Goal: Task Accomplishment & Management: Complete application form

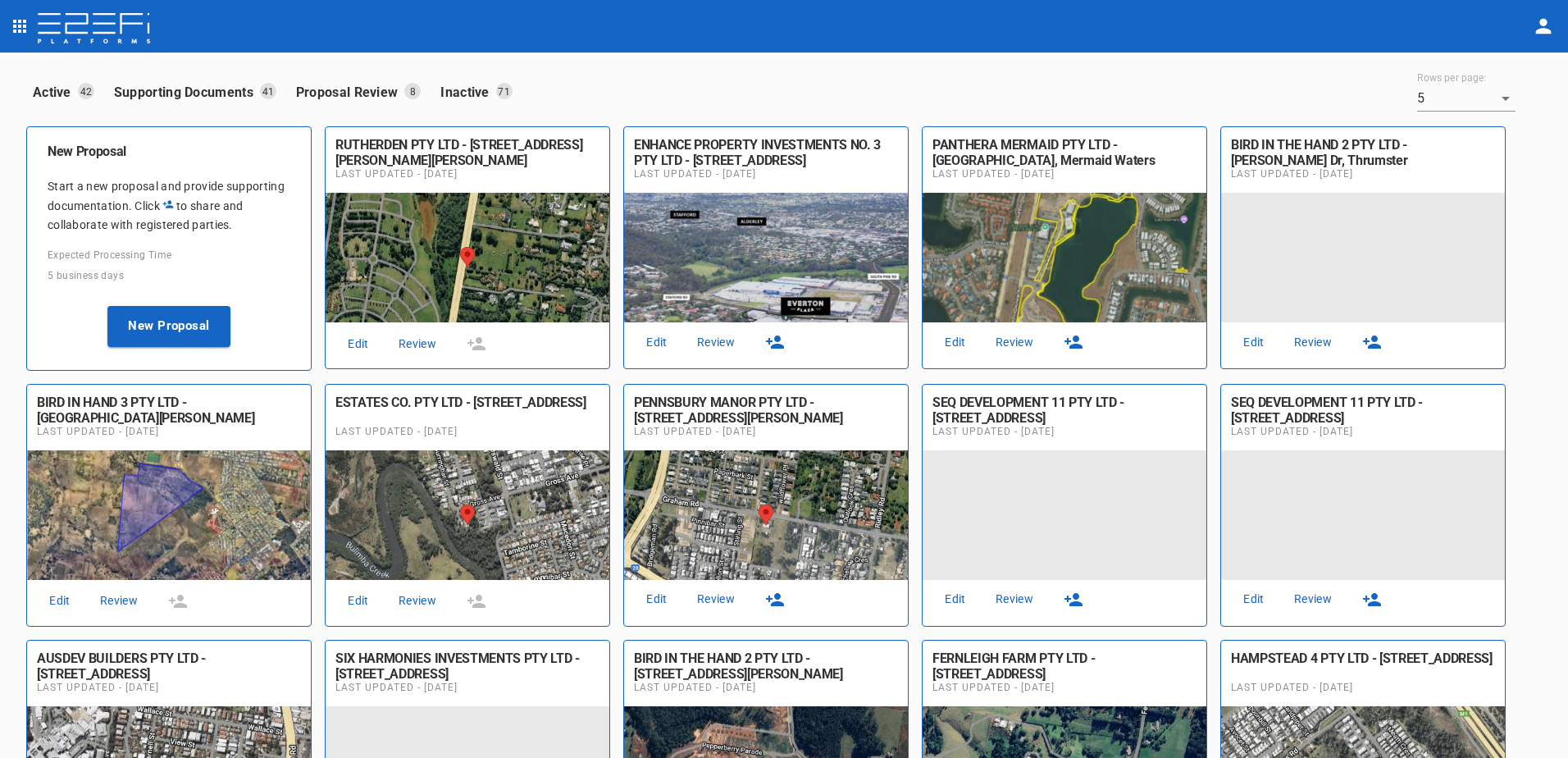
click at [716, 343] on link "Review" at bounding box center [717, 342] width 53 height 22
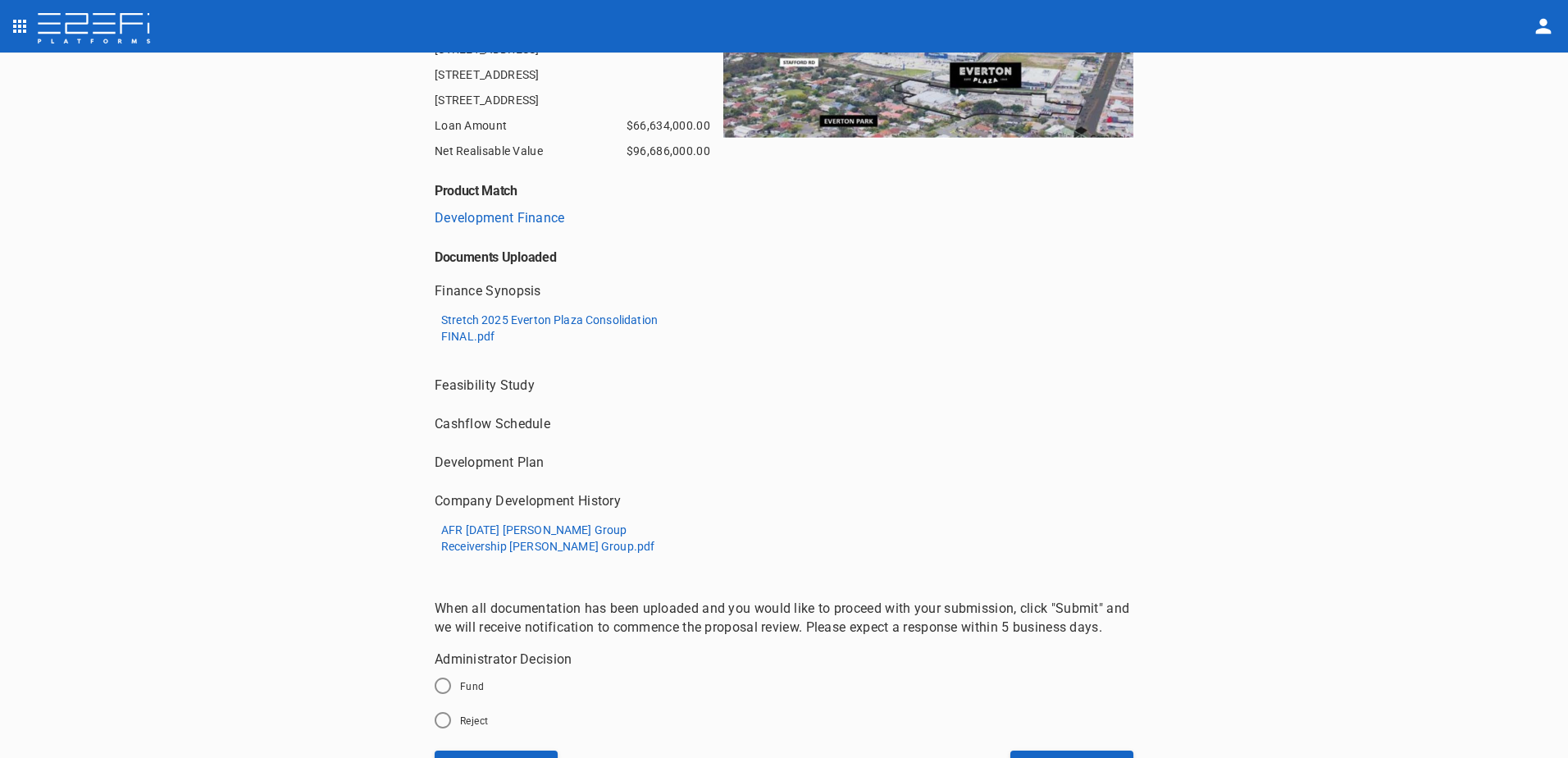
scroll to position [347, 0]
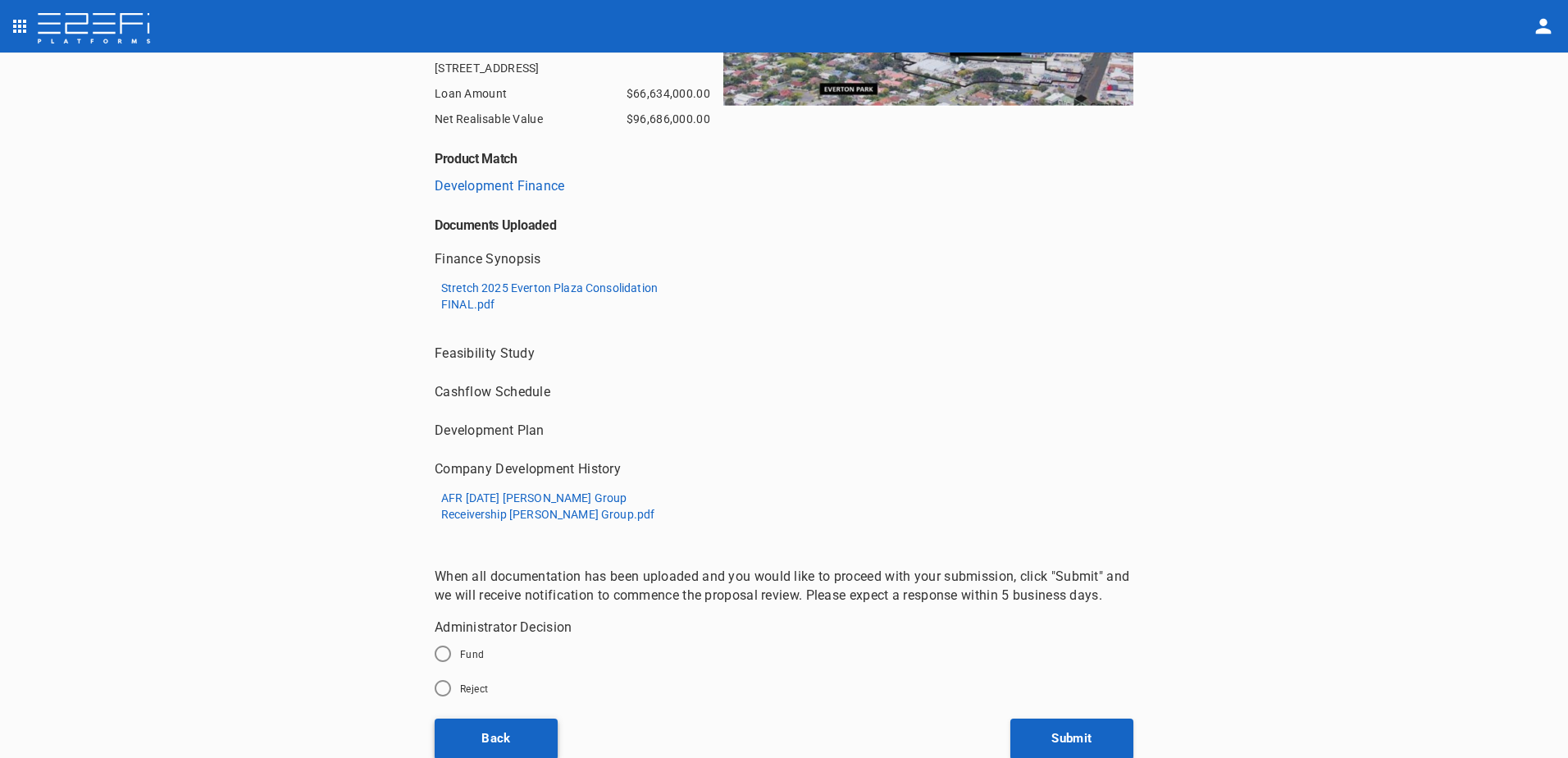
click at [493, 736] on button "Back" at bounding box center [496, 739] width 123 height 41
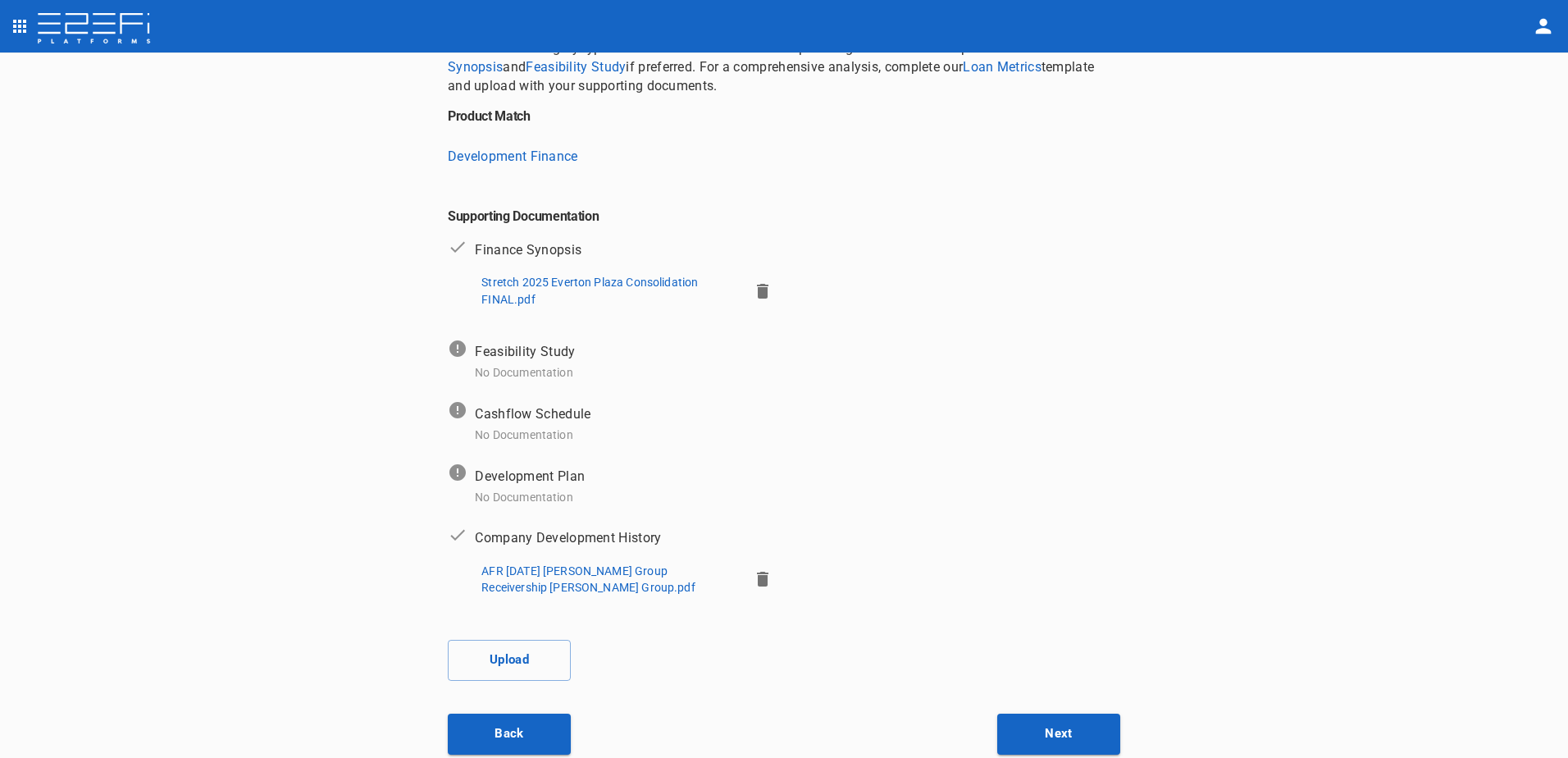
scroll to position [184, 0]
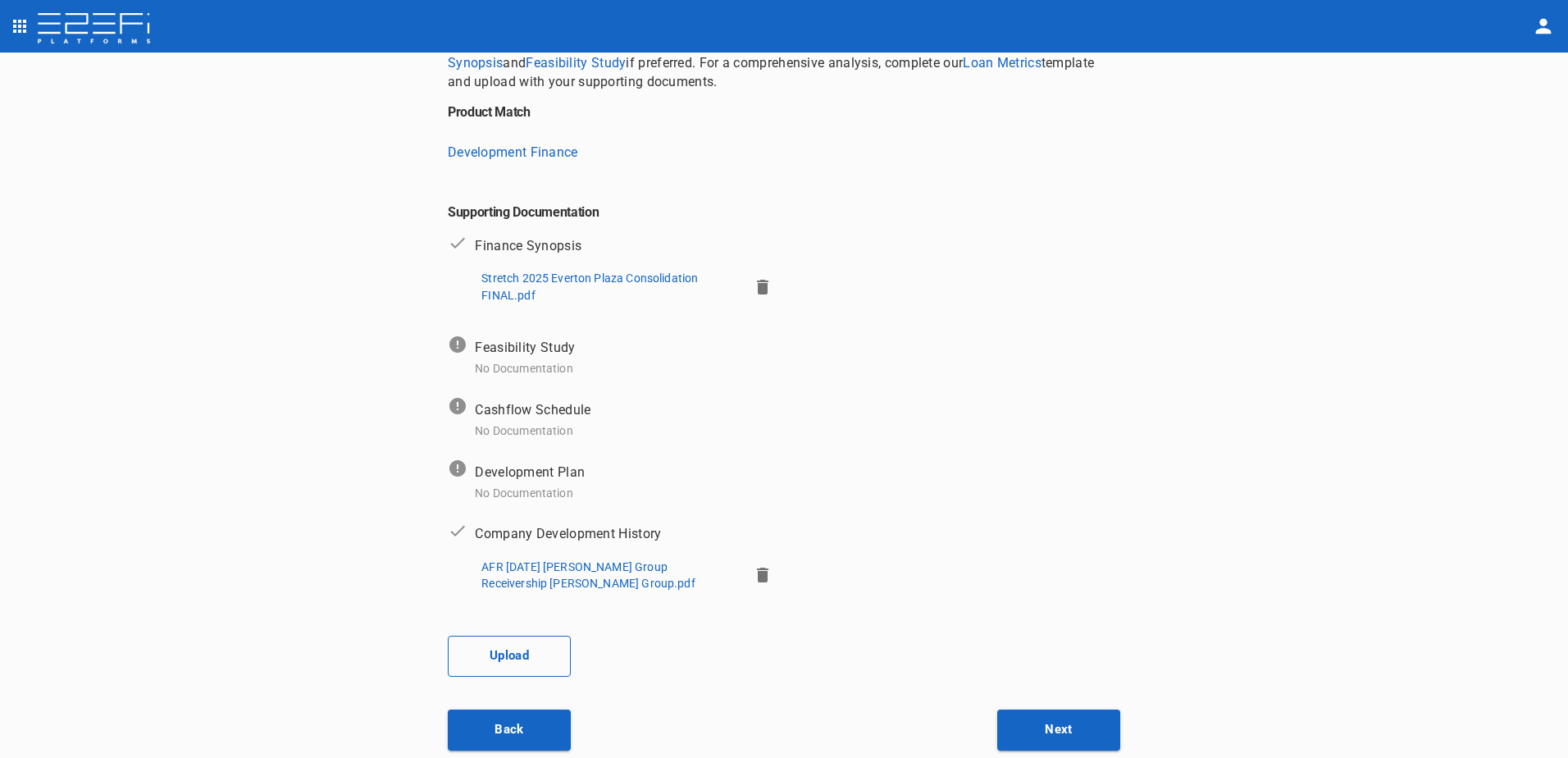
click at [510, 656] on button "Upload" at bounding box center [509, 656] width 123 height 41
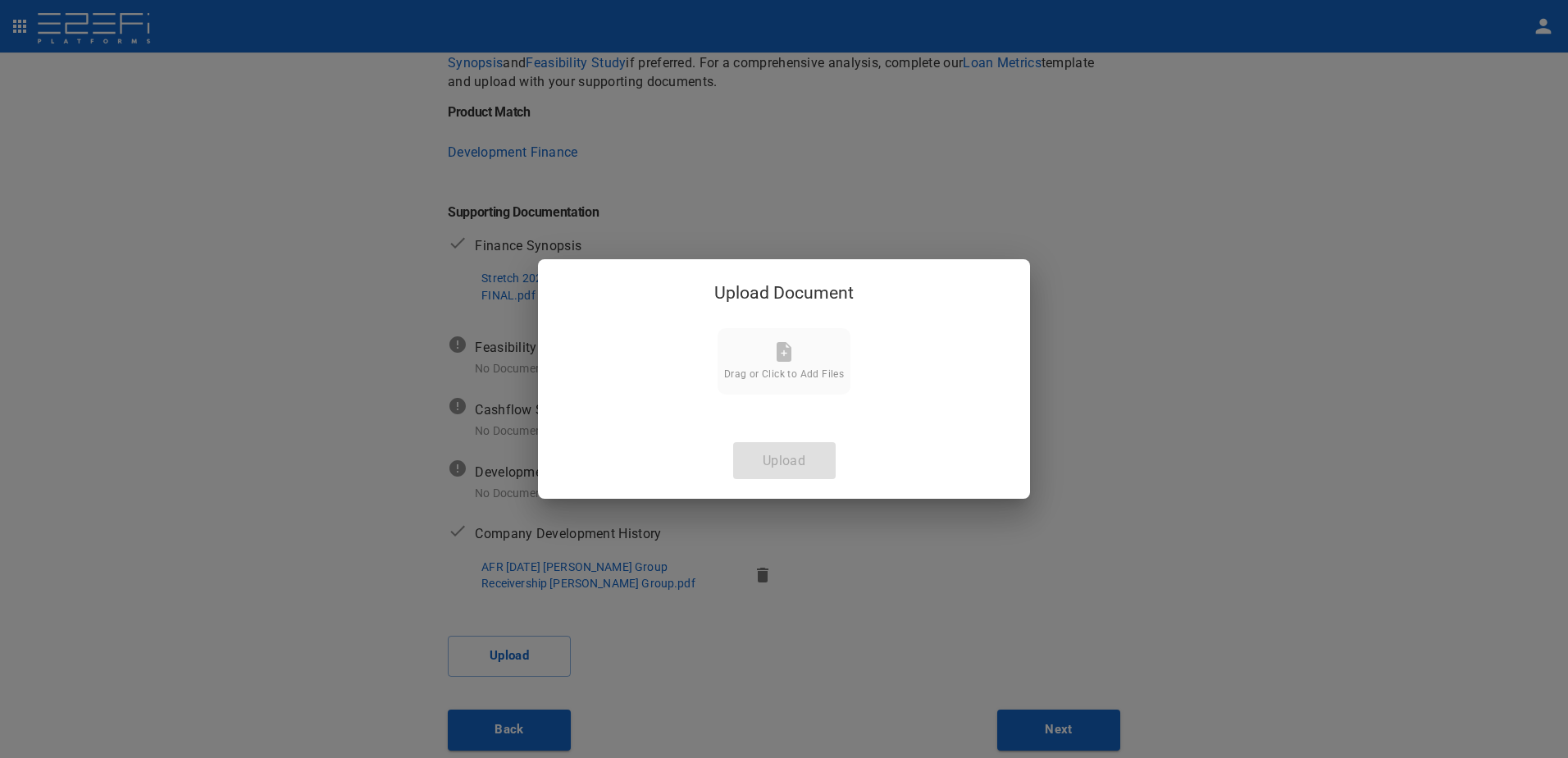
click at [771, 370] on span "Drag or Click to Add Files" at bounding box center [784, 374] width 120 height 11
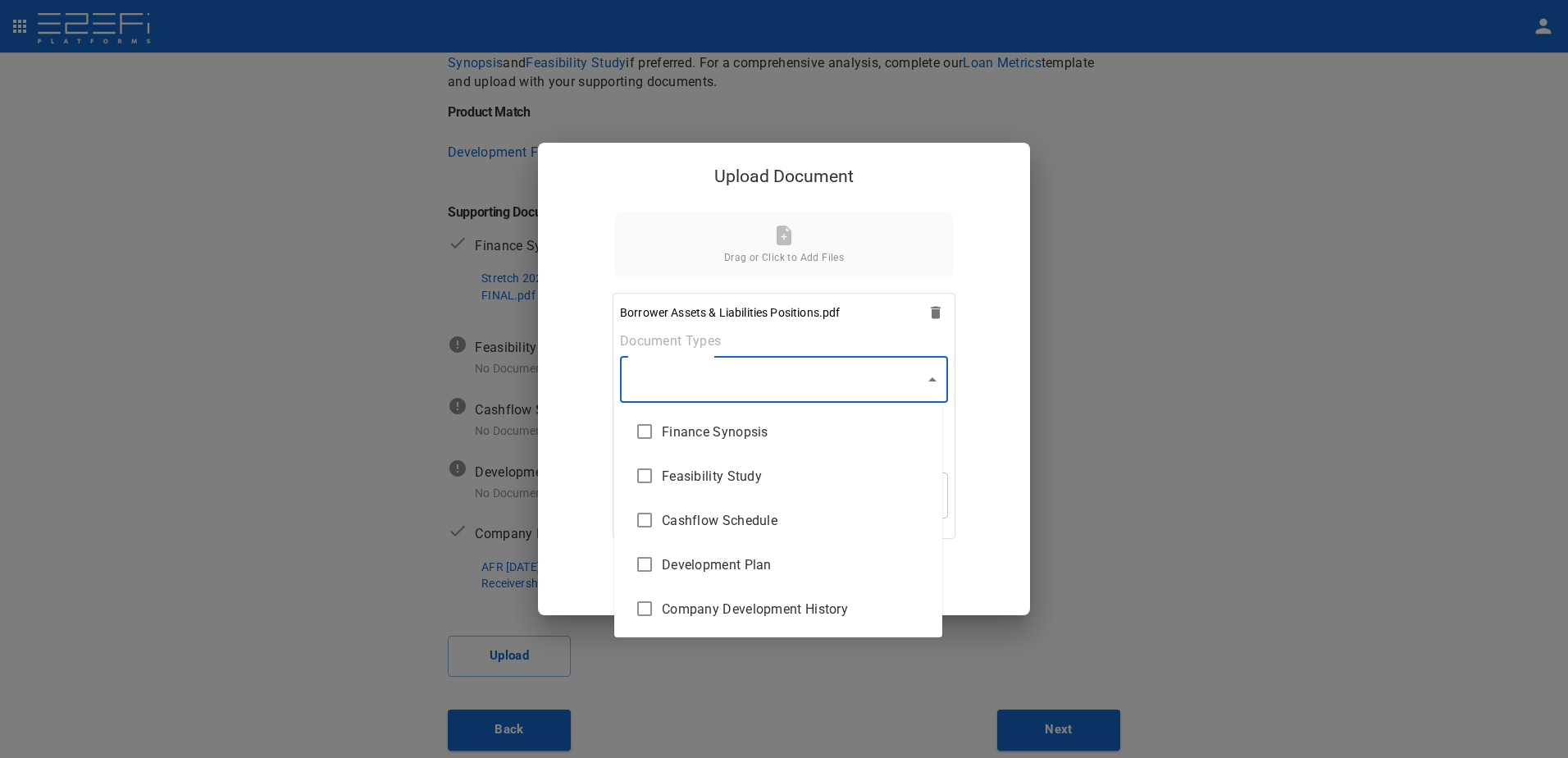
click at [926, 378] on body "Supporting Documents 1 Proposal Overview 2 Product Match 3 Document Submission …" at bounding box center [784, 379] width 1568 height 758
click at [759, 610] on span "Company Development History" at bounding box center [795, 608] width 267 height 19
type input "Company Development History"
checkbox input "true"
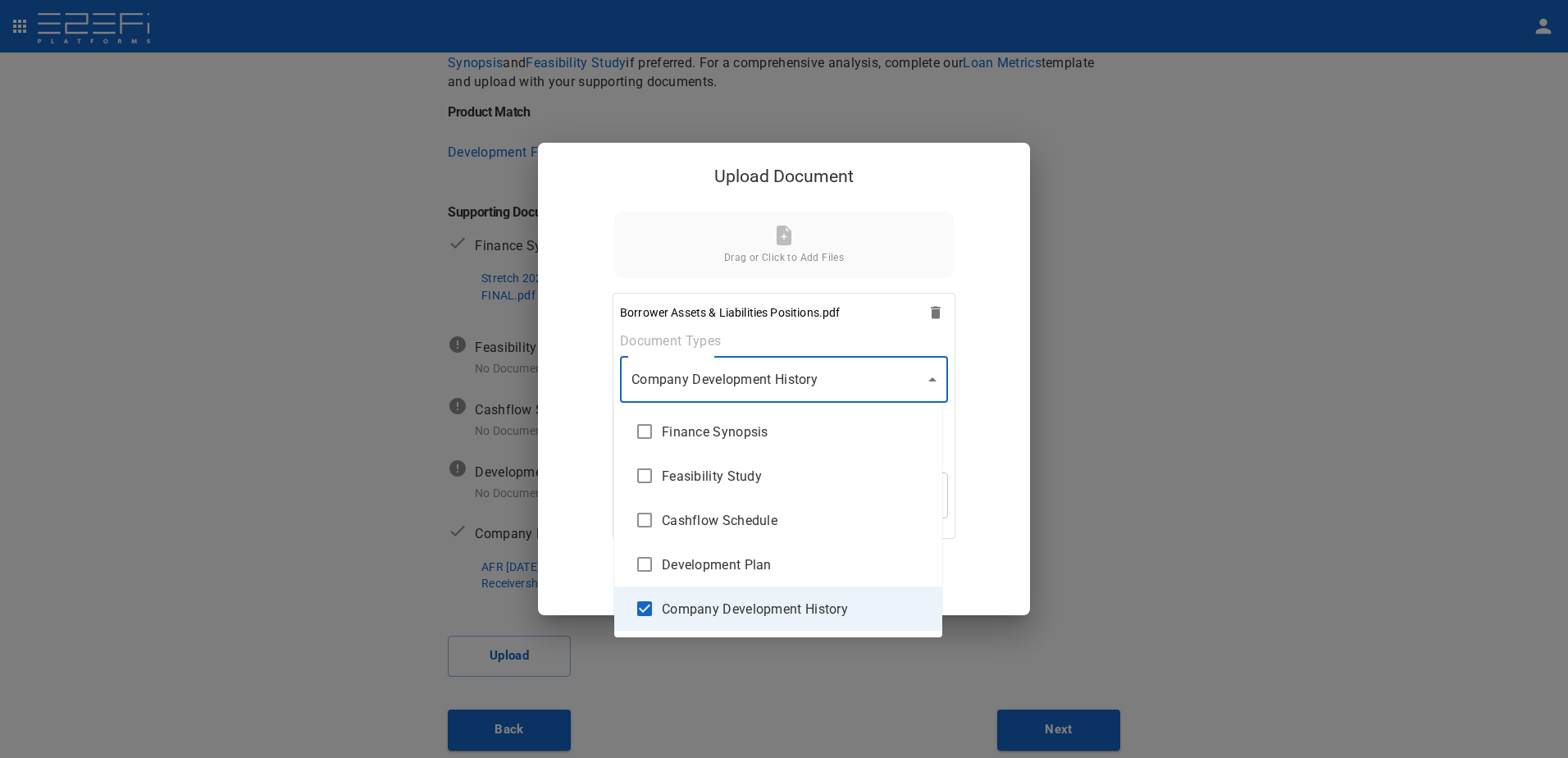
click at [927, 381] on div at bounding box center [784, 379] width 1568 height 758
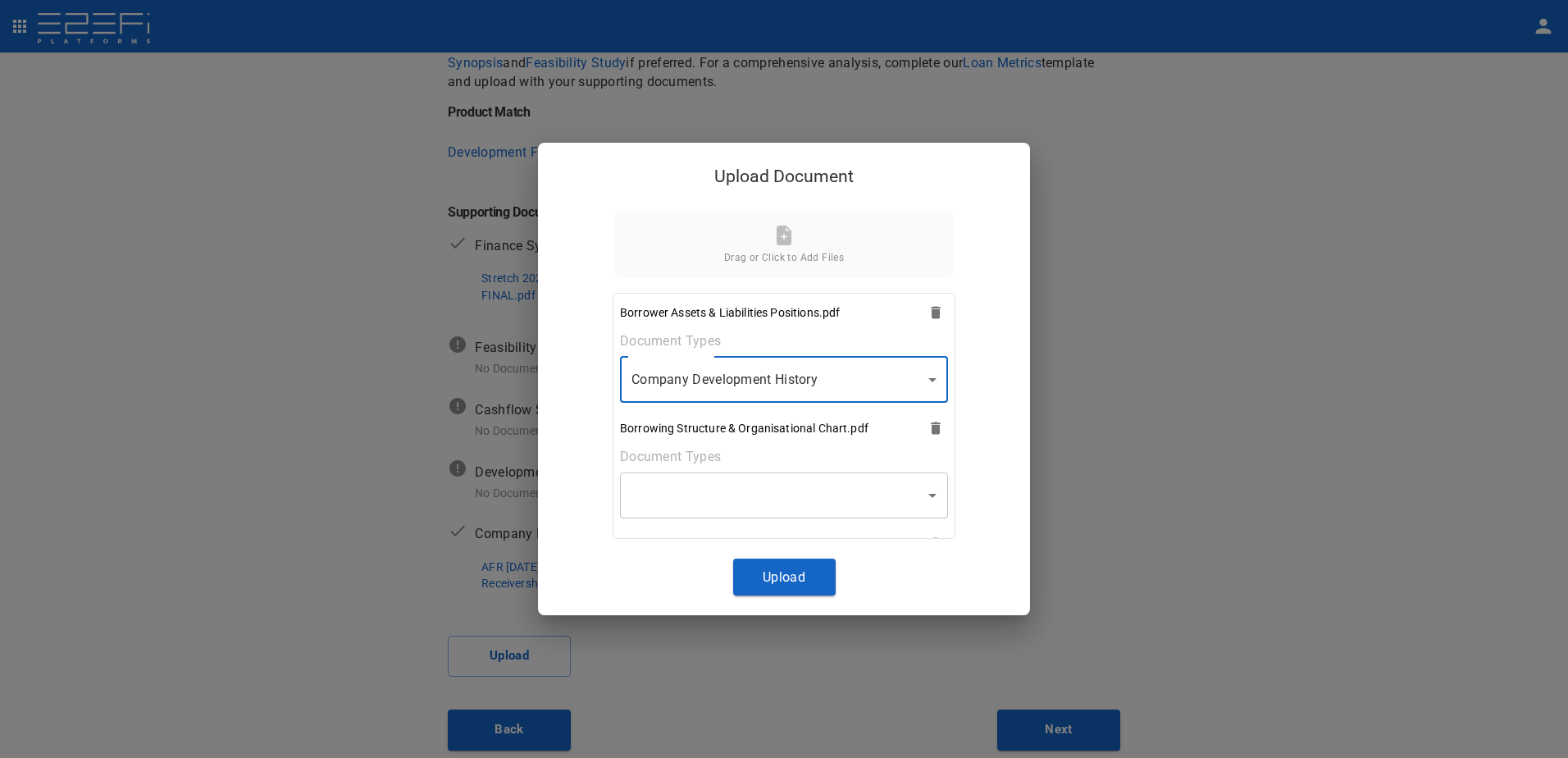
scroll to position [82, 0]
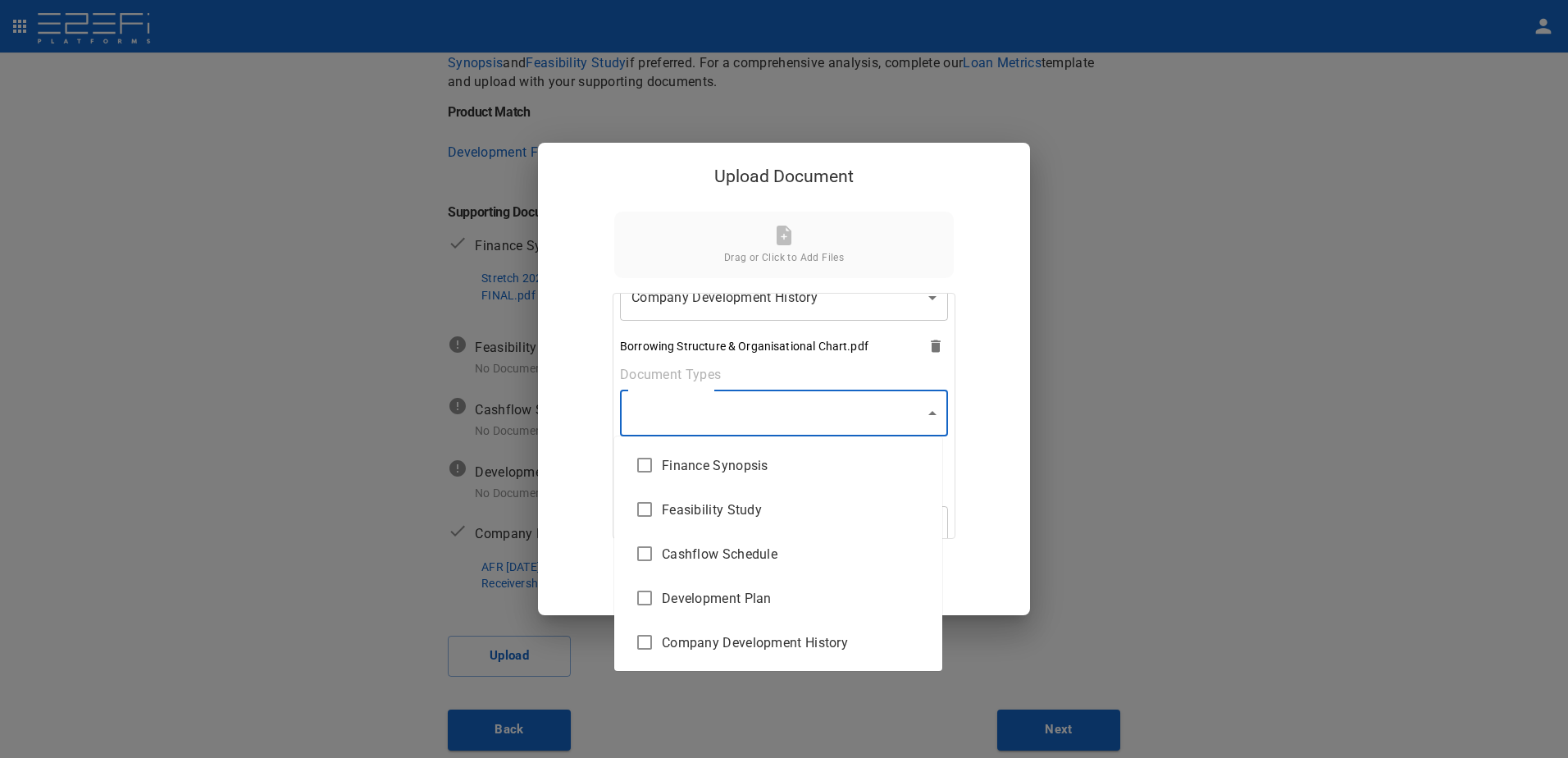
click at [925, 413] on body "Supporting Documents 1 Proposal Overview 2 Product Match 3 Document Submission …" at bounding box center [784, 379] width 1568 height 758
click at [754, 646] on span "Company Development History" at bounding box center [795, 642] width 267 height 19
type input "Company Development History"
checkbox input "true"
click at [923, 414] on div at bounding box center [784, 379] width 1568 height 758
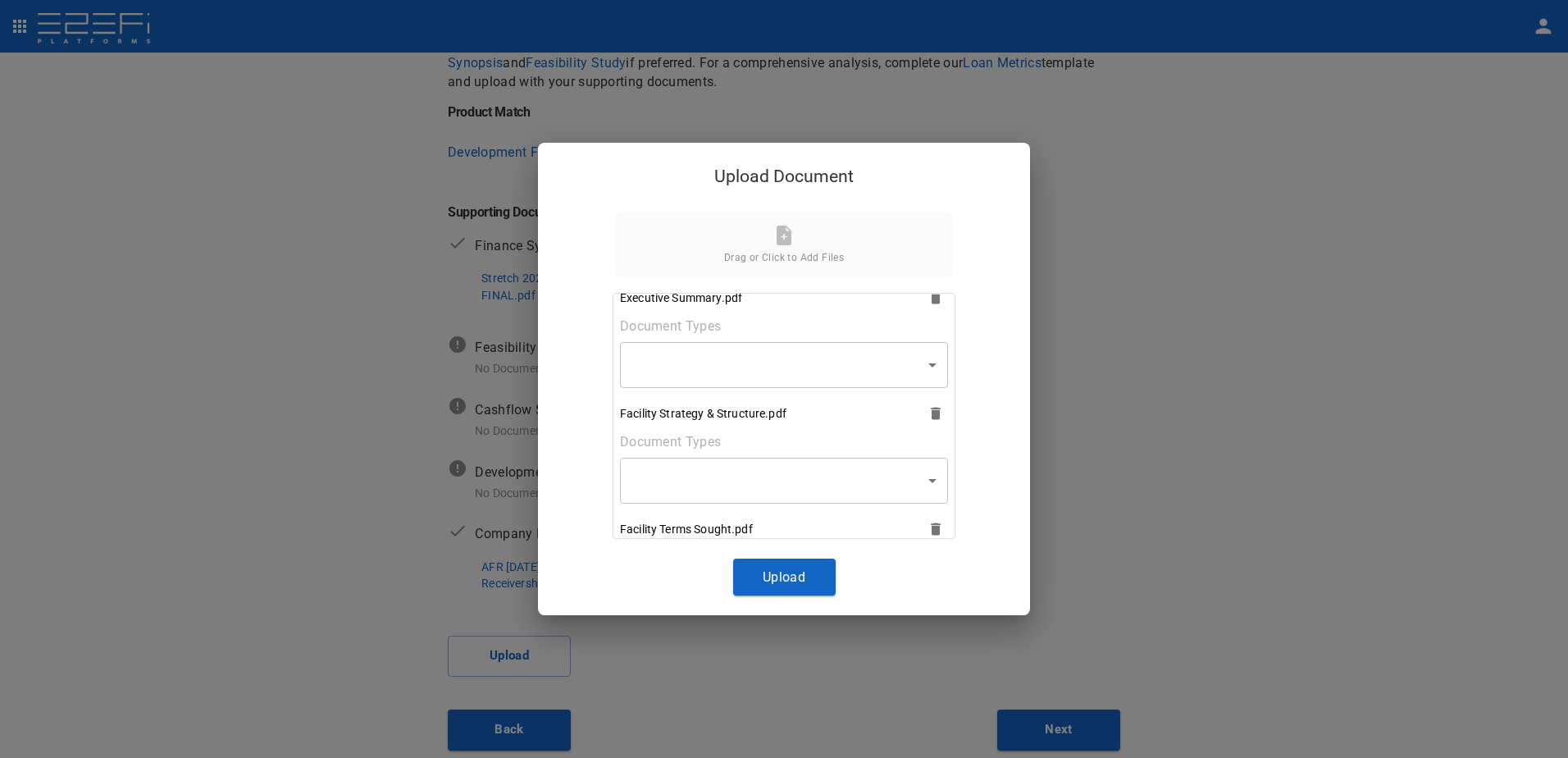
scroll to position [164, 0]
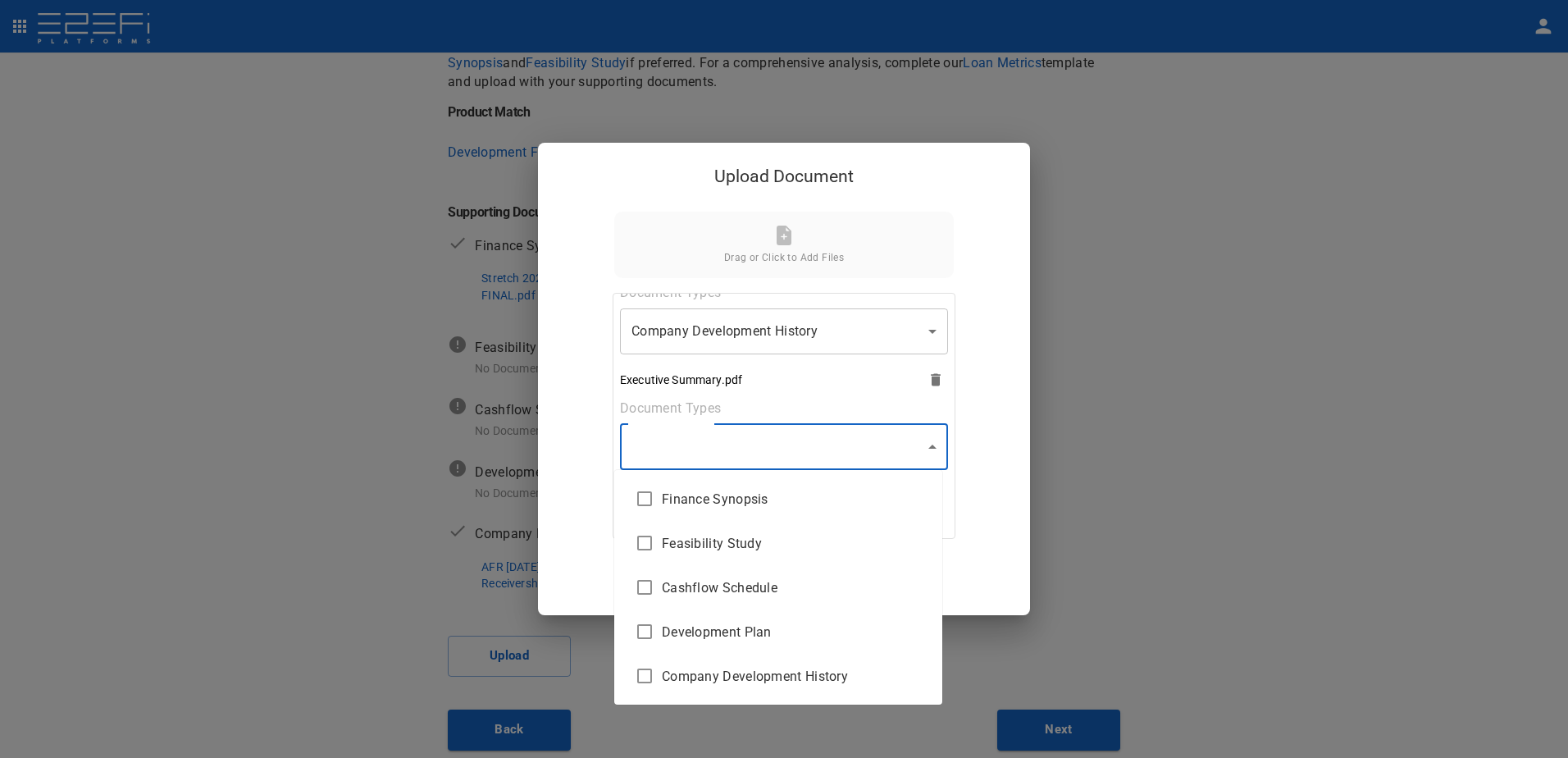
click at [925, 443] on body "Supporting Documents 1 Proposal Overview 2 Product Match 3 Document Submission …" at bounding box center [784, 379] width 1568 height 758
click at [703, 546] on span "Feasibility Study" at bounding box center [795, 543] width 267 height 19
type input "Feasibility Study"
checkbox input "true"
click at [925, 445] on div at bounding box center [784, 379] width 1568 height 758
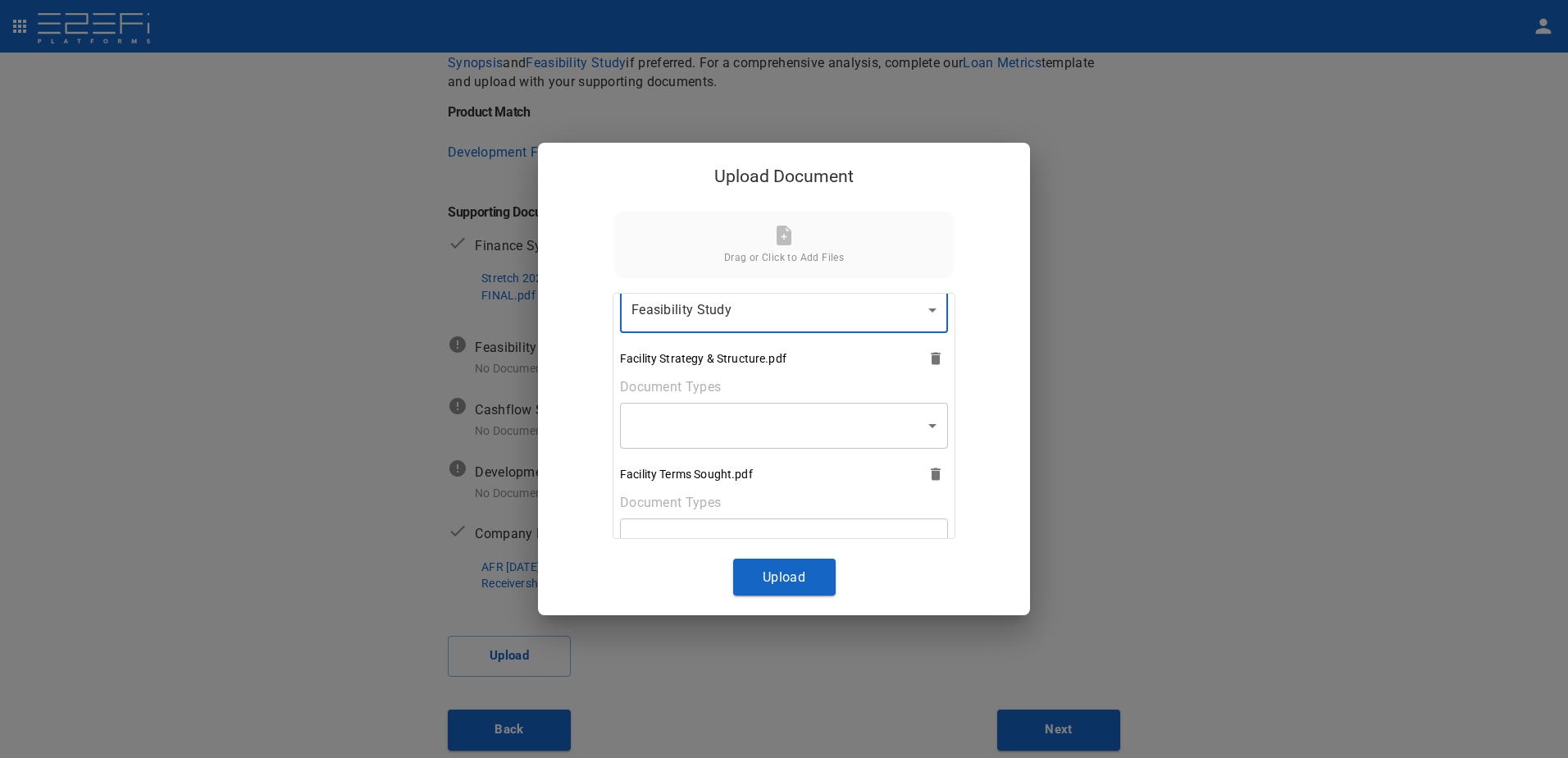
scroll to position [328, 0]
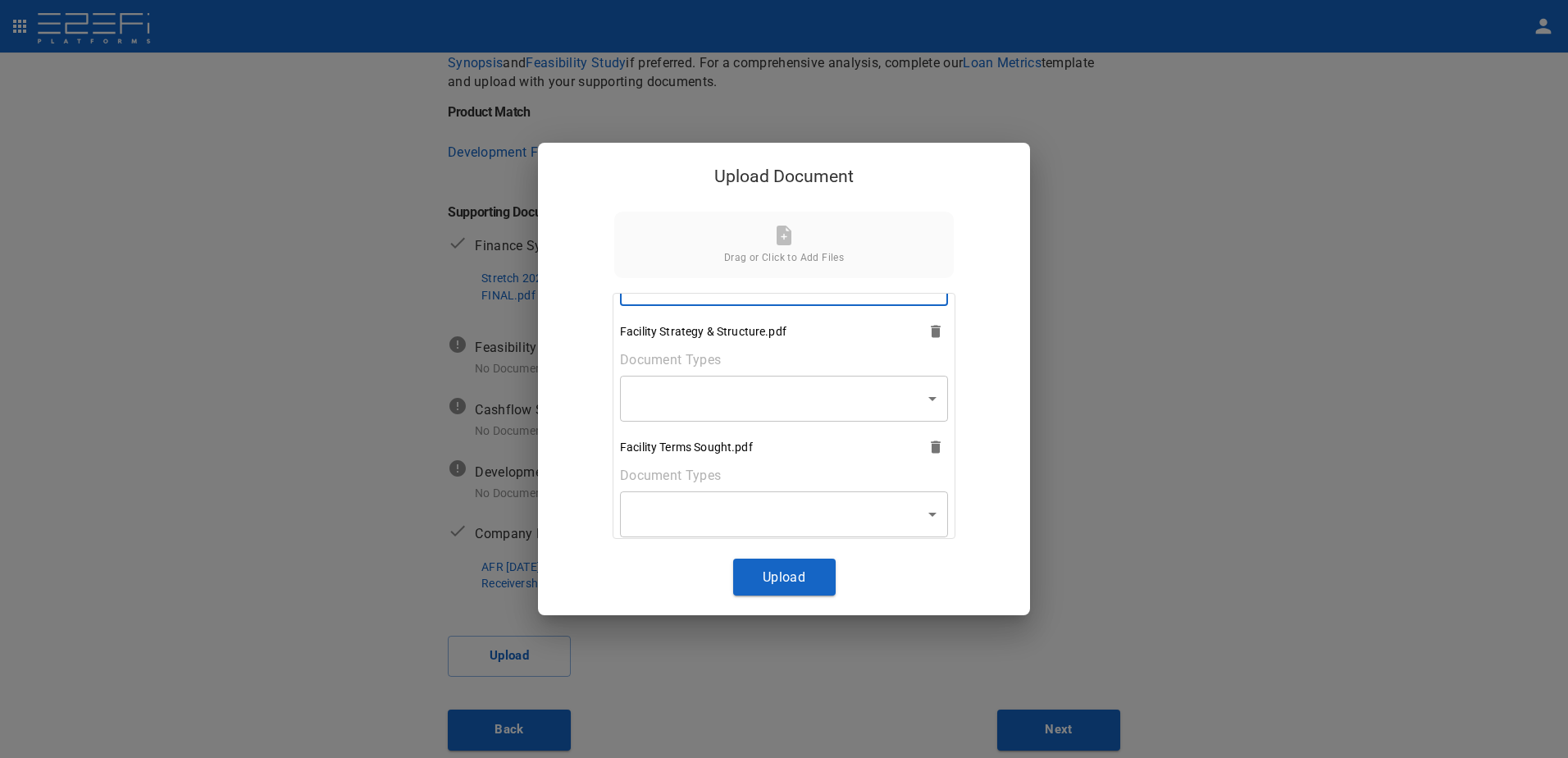
click at [923, 397] on body "Supporting Documents 1 Proposal Overview 2 Product Match 3 Document Submission …" at bounding box center [784, 379] width 1568 height 758
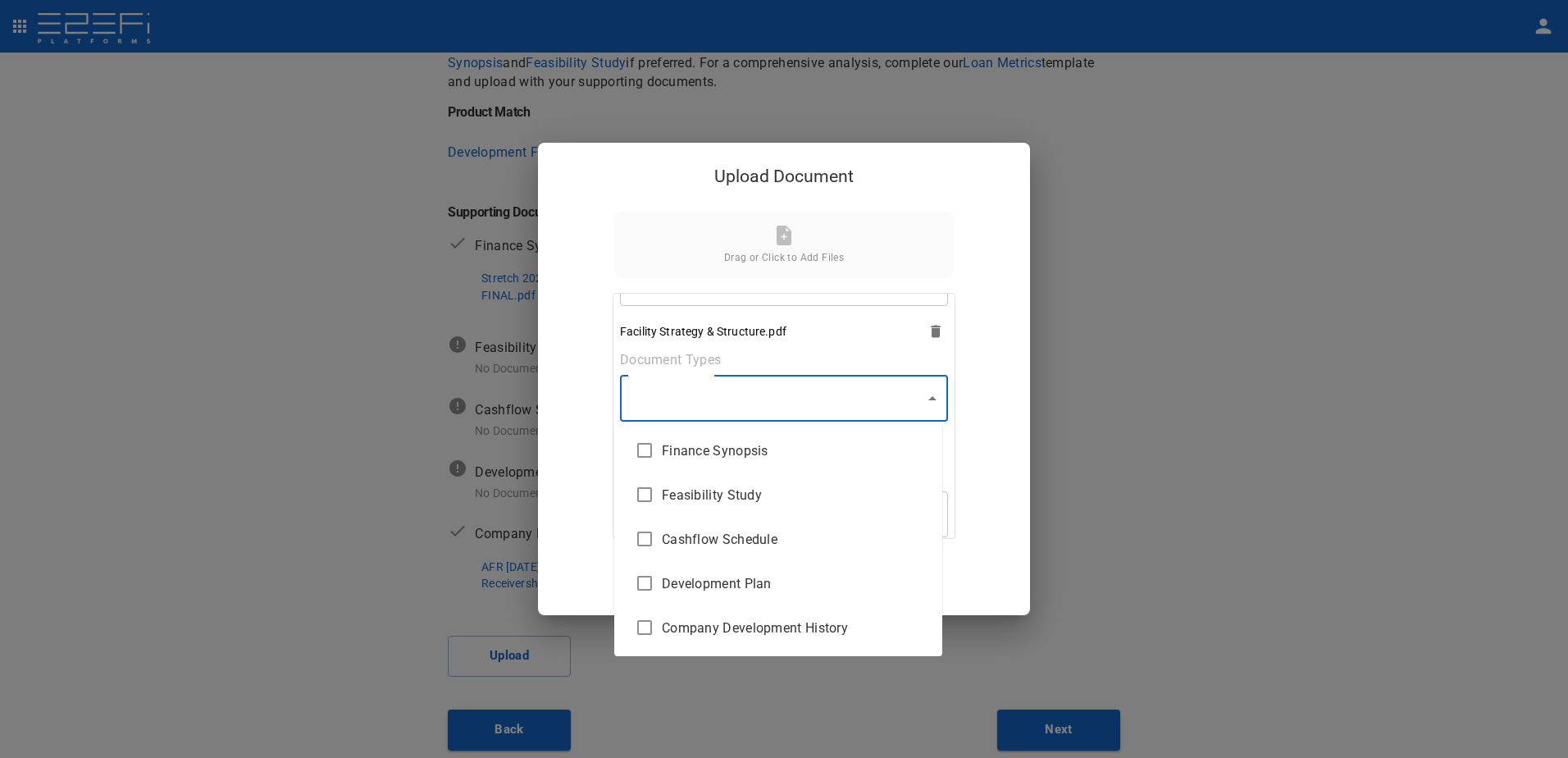
click at [645, 495] on input "checkbox" at bounding box center [644, 494] width 34 height 34
checkbox input "true"
type input "Feasibility Study"
click at [926, 398] on div at bounding box center [784, 379] width 1568 height 758
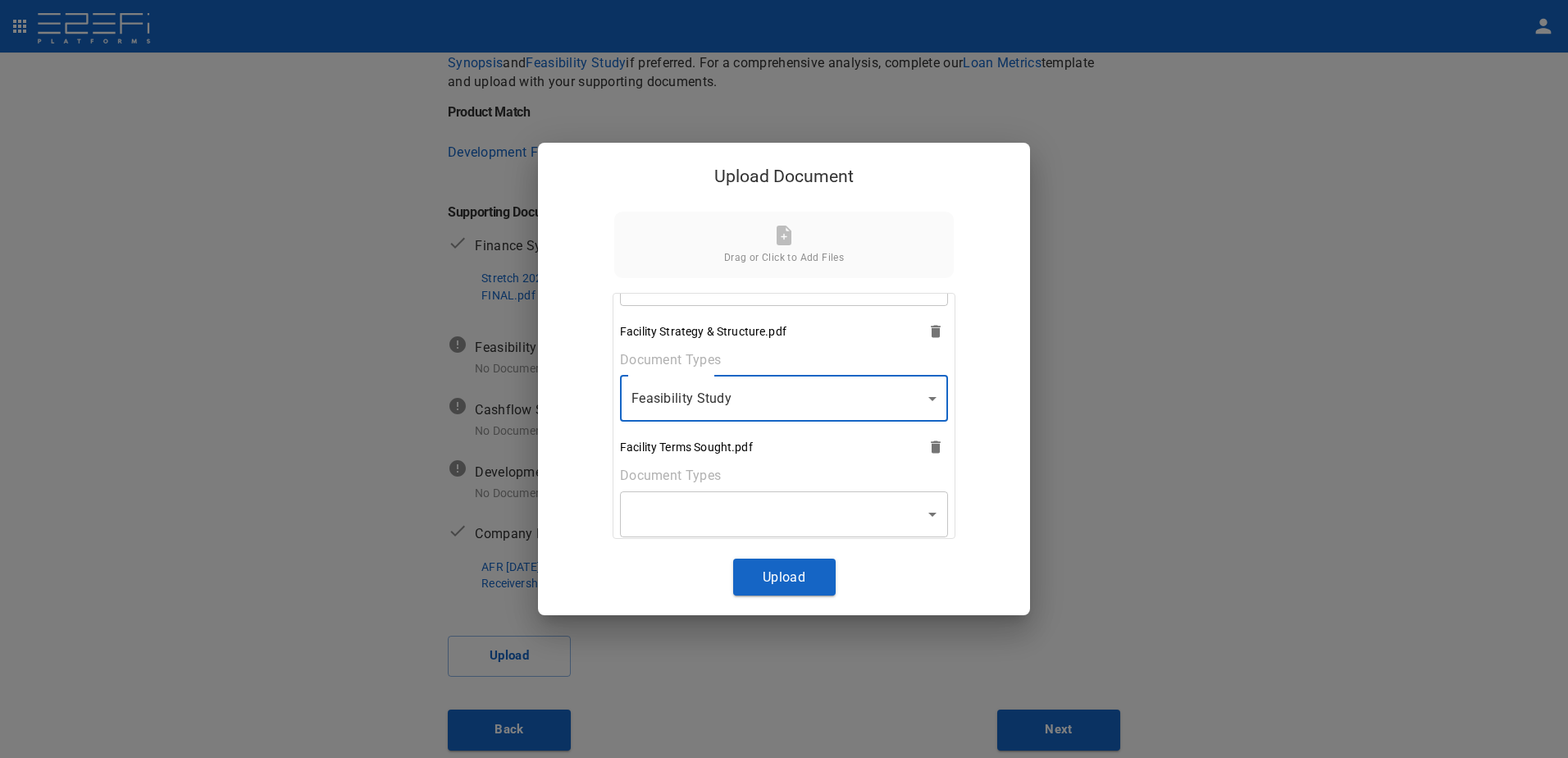
scroll to position [410, 0]
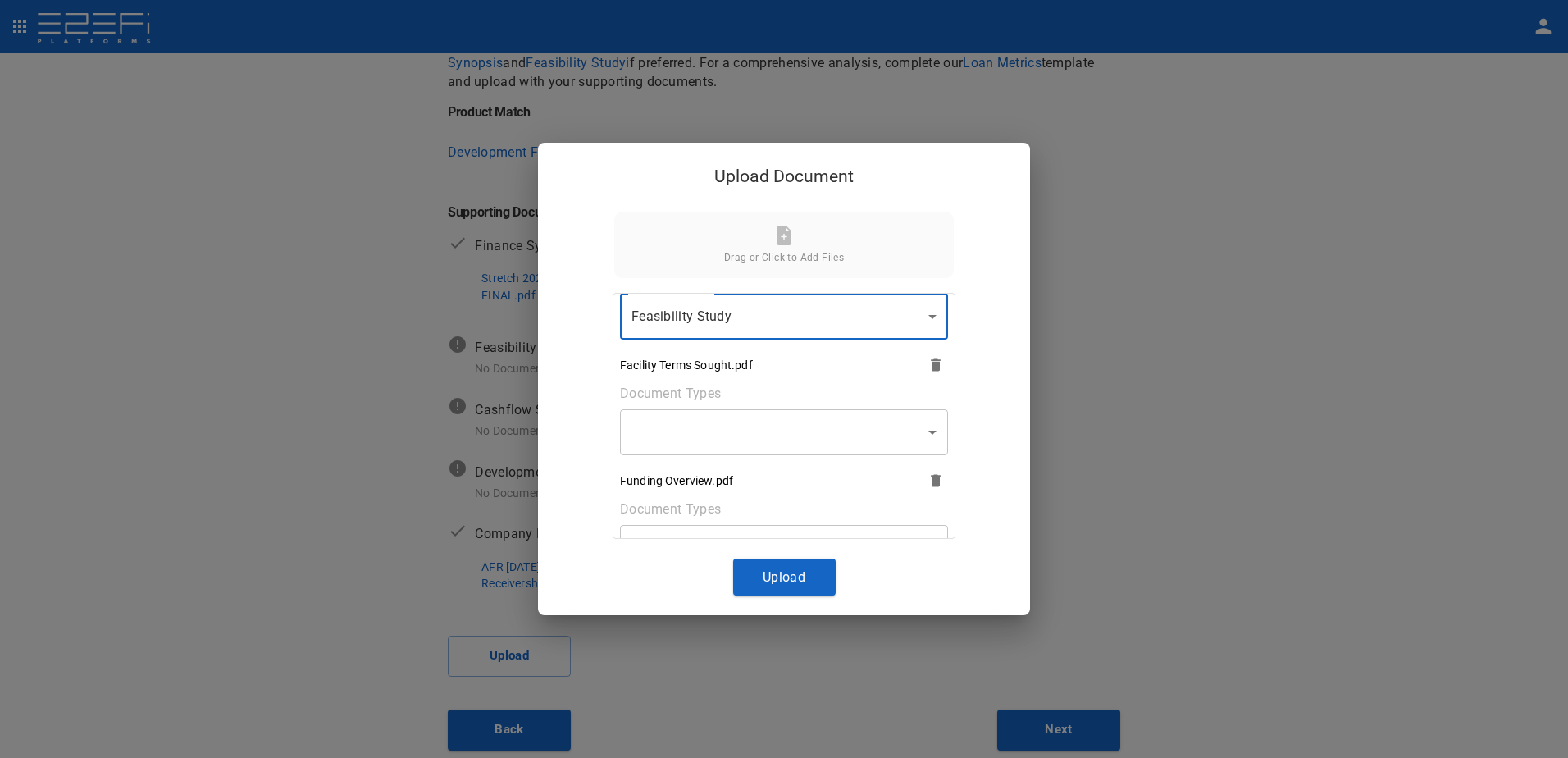
click at [927, 433] on body "Supporting Documents 1 Proposal Overview 2 Product Match 3 Document Submission …" at bounding box center [784, 379] width 1568 height 758
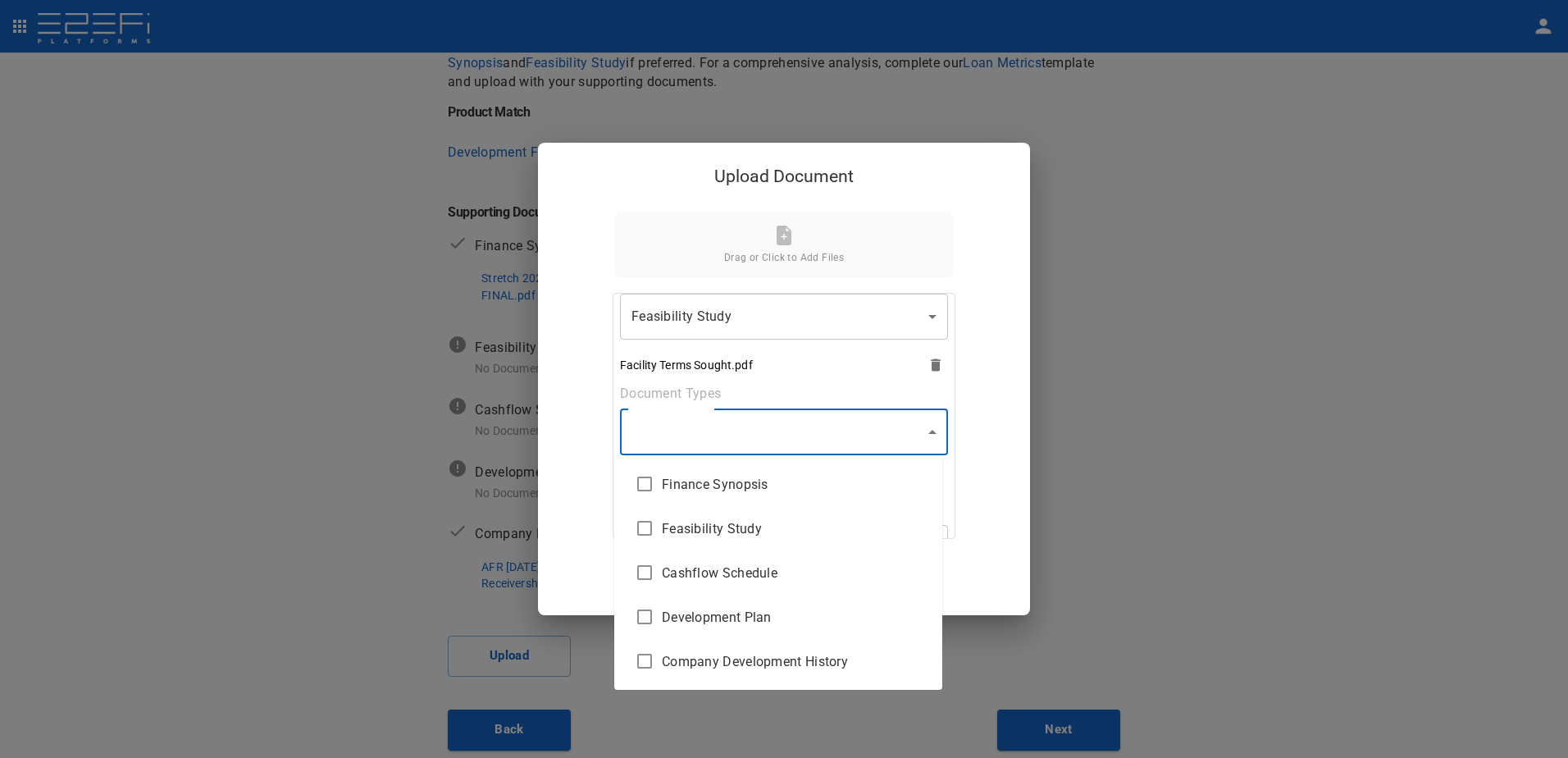
click at [739, 486] on span "Finance Synopsis" at bounding box center [795, 484] width 267 height 19
type input "Finance Synopsis"
checkbox input "true"
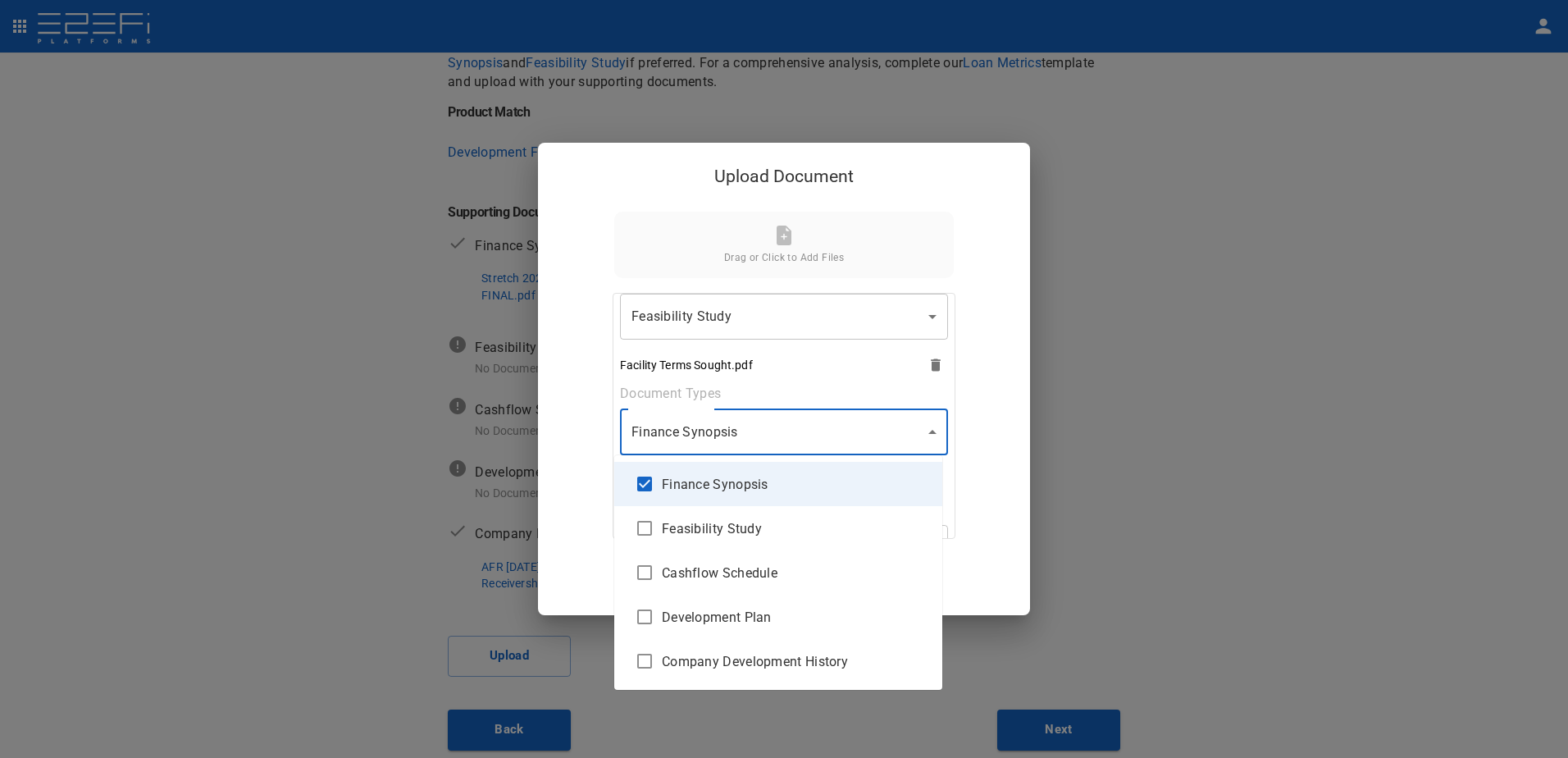
click at [924, 431] on div at bounding box center [784, 379] width 1568 height 758
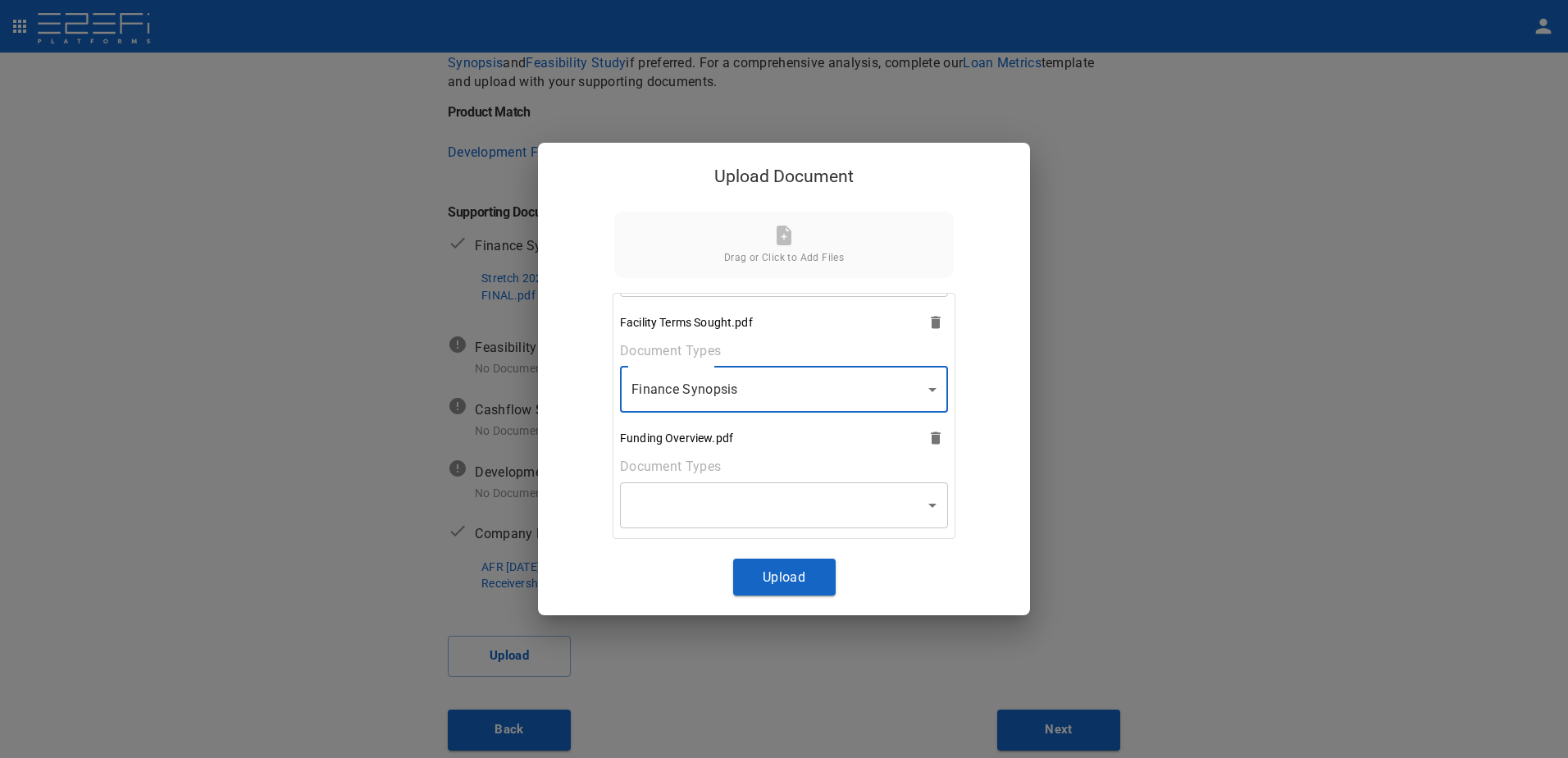
scroll to position [492, 0]
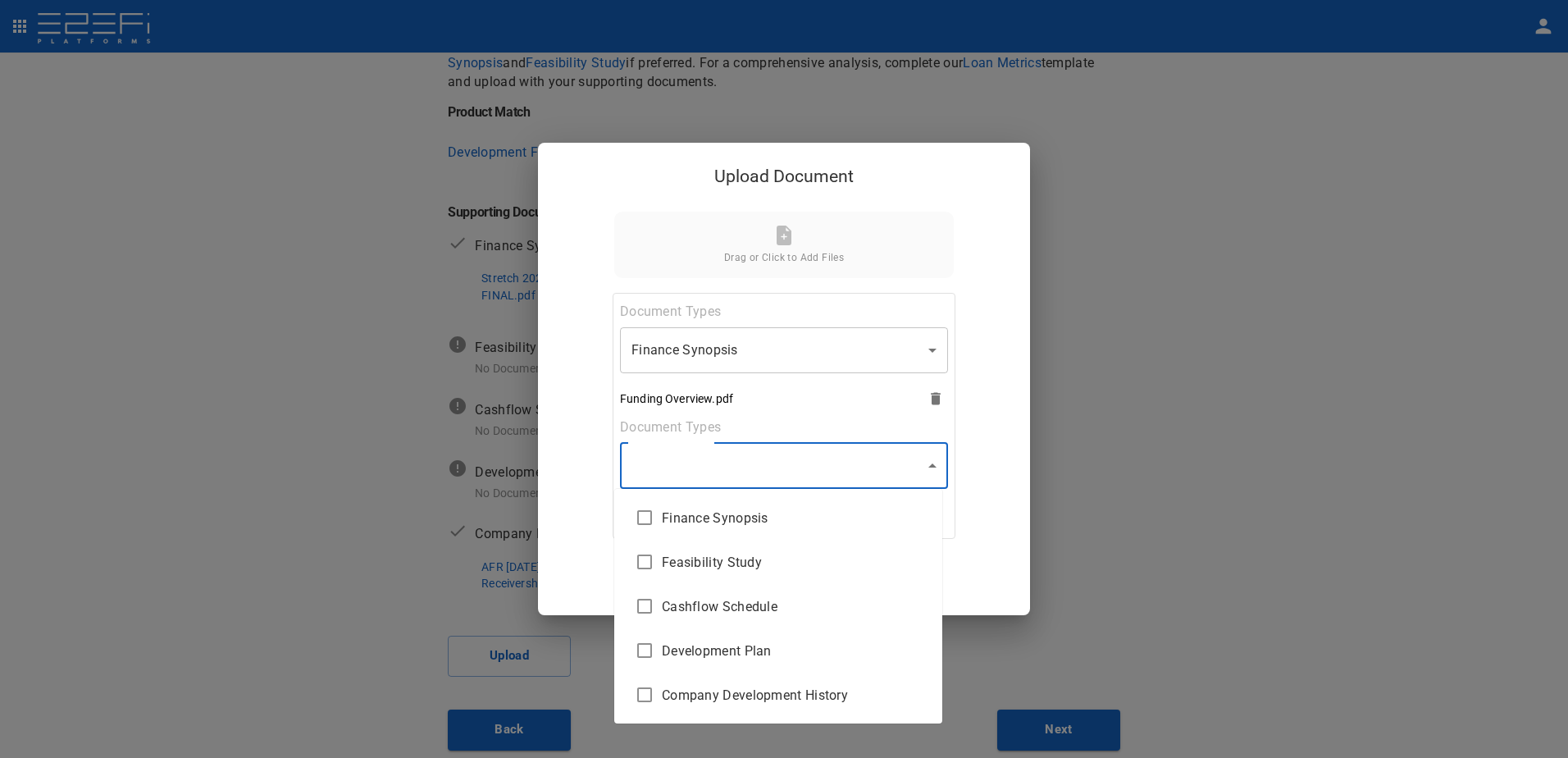
click at [925, 464] on body "Supporting Documents 1 Proposal Overview 2 Product Match 3 Document Submission …" at bounding box center [784, 379] width 1568 height 758
click at [693, 519] on span "Finance Synopsis" at bounding box center [795, 517] width 267 height 19
type input "Finance Synopsis"
checkbox input "true"
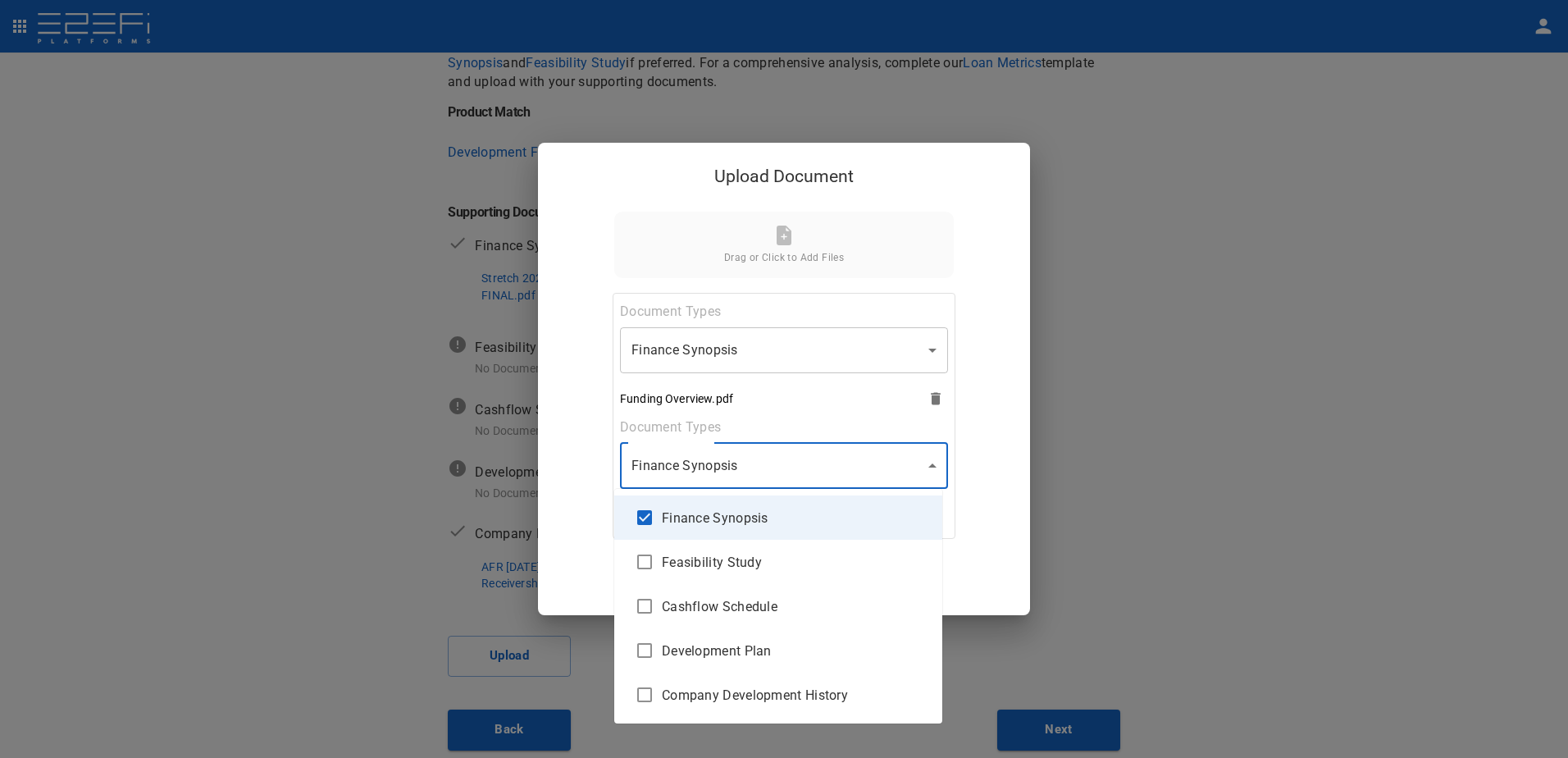
click at [926, 464] on div at bounding box center [784, 379] width 1568 height 758
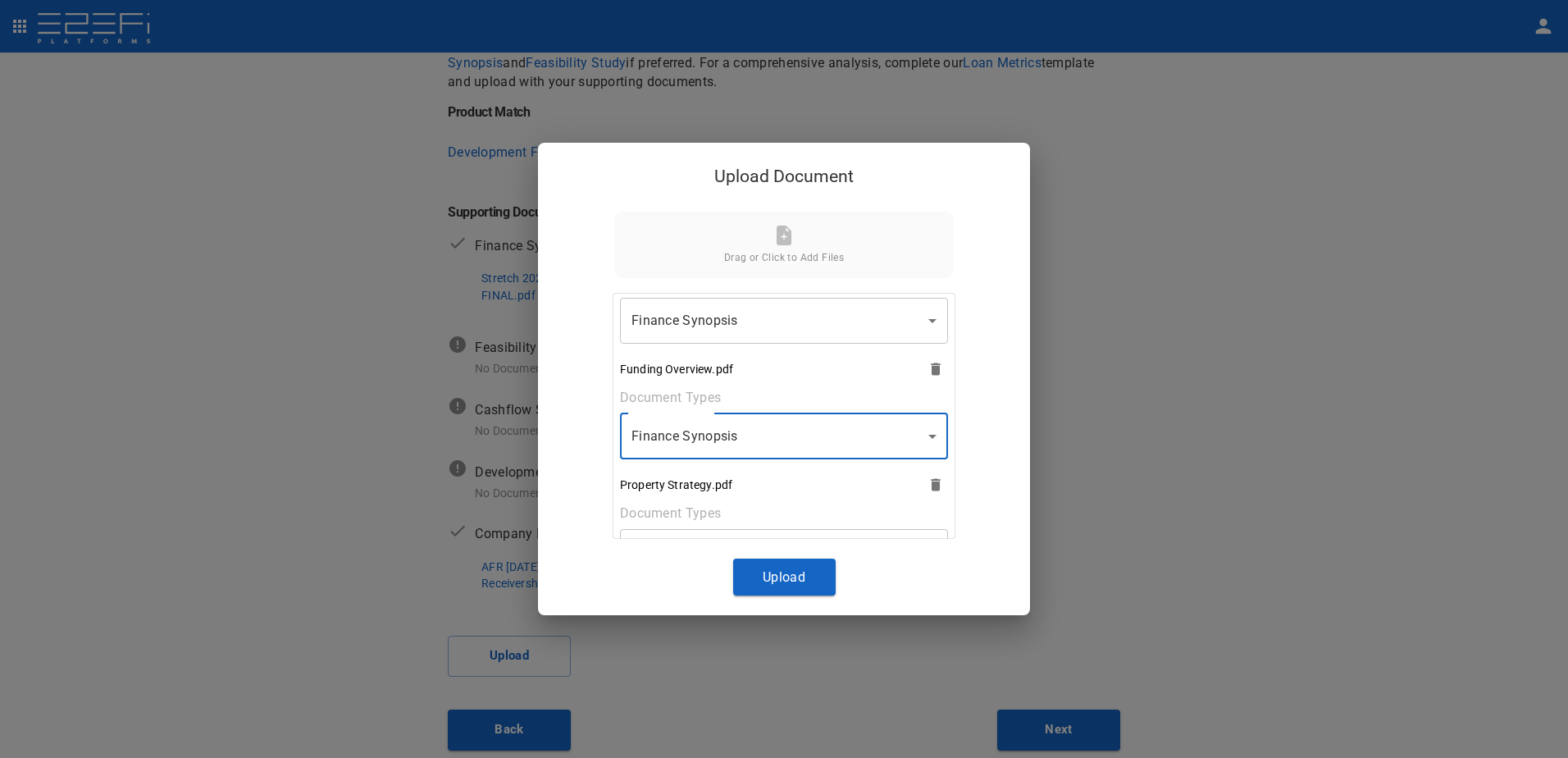
scroll to position [574, 0]
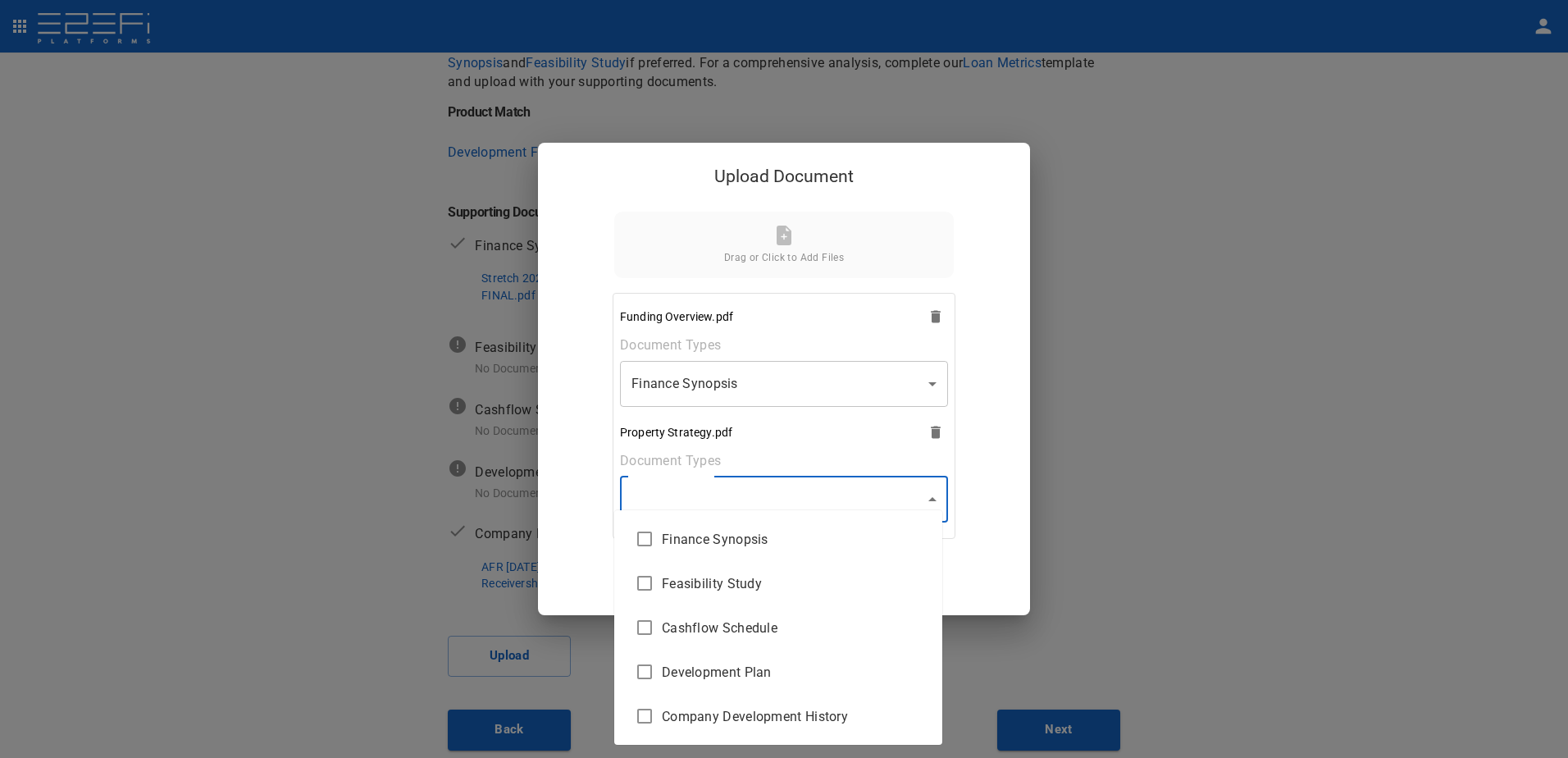
click at [927, 497] on body "Supporting Documents 1 Proposal Overview 2 Product Match 3 Document Submission …" at bounding box center [784, 379] width 1568 height 758
click at [748, 670] on span "Development Plan" at bounding box center [795, 672] width 267 height 19
type input "Development Plan"
checkbox input "true"
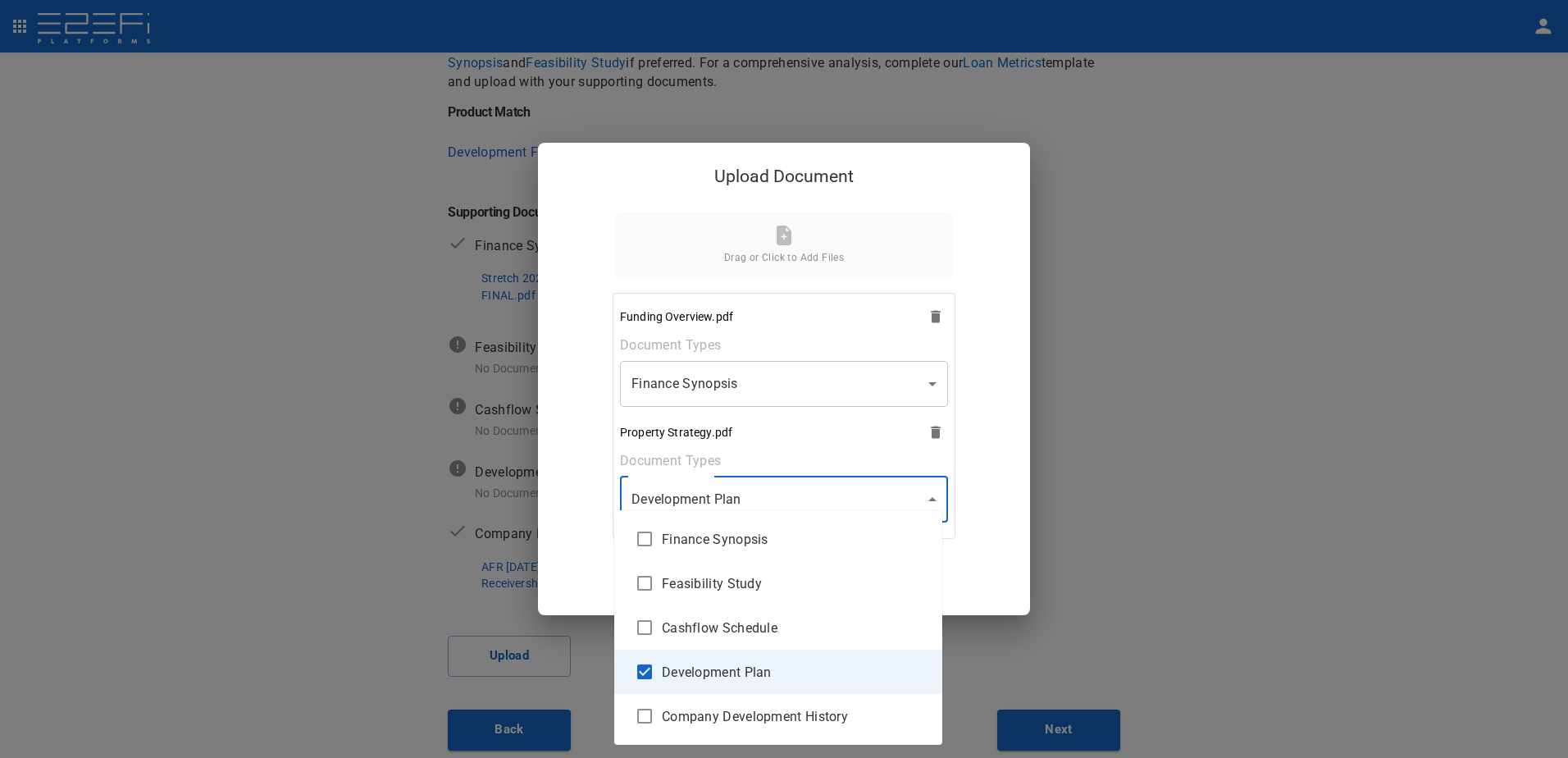
click at [925, 500] on div at bounding box center [784, 379] width 1568 height 758
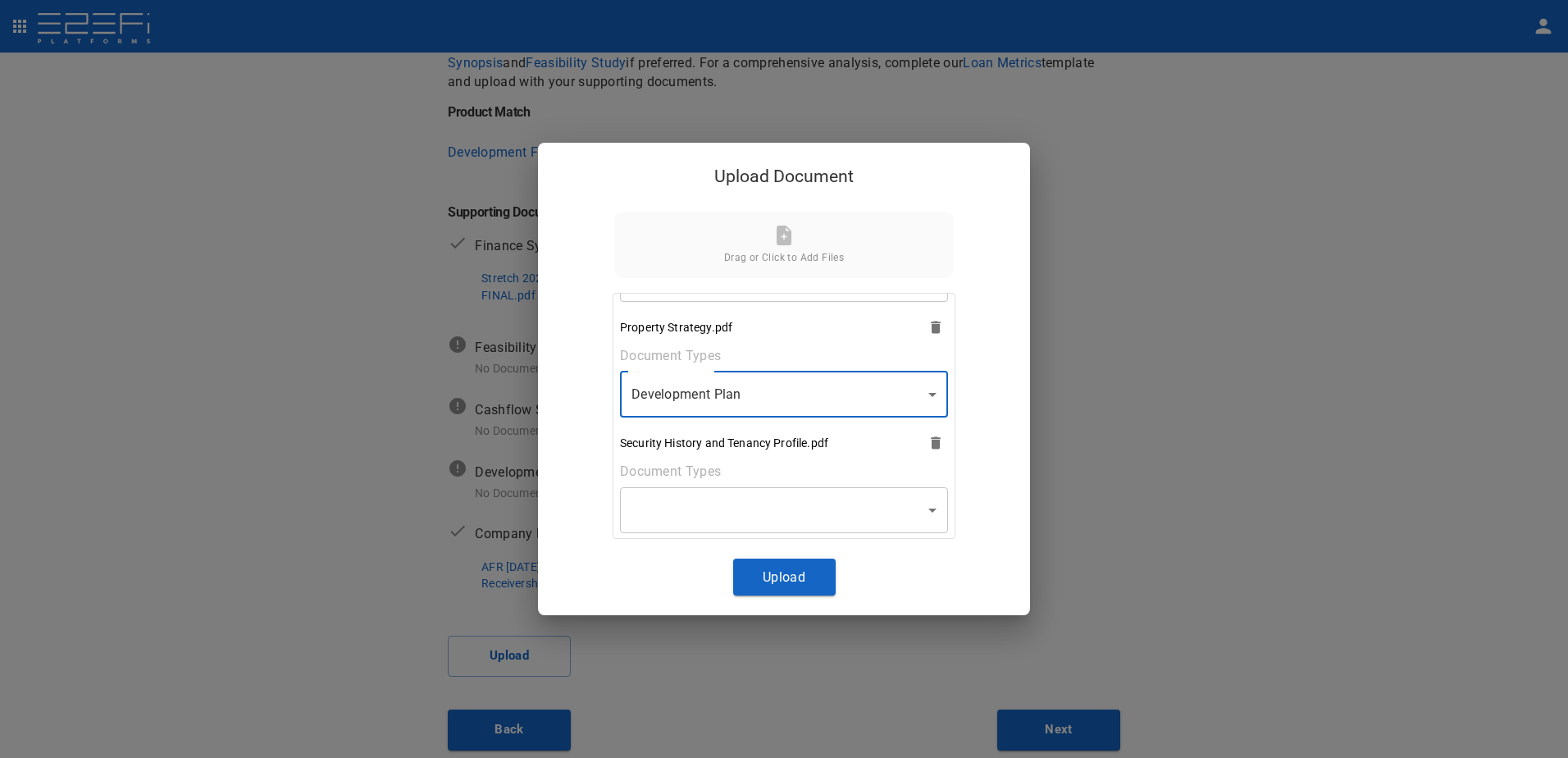
scroll to position [739, 0]
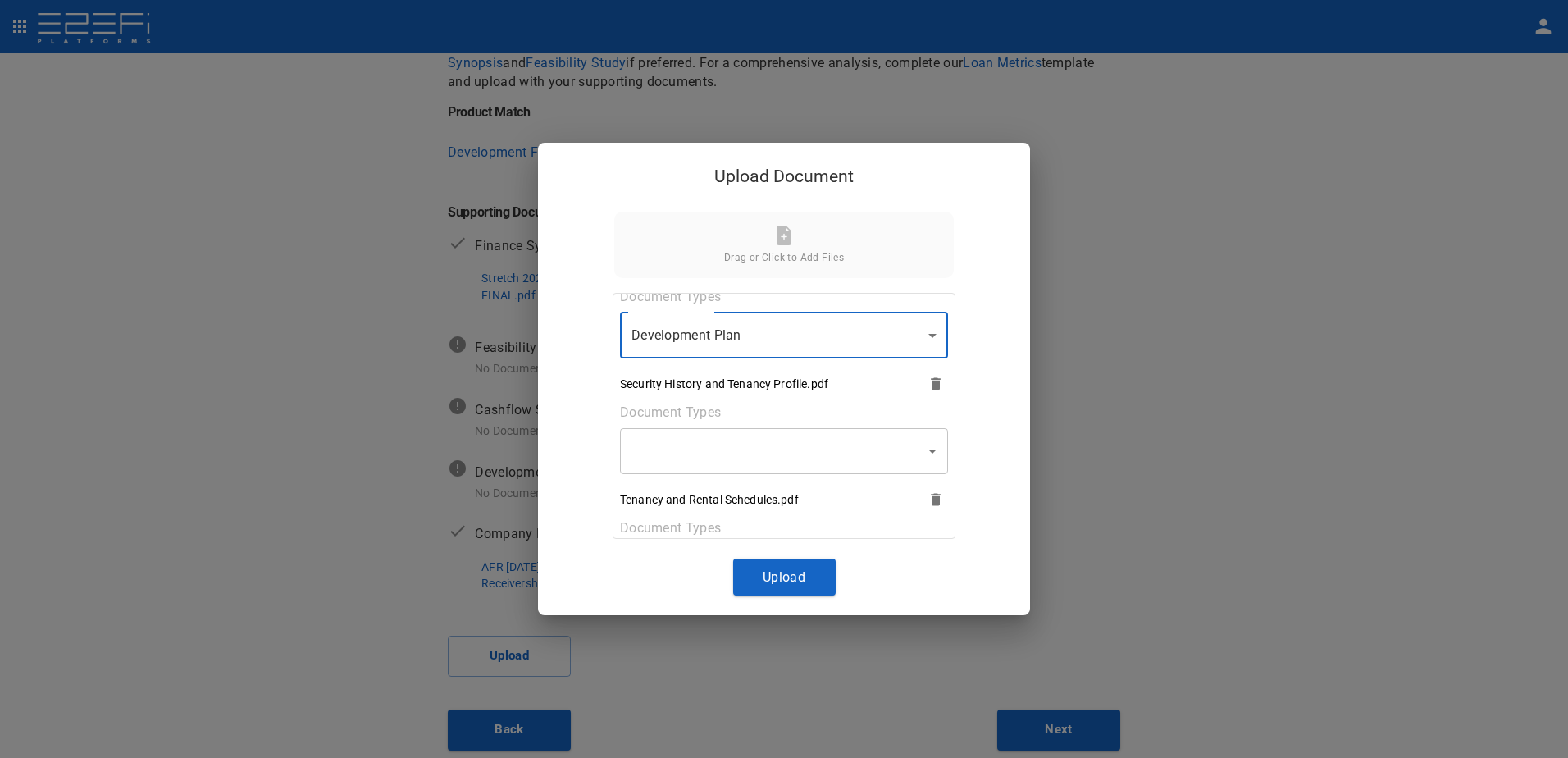
click at [929, 452] on body "Supporting Documents 1 Proposal Overview 2 Product Match 3 Document Submission …" at bounding box center [784, 379] width 1568 height 758
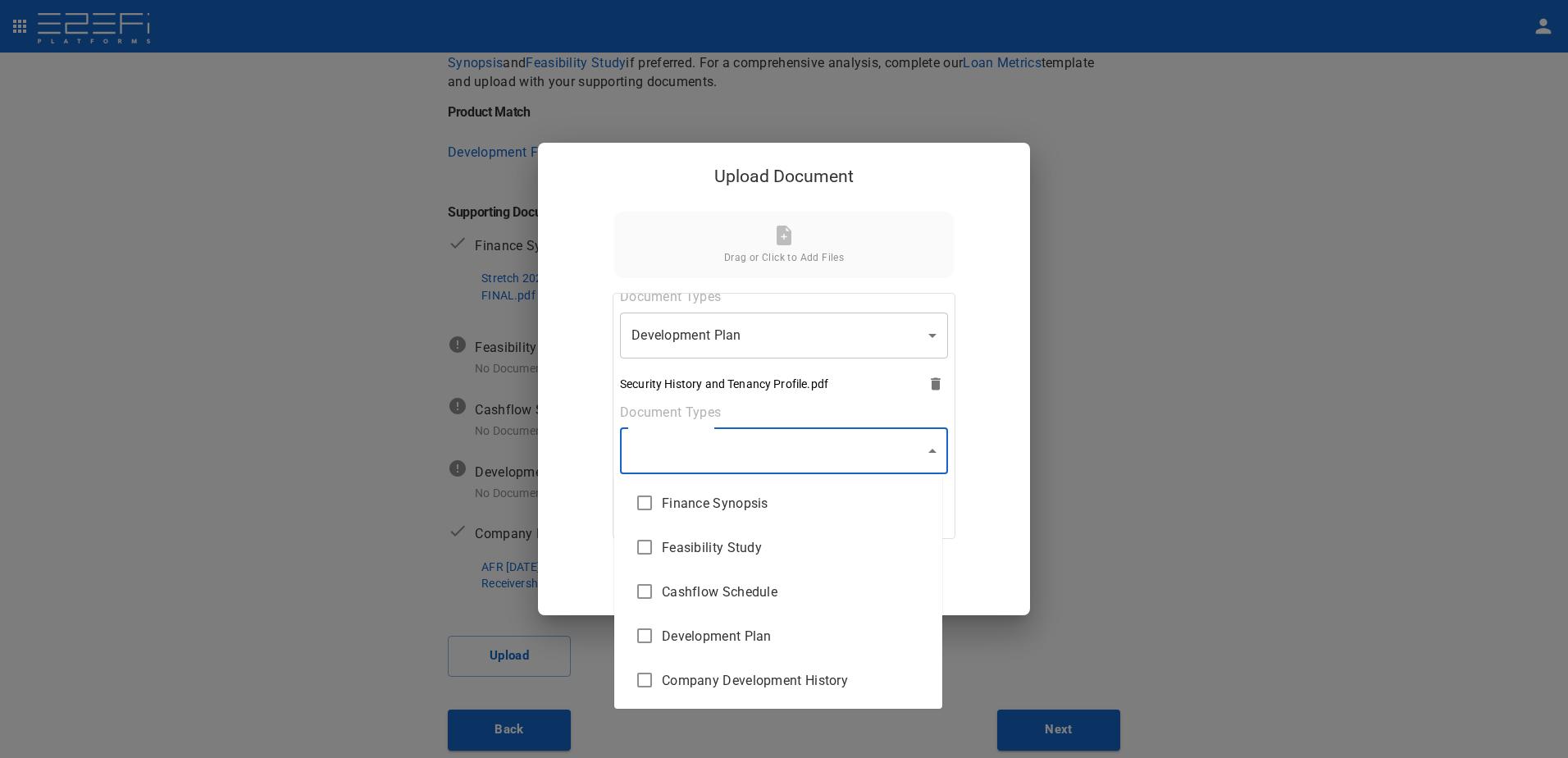
click at [737, 634] on span "Development Plan" at bounding box center [795, 635] width 267 height 19
type input "Development Plan"
checkbox input "true"
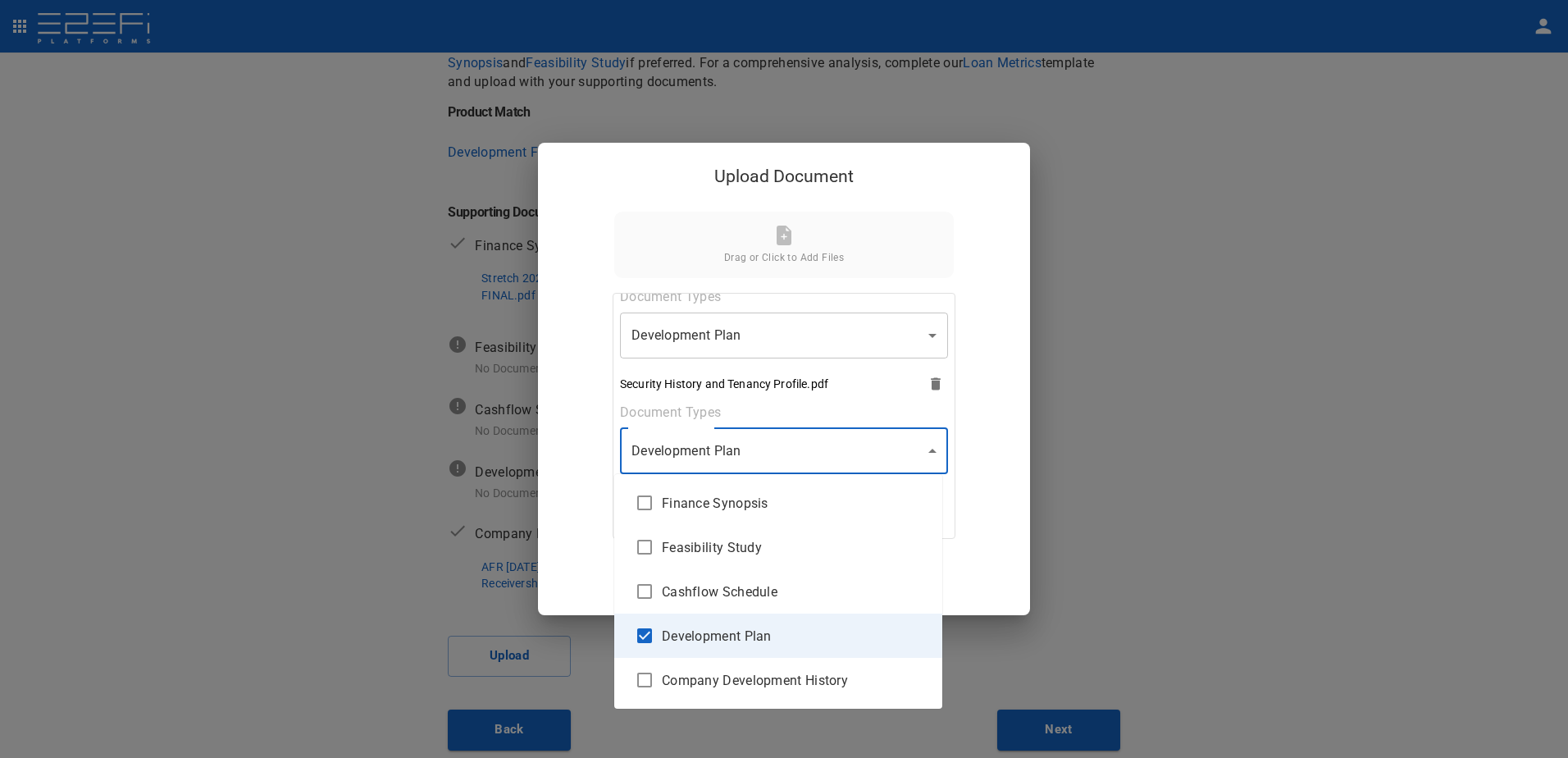
click at [926, 449] on div at bounding box center [784, 379] width 1568 height 758
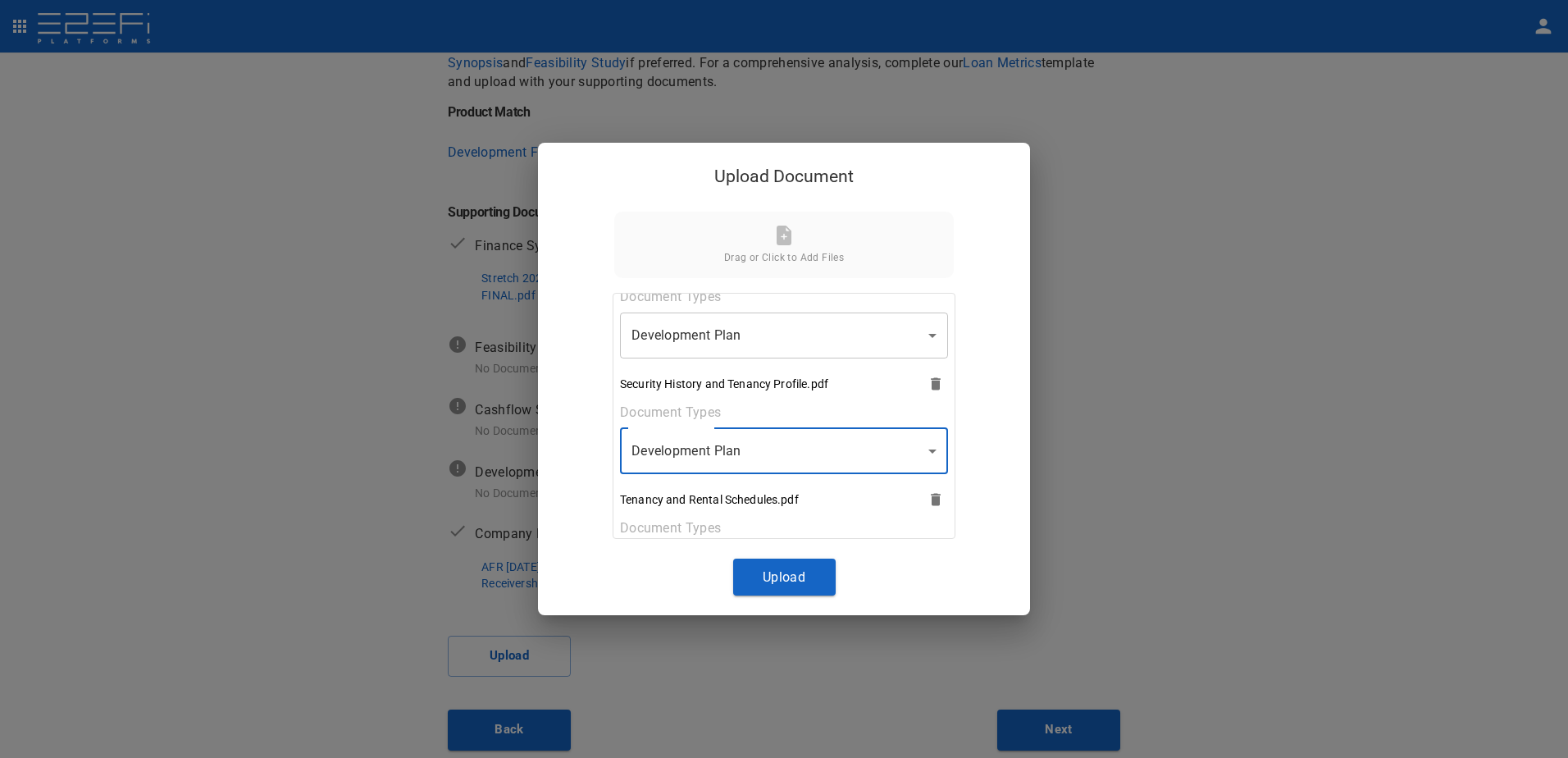
scroll to position [797, 0]
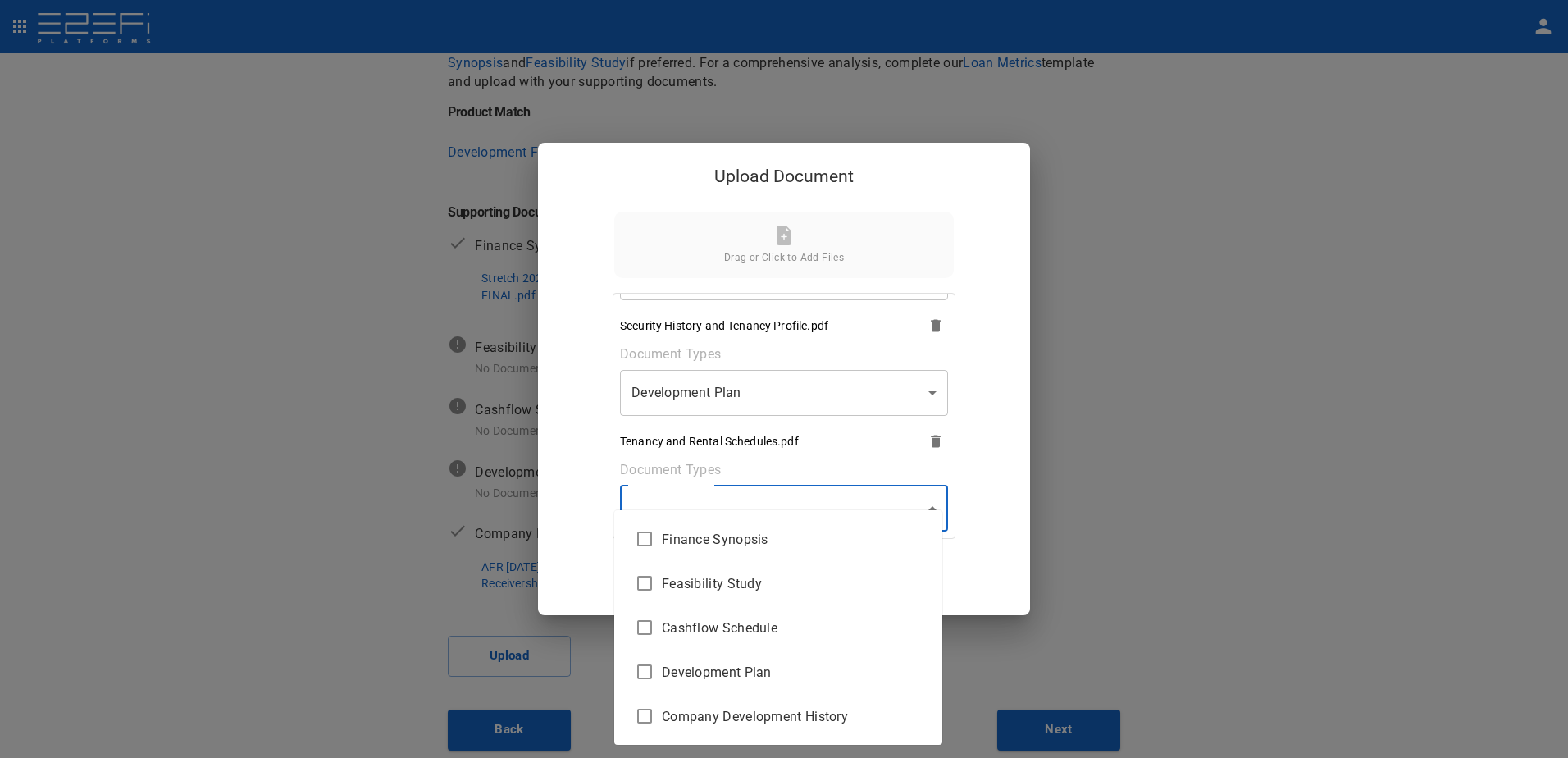
click at [929, 508] on body "Supporting Documents 1 Proposal Overview 2 Product Match 3 Document Submission …" at bounding box center [784, 379] width 1568 height 758
click at [778, 626] on span "Cashflow Schedule" at bounding box center [795, 628] width 267 height 19
type input "Cashflow Schedule"
checkbox input "true"
click at [925, 509] on div at bounding box center [784, 379] width 1568 height 758
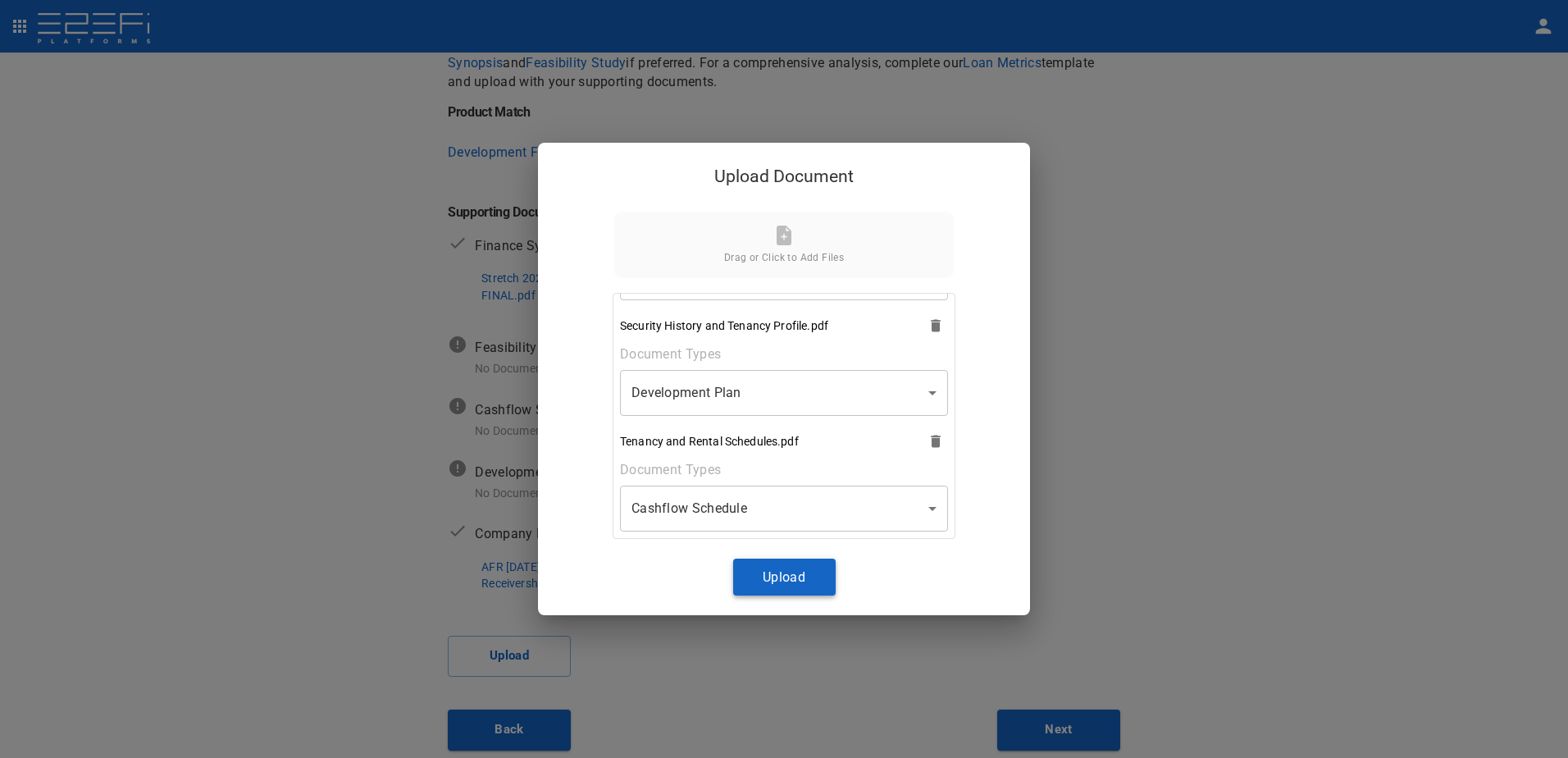
click at [782, 574] on button "Upload" at bounding box center [784, 577] width 102 height 37
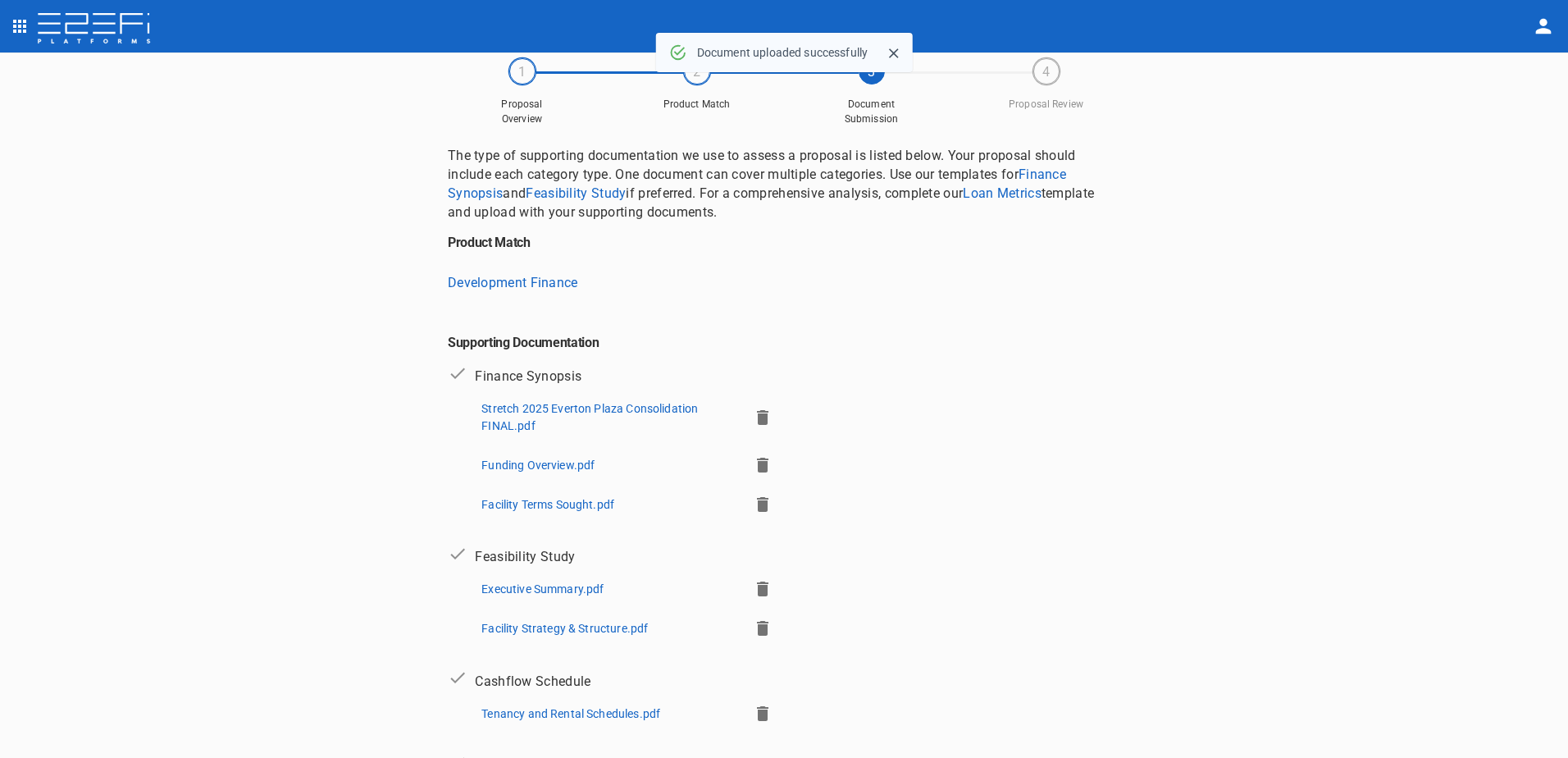
scroll to position [82, 0]
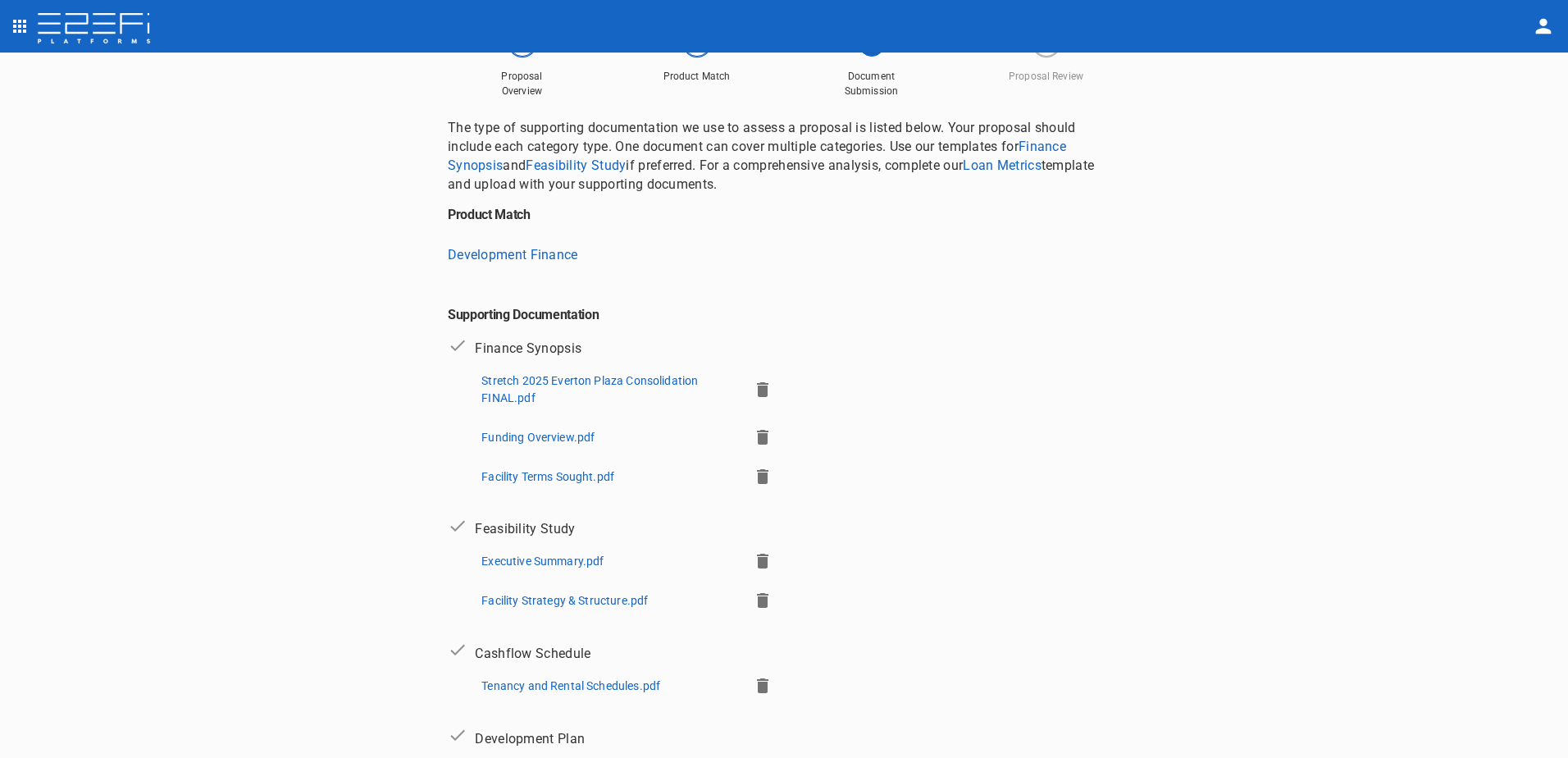
click at [757, 384] on icon "button" at bounding box center [762, 390] width 11 height 15
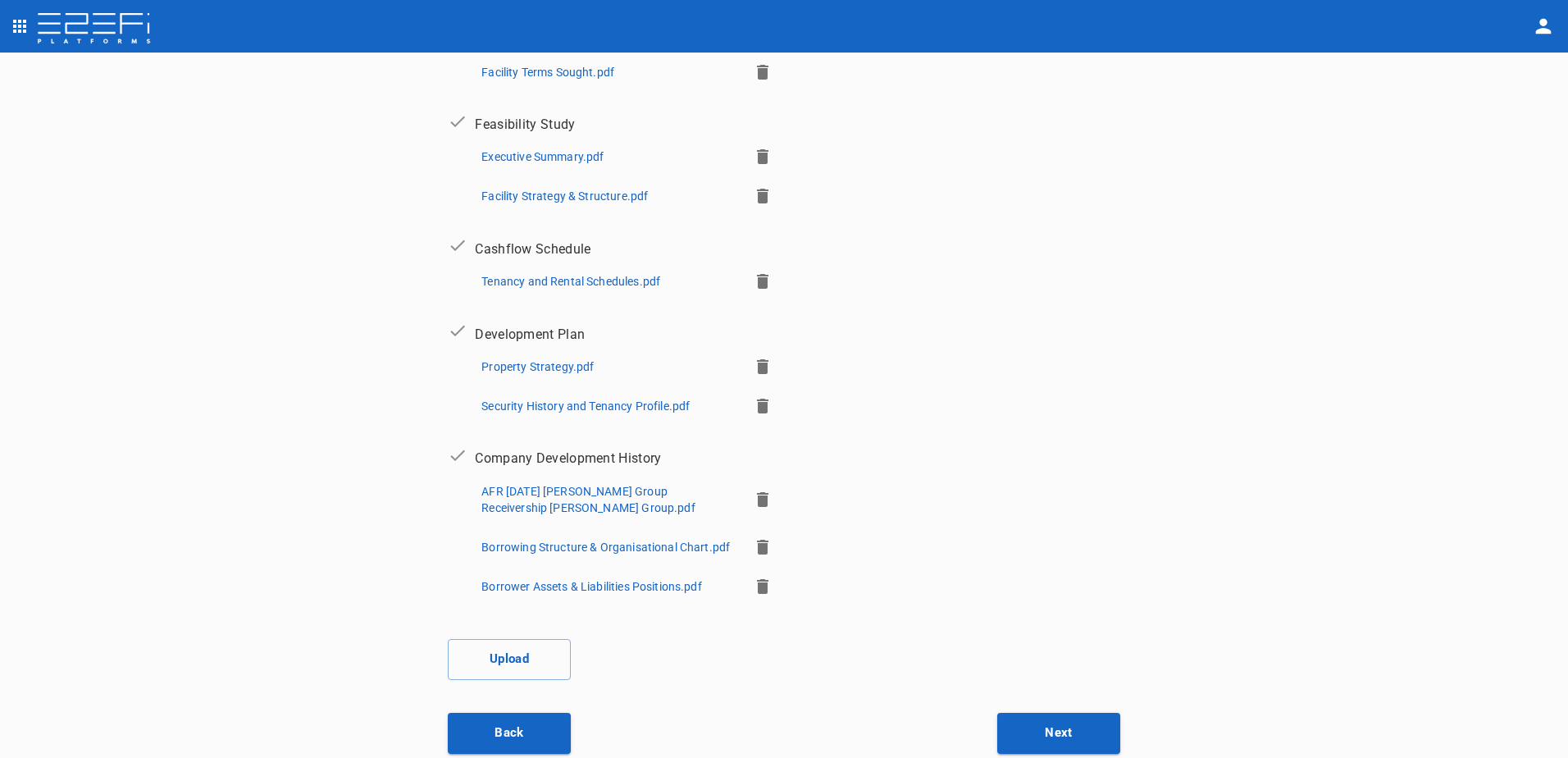
scroll to position [434, 0]
click at [502, 653] on button "Upload" at bounding box center [509, 656] width 123 height 41
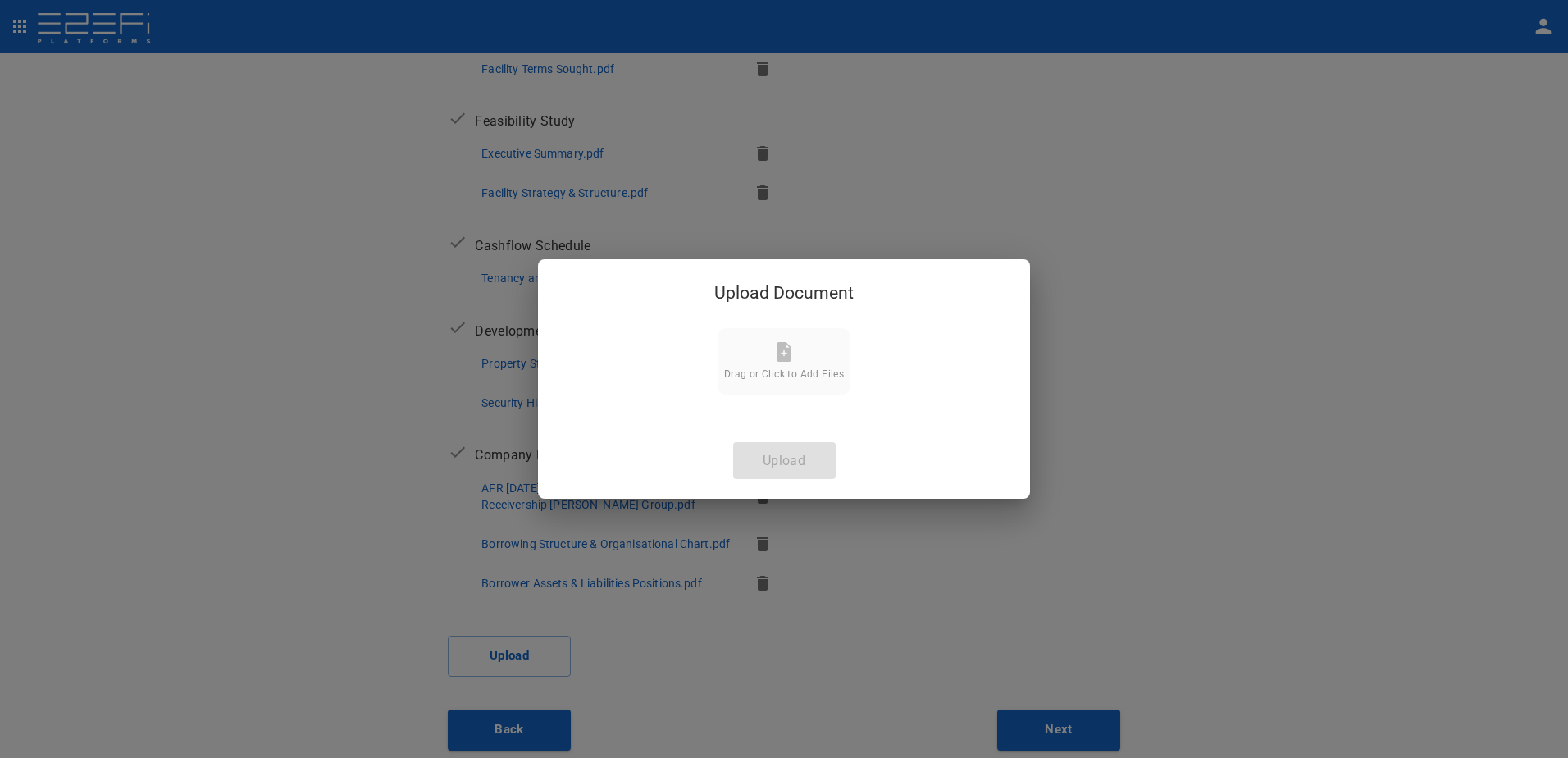
click at [786, 352] on icon at bounding box center [784, 352] width 15 height 19
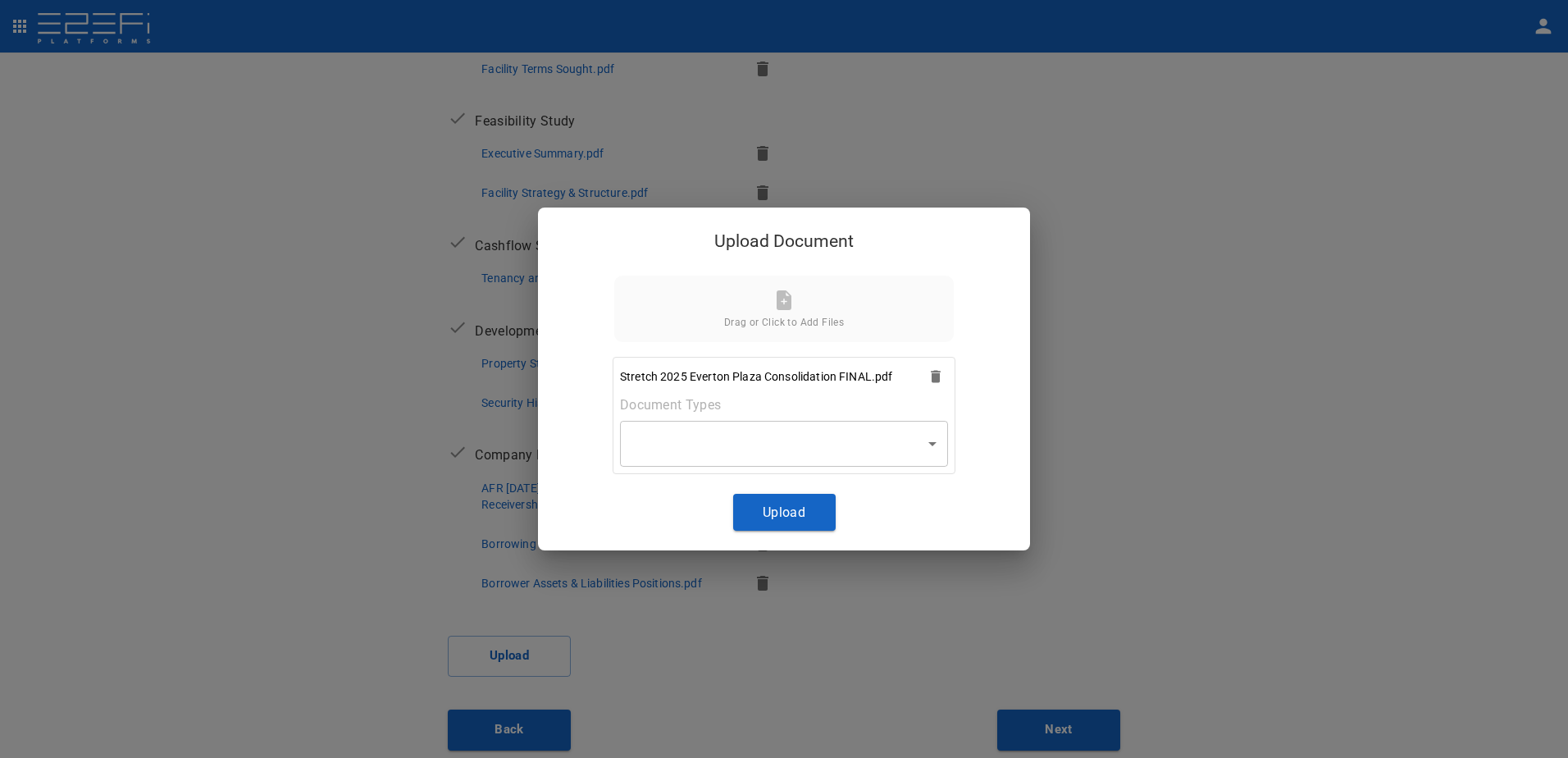
click at [929, 444] on body "Supporting Documents 1 Proposal Overview 2 Product Match 3 Document Submission …" at bounding box center [784, 379] width 1568 height 758
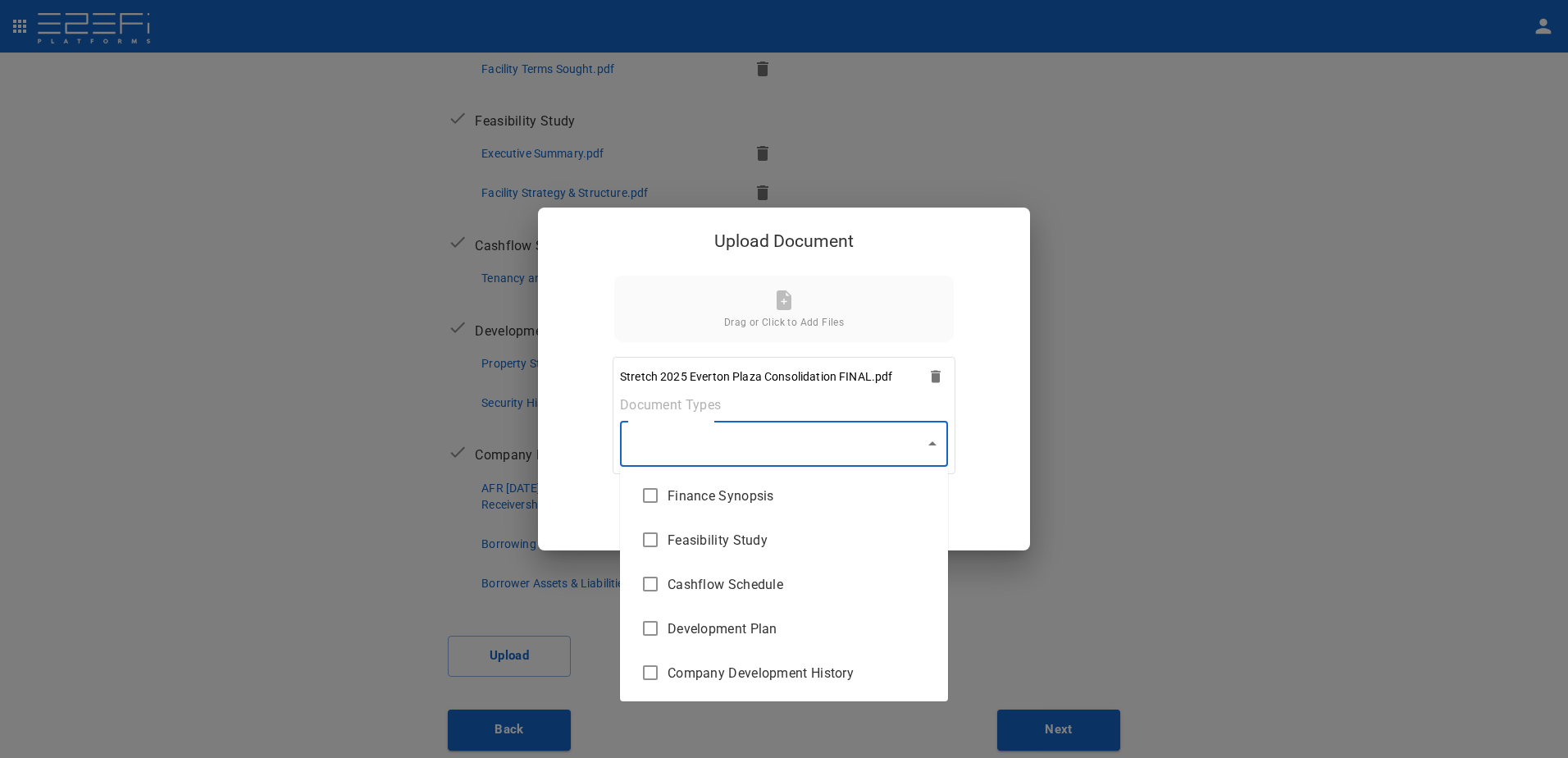
click at [713, 487] on span "Finance Synopsis" at bounding box center [800, 495] width 267 height 19
type input "Finance Synopsis"
checkbox input "true"
click at [935, 444] on div at bounding box center [784, 379] width 1568 height 758
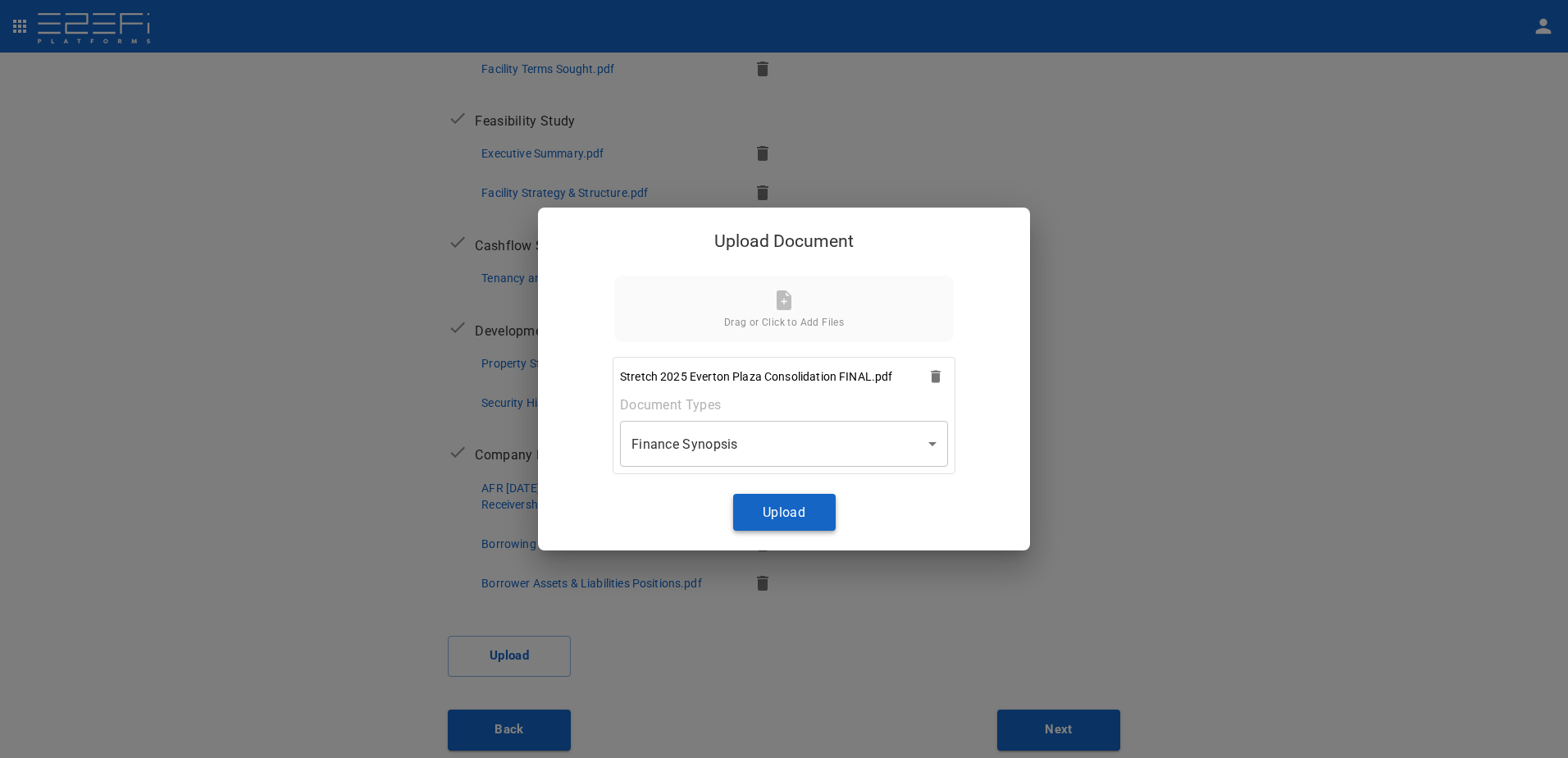
click at [774, 508] on button "Upload" at bounding box center [784, 512] width 102 height 37
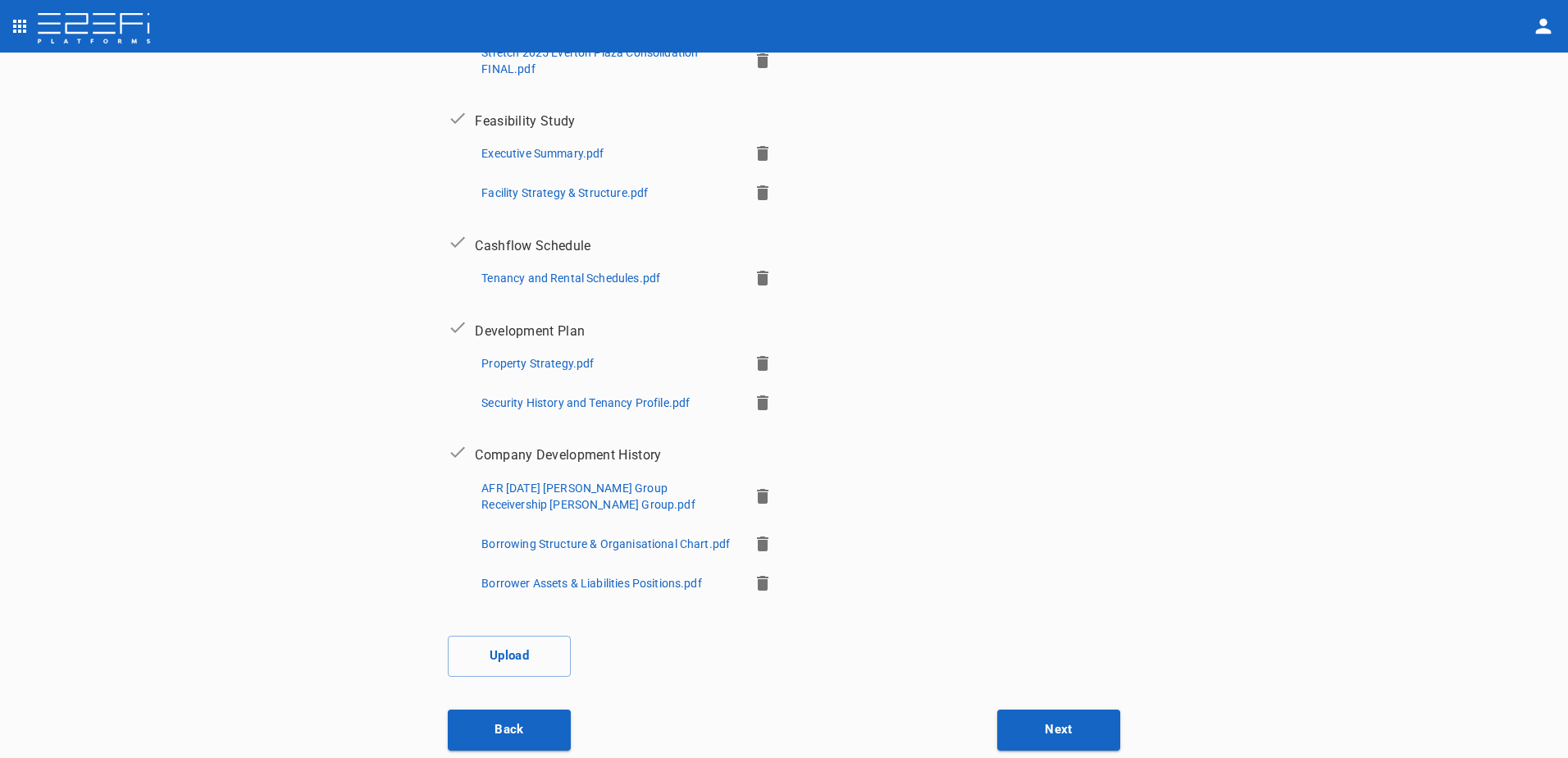
scroll to position [79, 0]
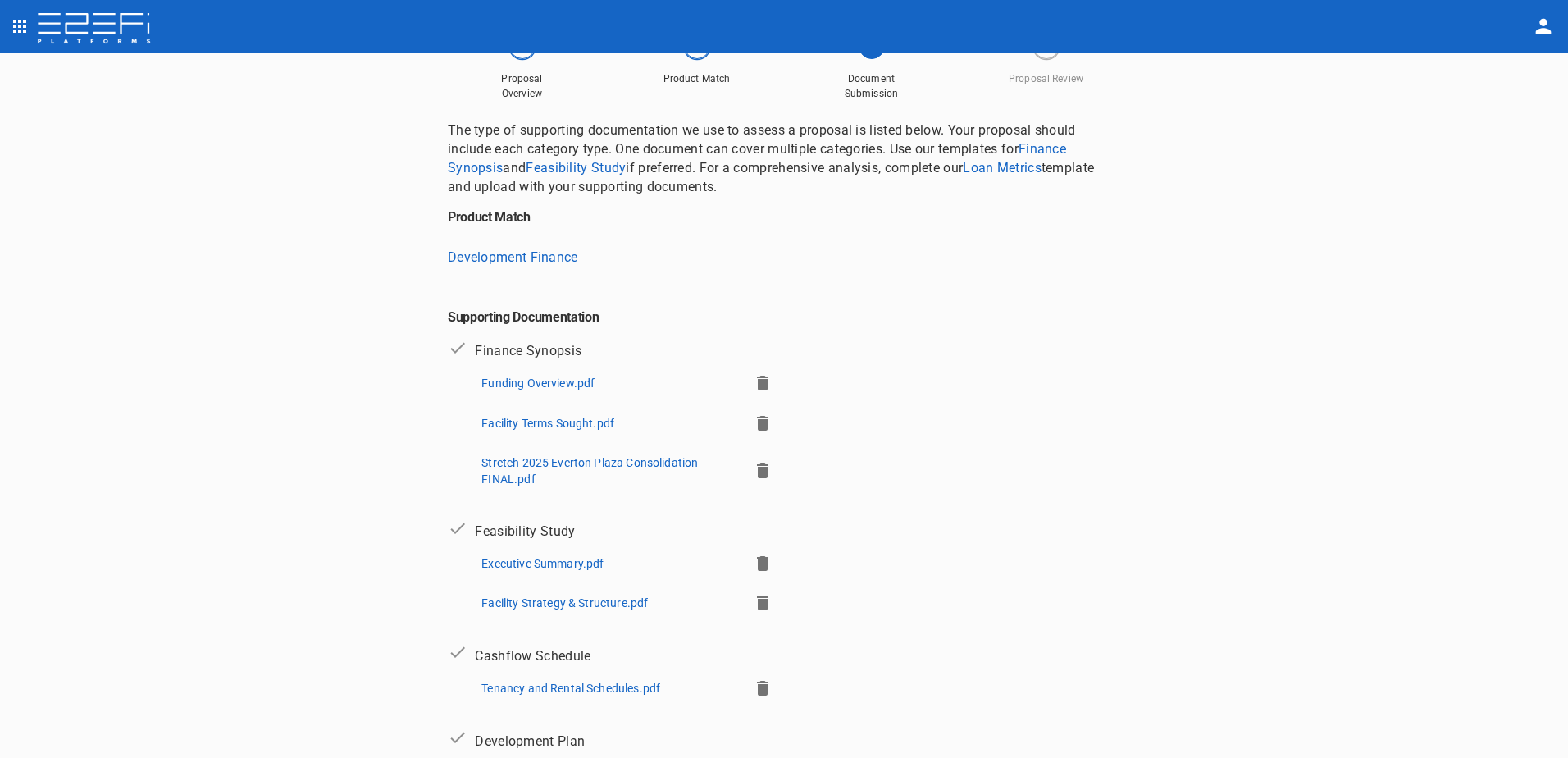
click at [506, 382] on p "Funding Overview.pdf" at bounding box center [538, 383] width 113 height 17
click at [548, 420] on p "Facility Terms Sought.pdf" at bounding box center [547, 423] width 133 height 17
click at [529, 376] on p "Funding Overview.pdf" at bounding box center [538, 383] width 113 height 17
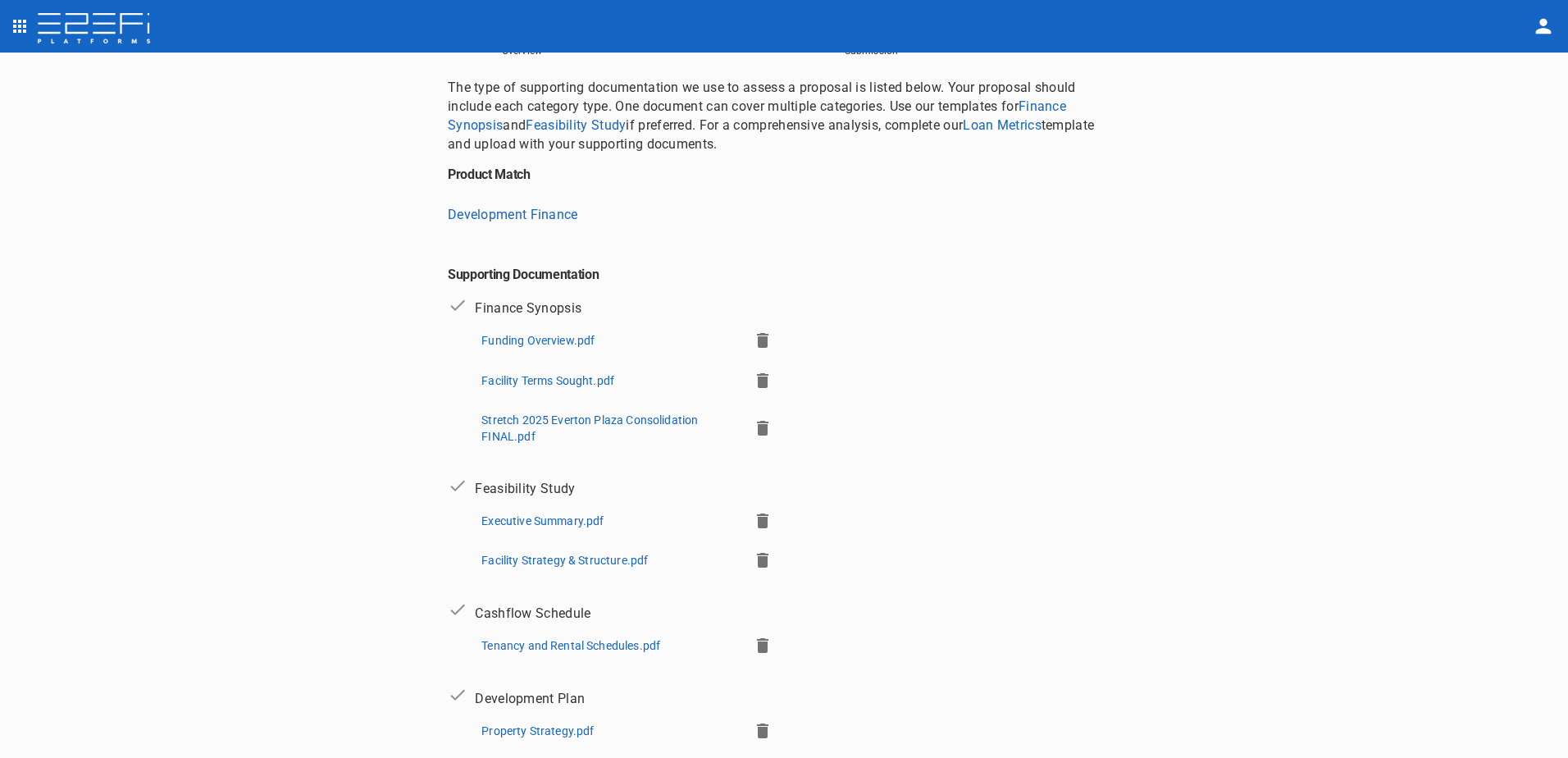
scroll to position [161, 0]
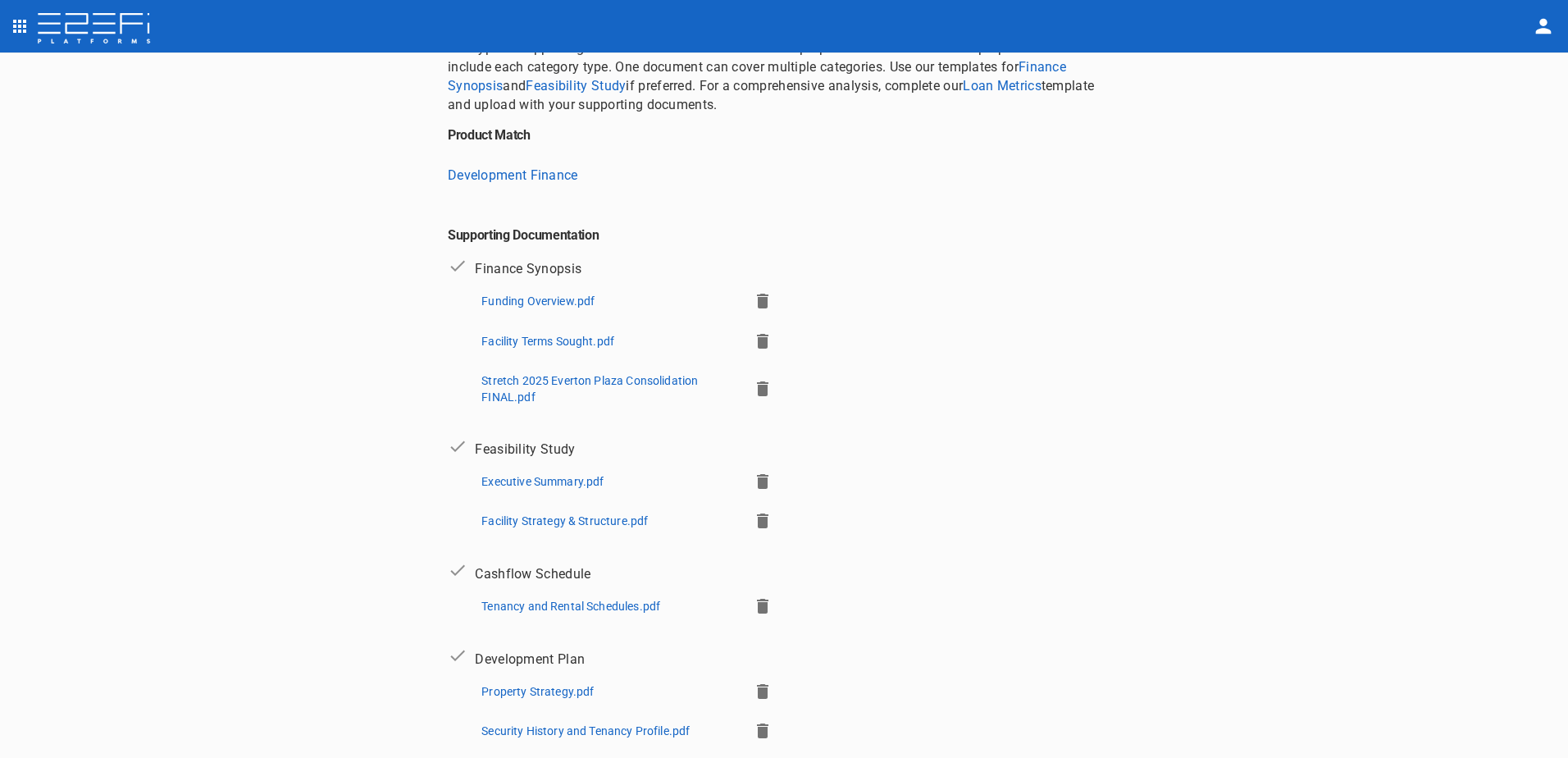
click at [525, 473] on p "Executive Summary.pdf" at bounding box center [542, 481] width 123 height 17
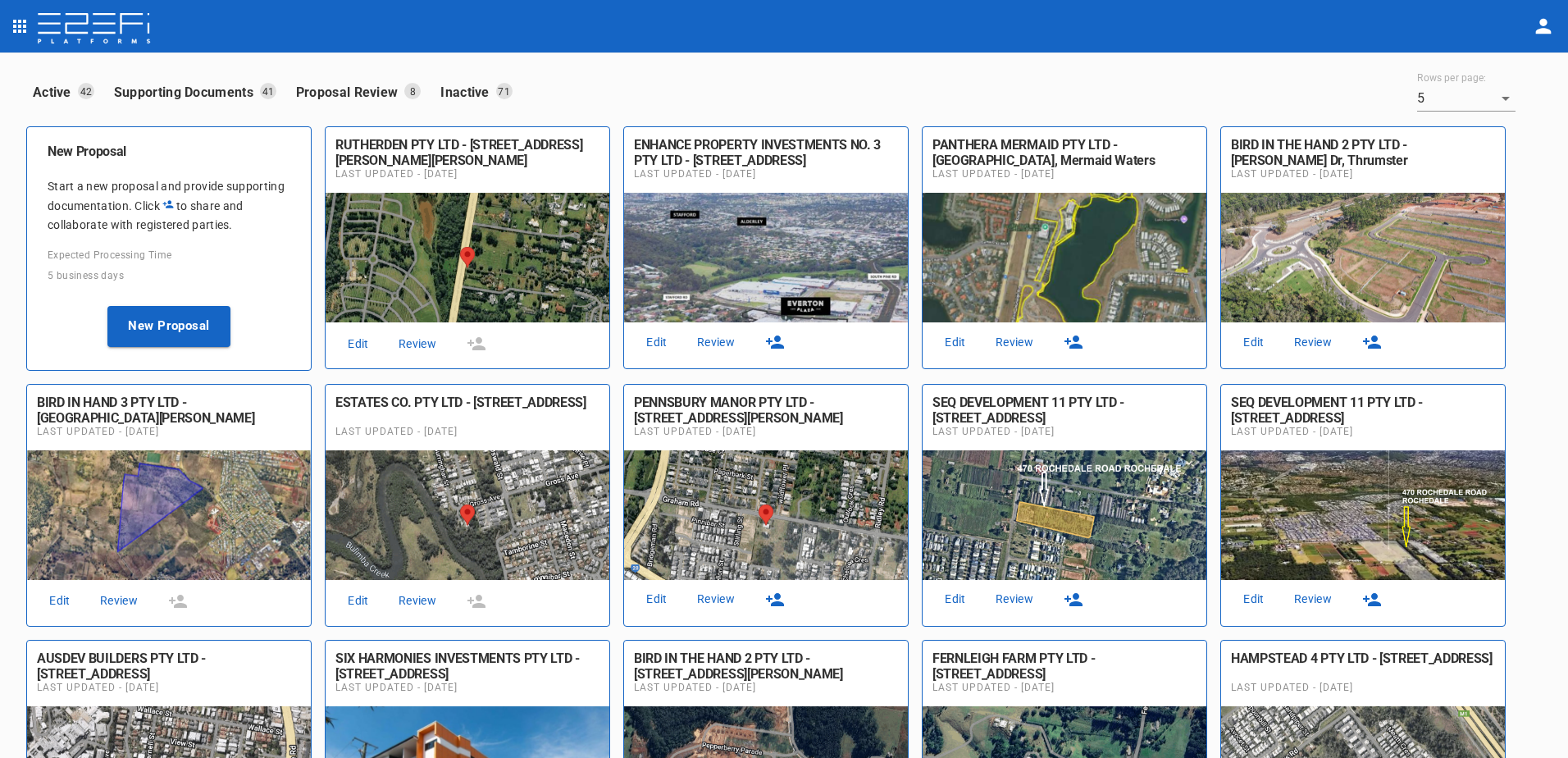
click at [718, 346] on link "Review" at bounding box center [717, 342] width 53 height 22
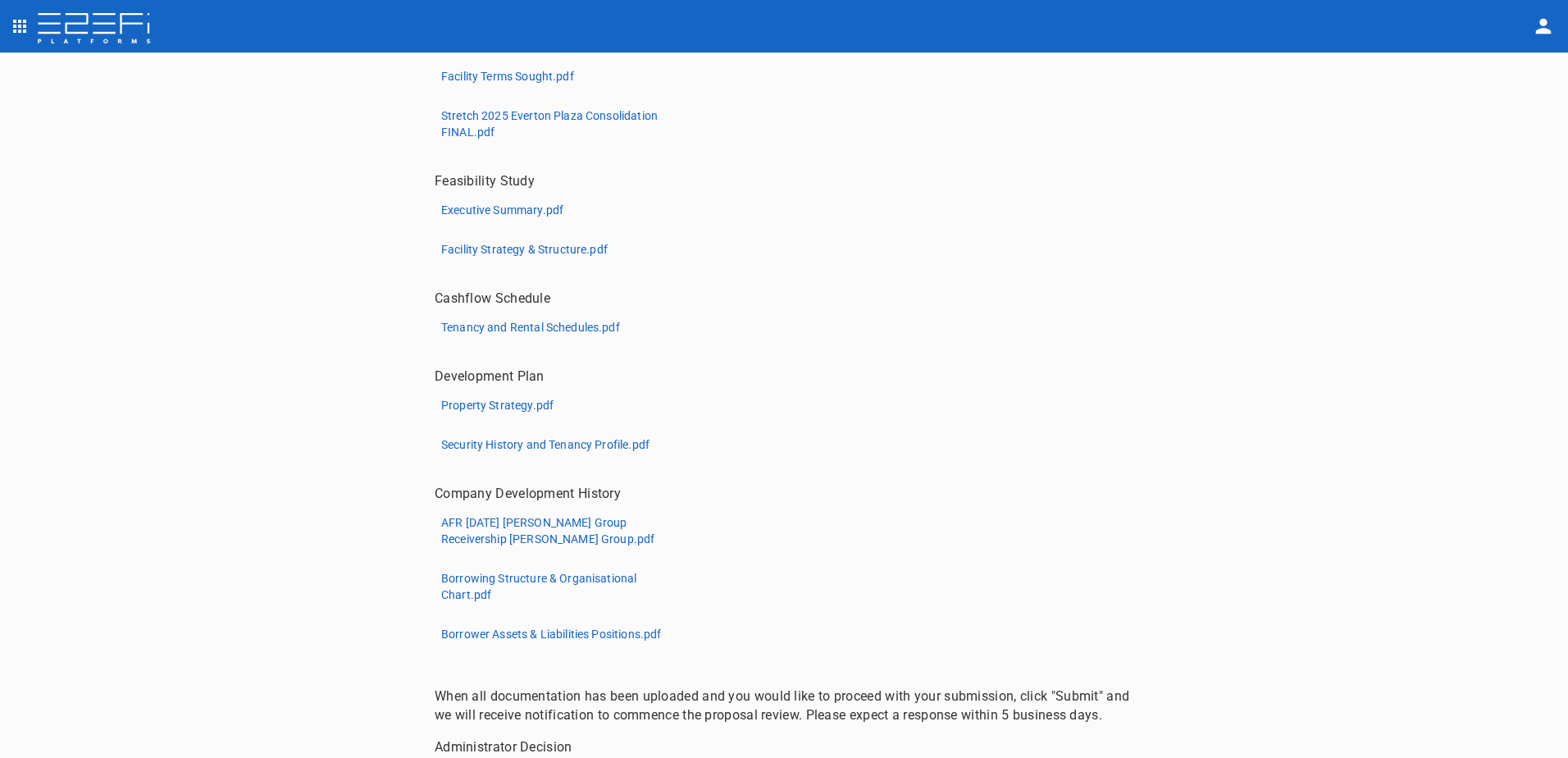
scroll to position [717, 0]
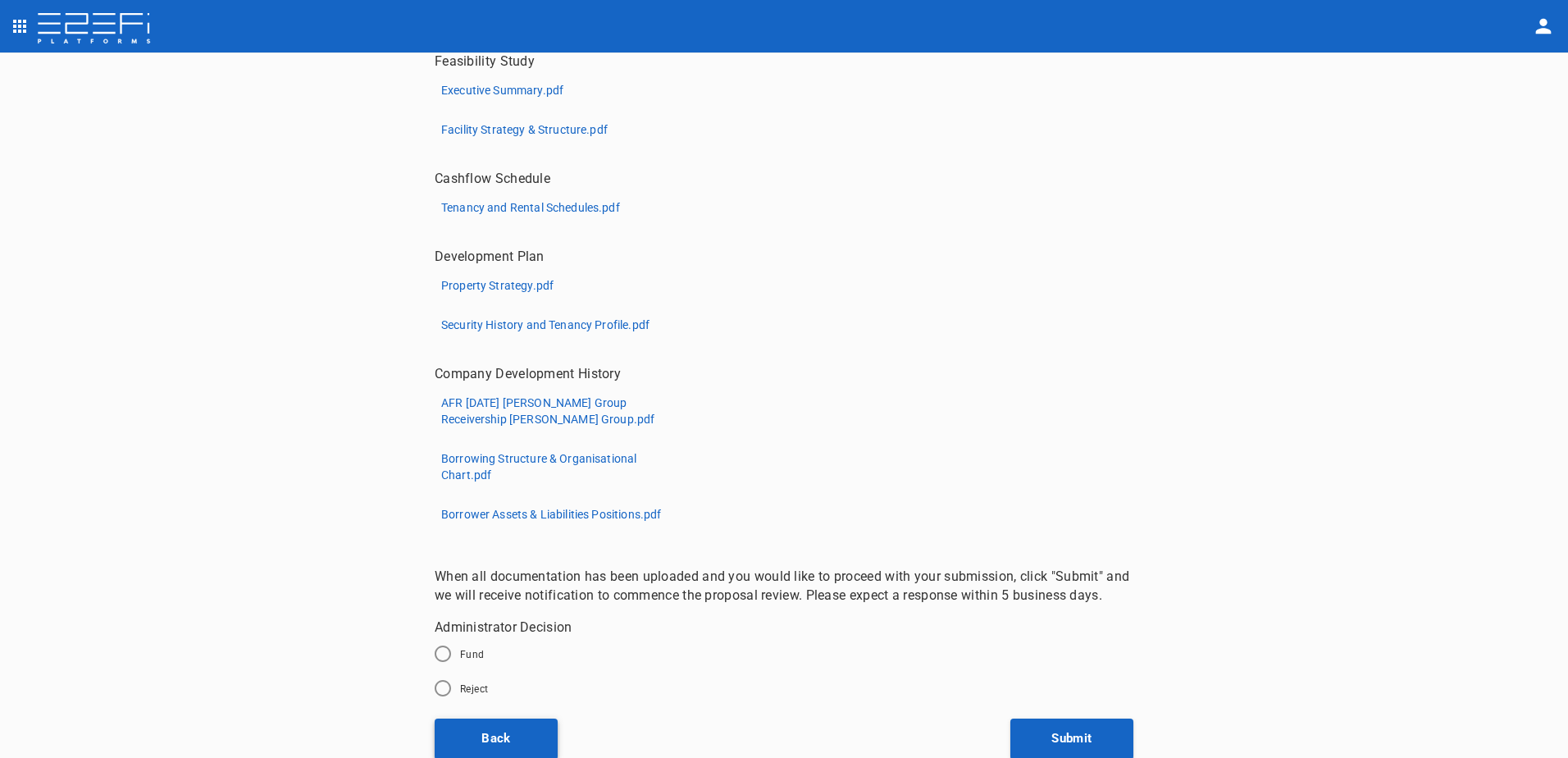
click at [494, 736] on button "Back" at bounding box center [496, 739] width 123 height 41
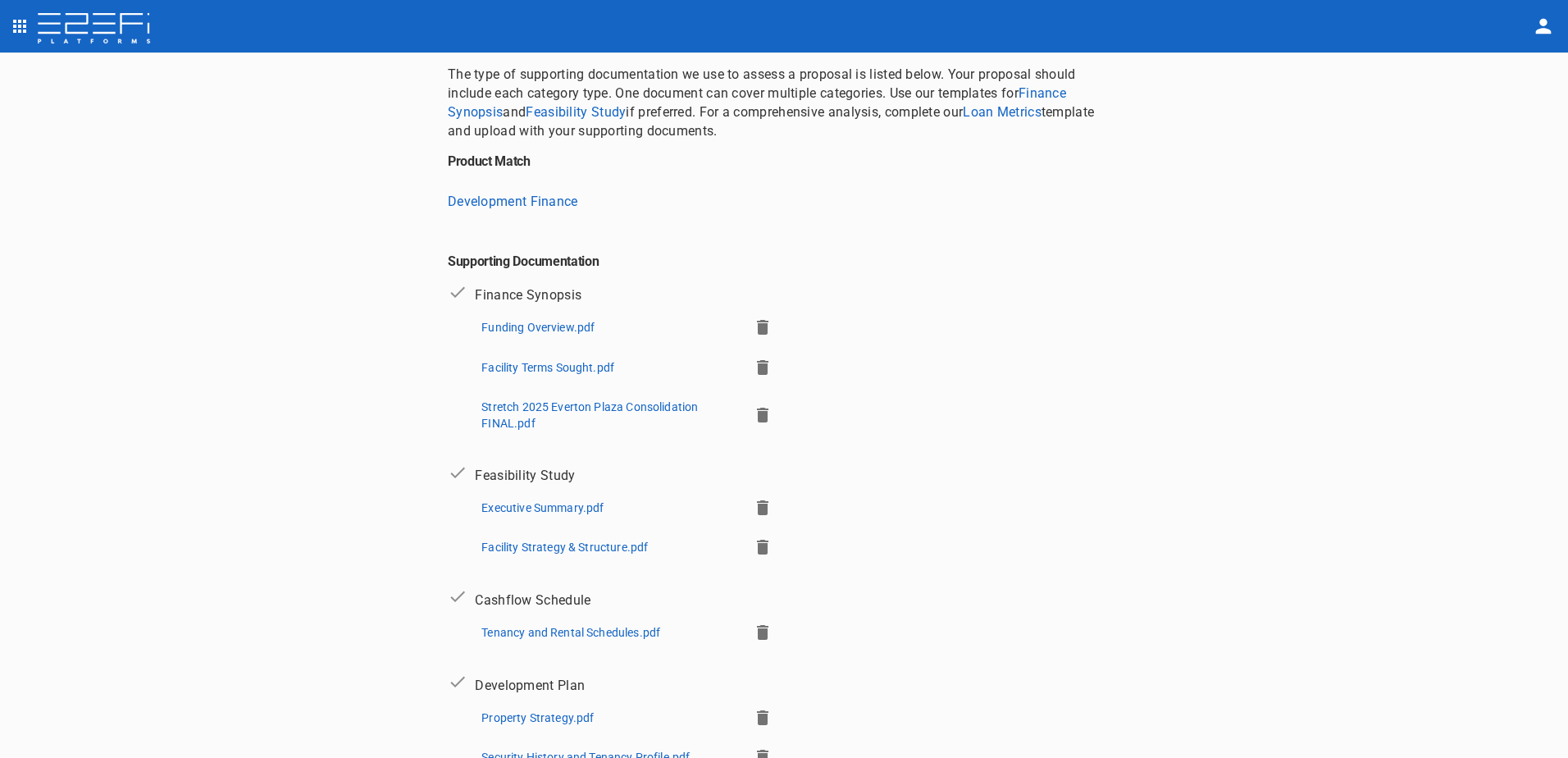
scroll to position [164, 0]
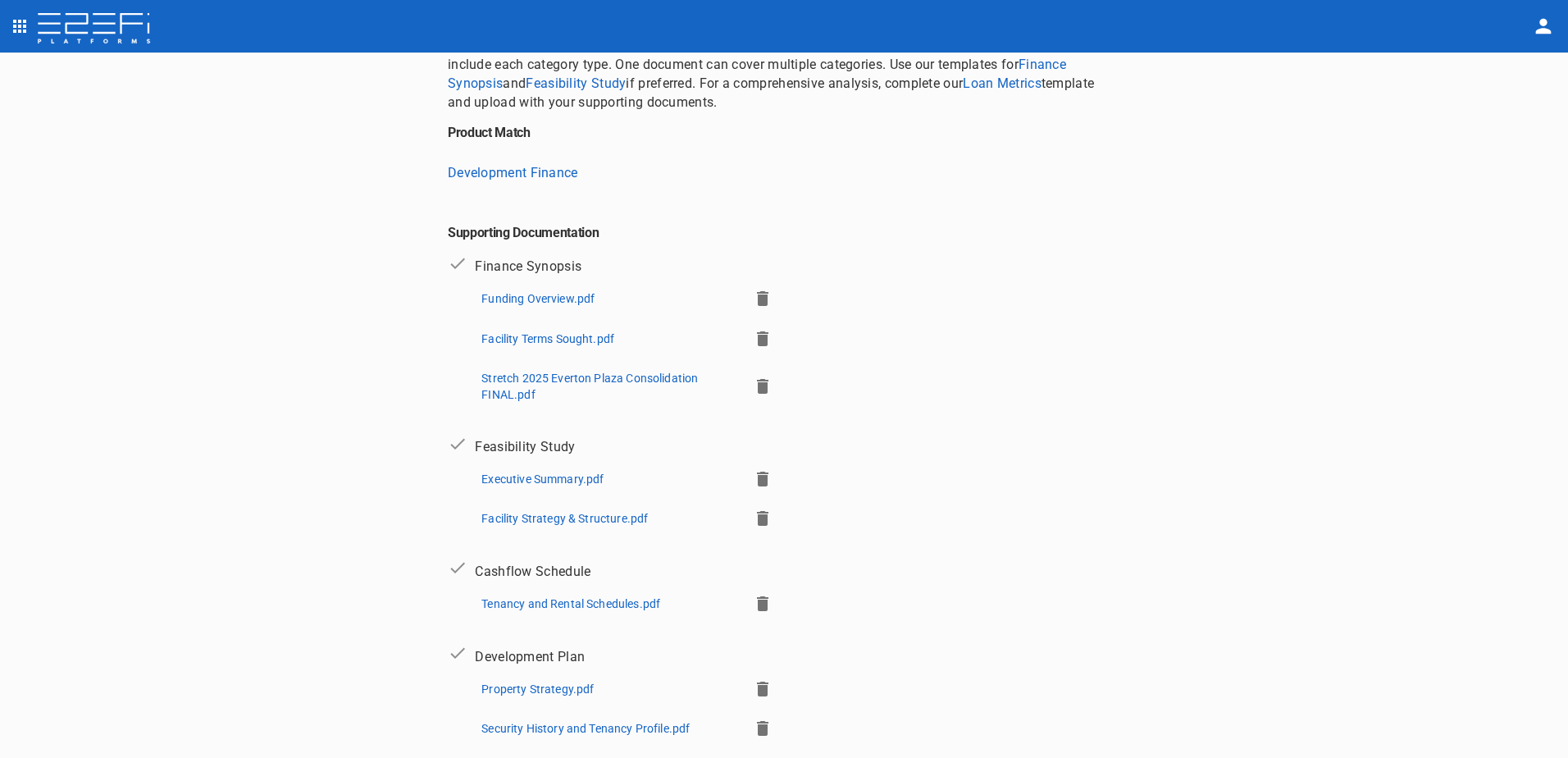
click at [757, 477] on icon "button" at bounding box center [762, 479] width 11 height 15
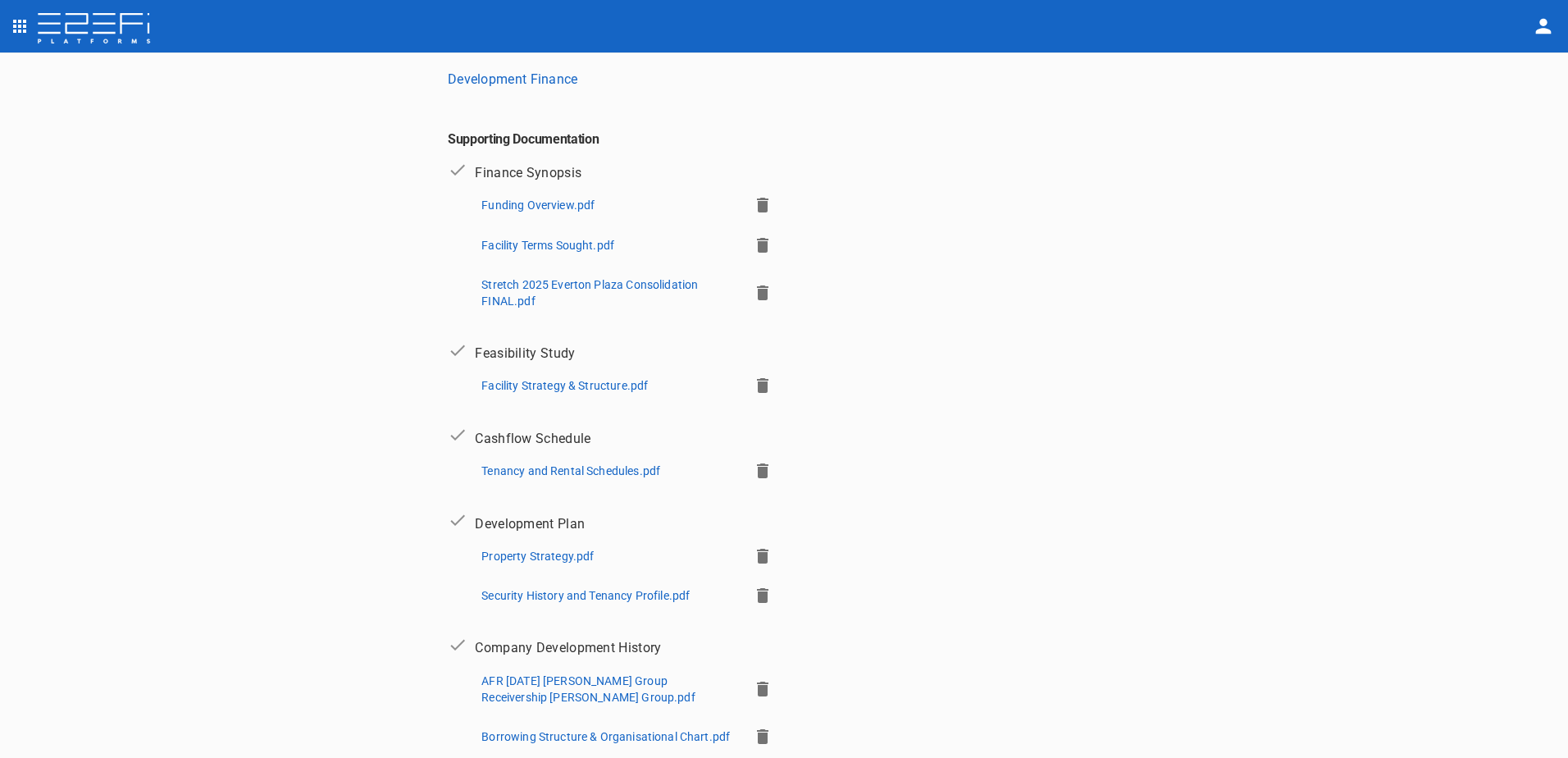
scroll to position [246, 0]
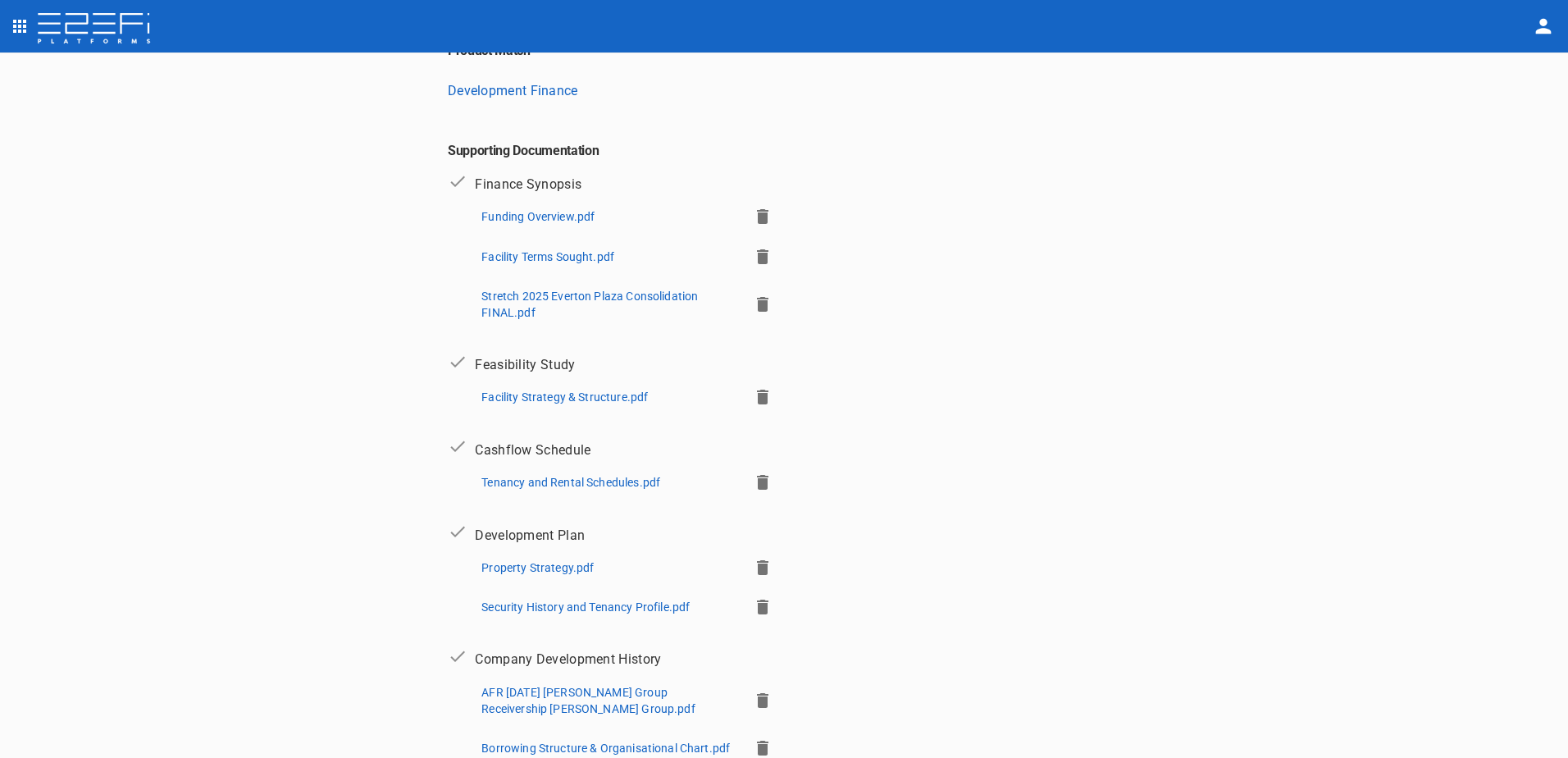
click at [757, 216] on icon "button" at bounding box center [762, 216] width 11 height 15
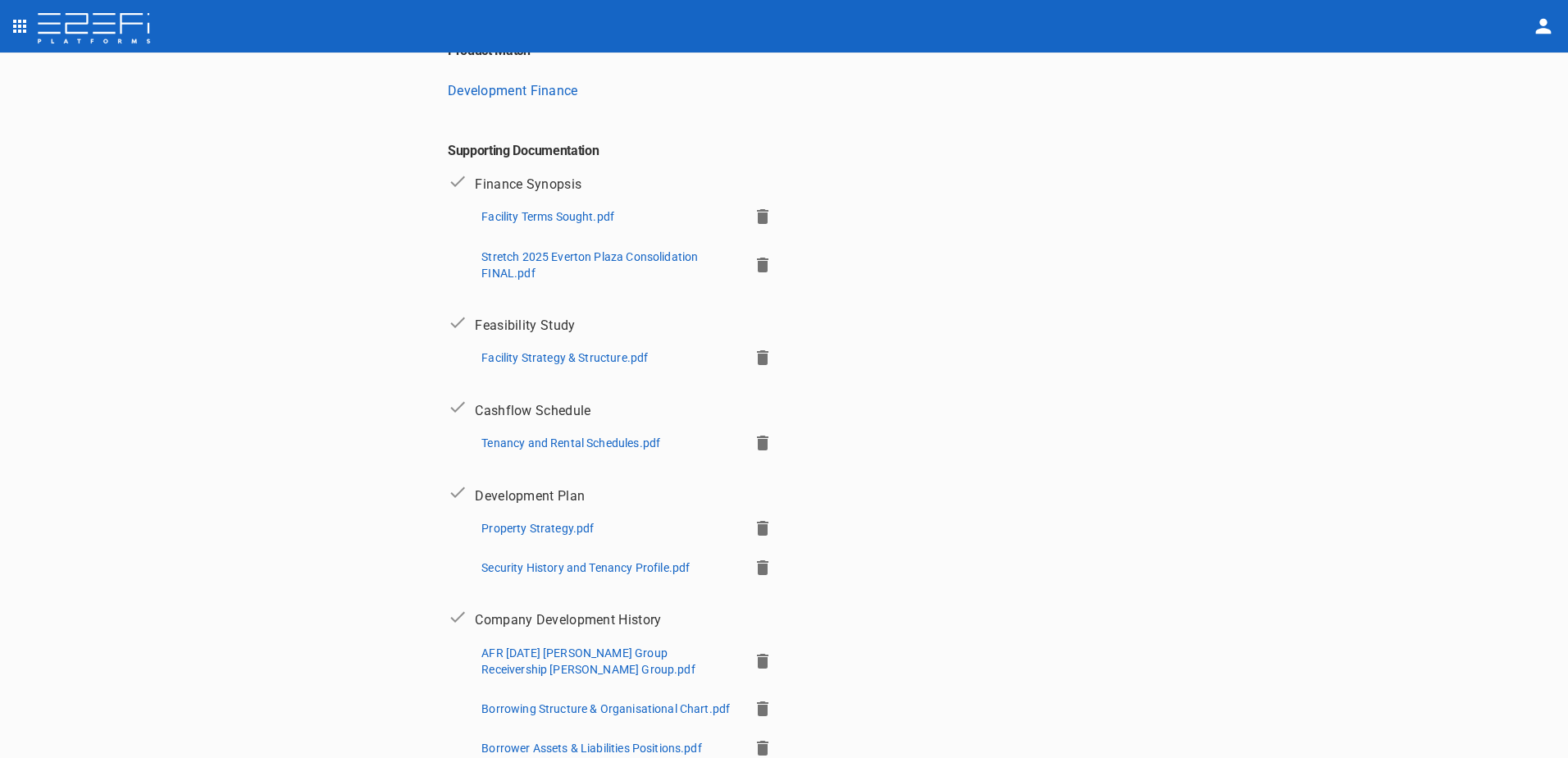
click at [753, 212] on icon "button" at bounding box center [762, 217] width 19 height 19
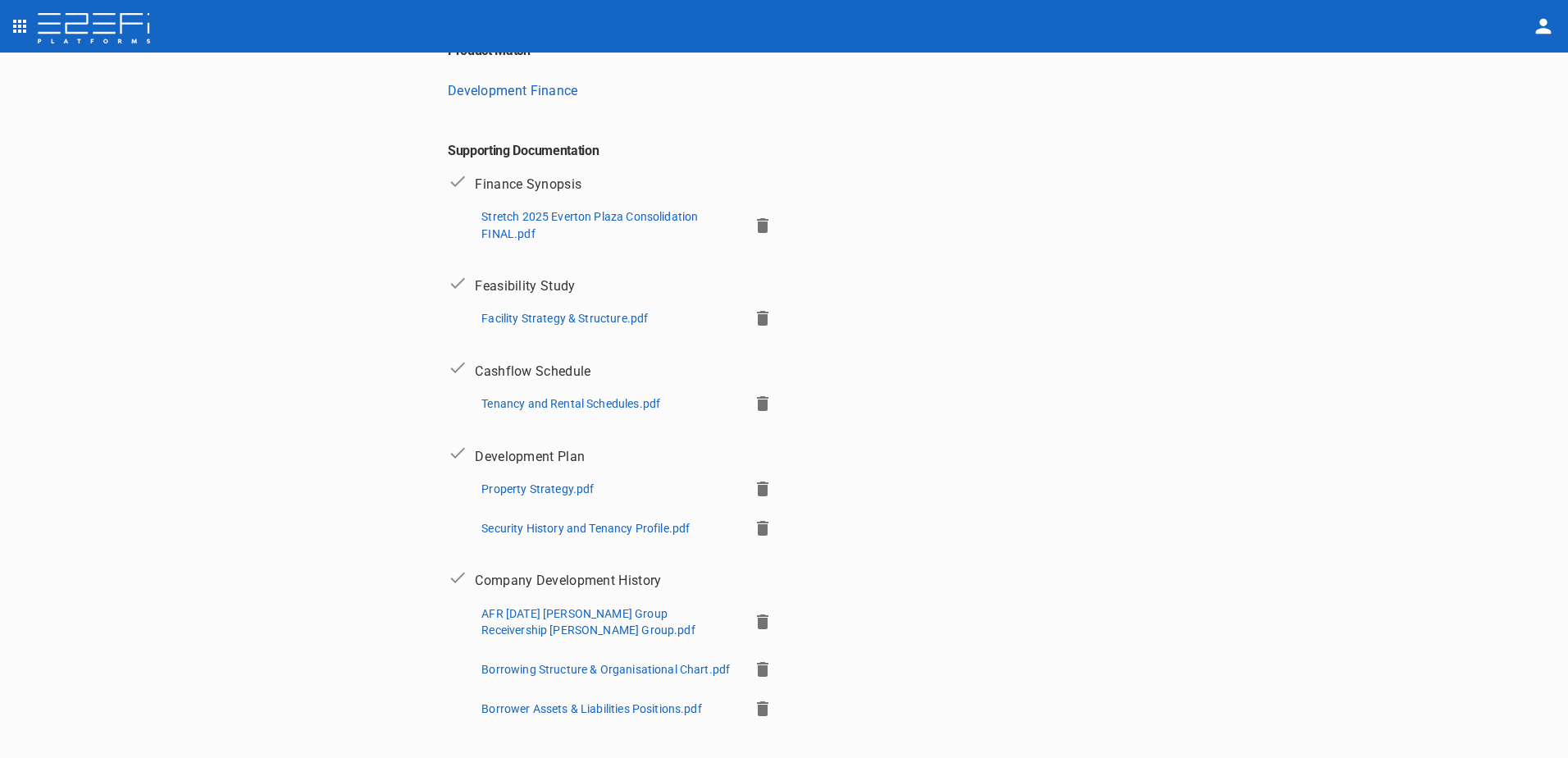
click at [757, 223] on icon "button" at bounding box center [762, 226] width 11 height 15
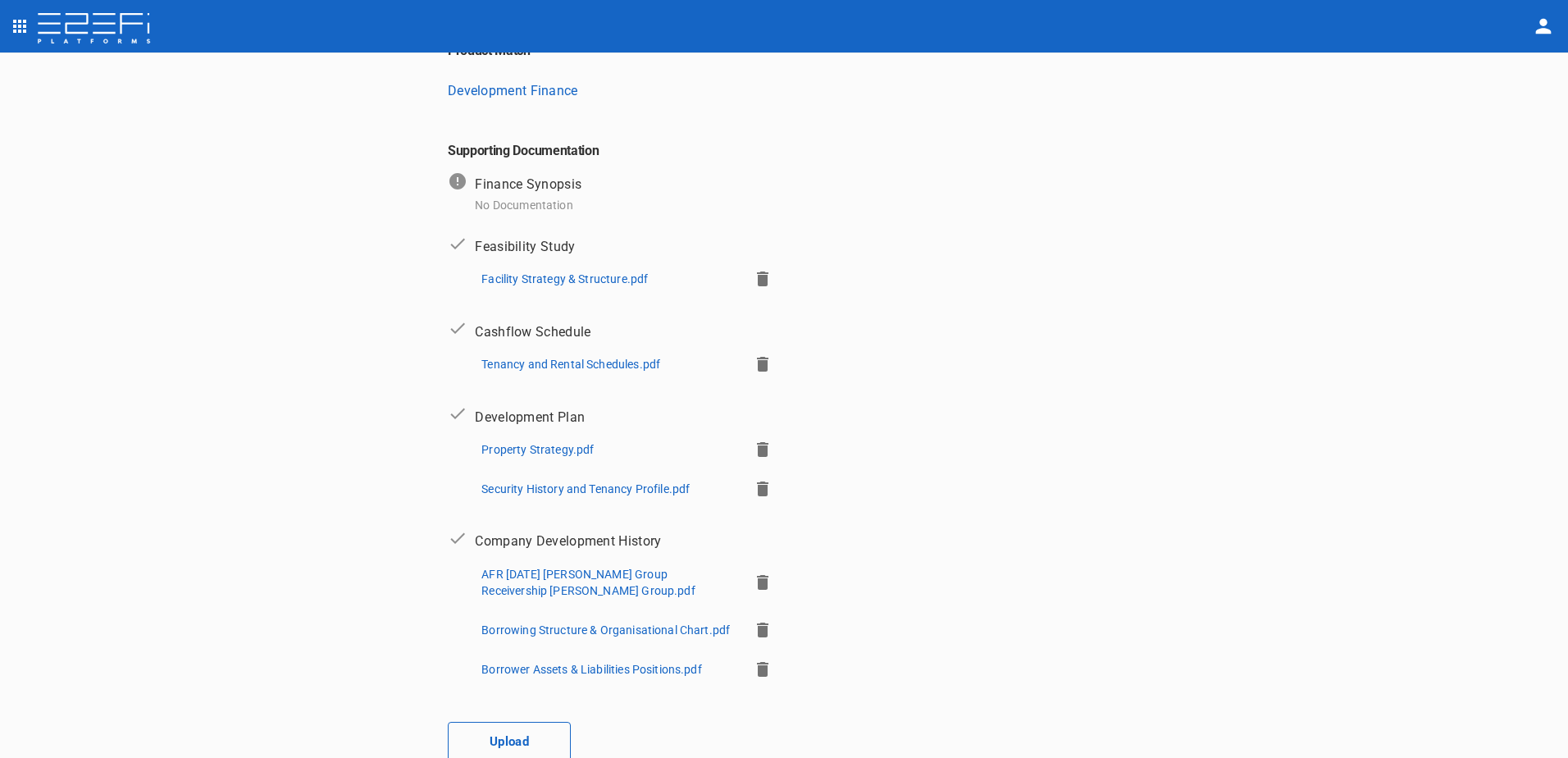
click at [508, 735] on button "Upload" at bounding box center [509, 742] width 123 height 41
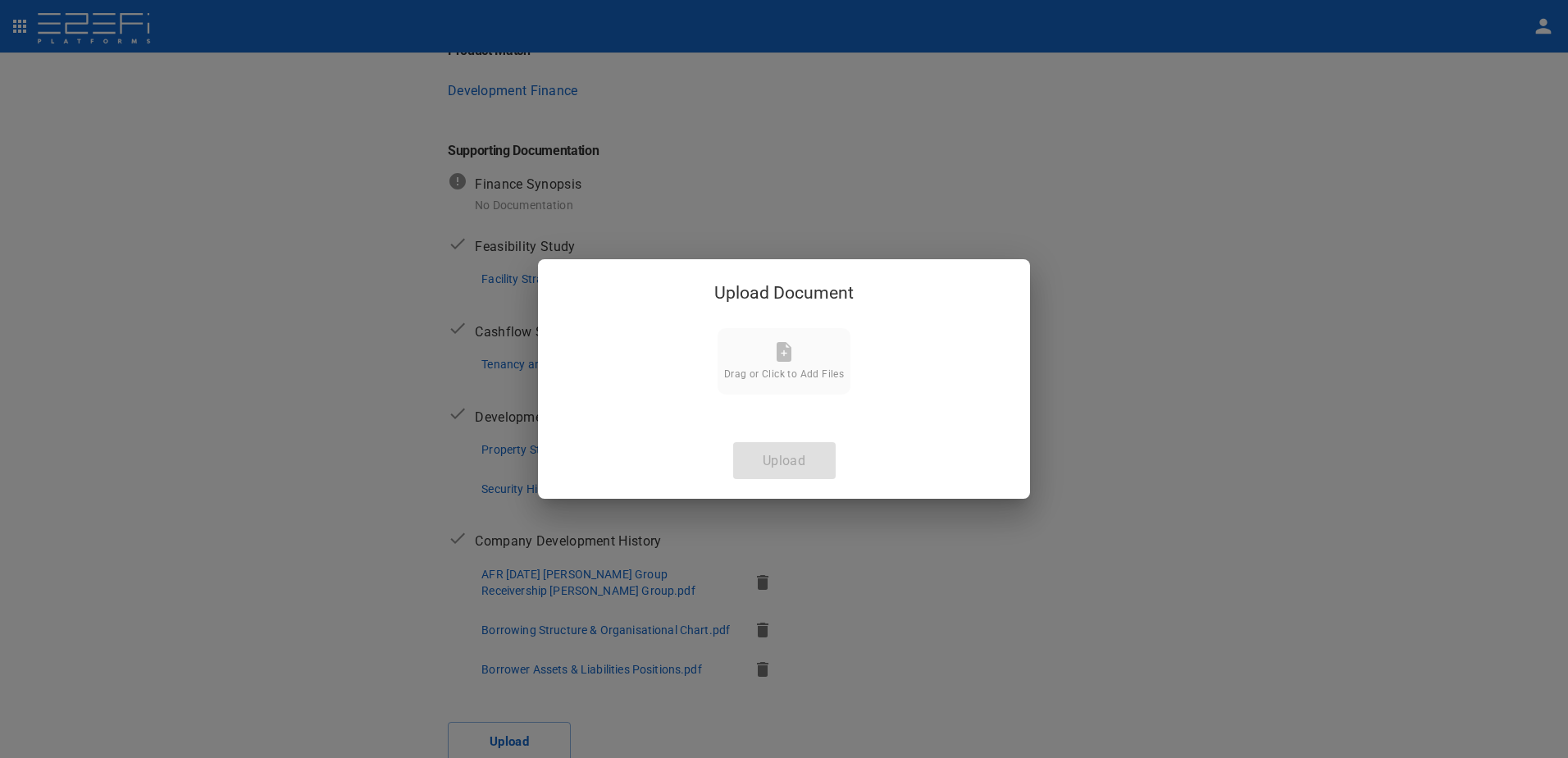
click at [784, 350] on icon at bounding box center [784, 352] width 15 height 19
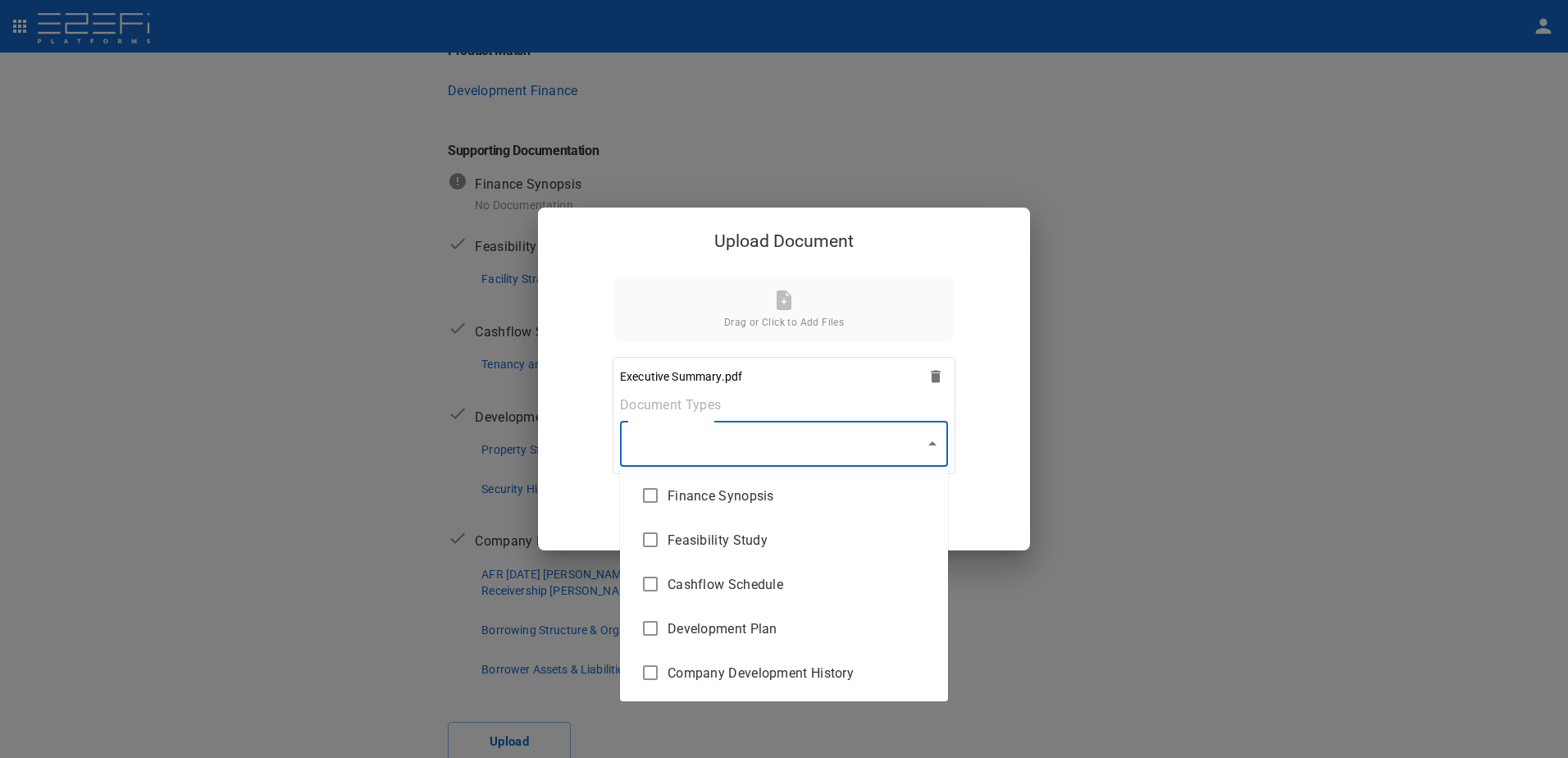
click at [933, 443] on body "Supporting Documents 1 Proposal Overview 2 Product Match 3 Document Submission …" at bounding box center [784, 379] width 1568 height 758
click at [789, 500] on span "Finance Synopsis" at bounding box center [800, 495] width 267 height 19
type input "Finance Synopsis"
checkbox input "true"
click at [930, 443] on div at bounding box center [784, 379] width 1568 height 758
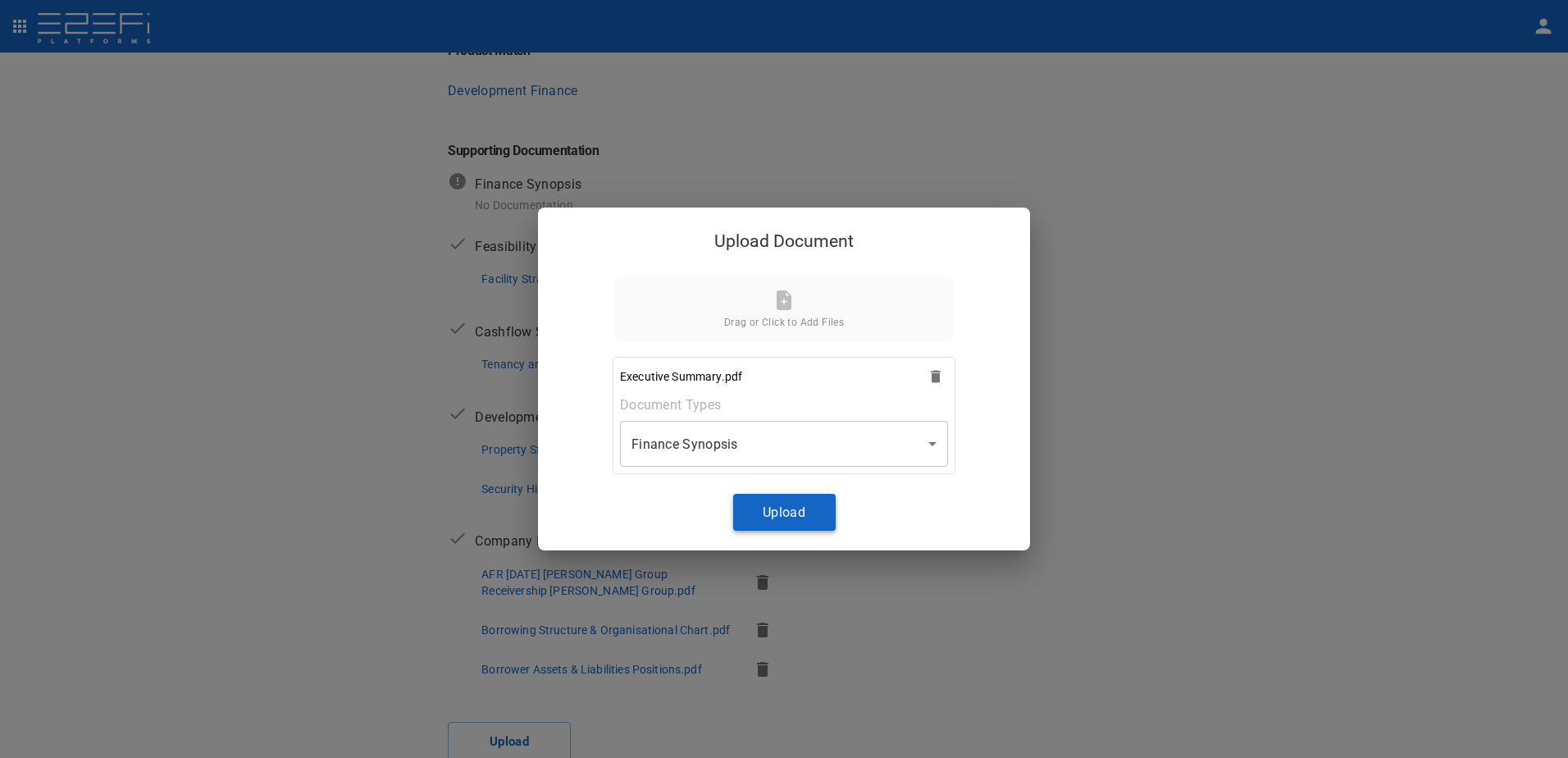
click at [784, 509] on button "Upload" at bounding box center [784, 512] width 102 height 37
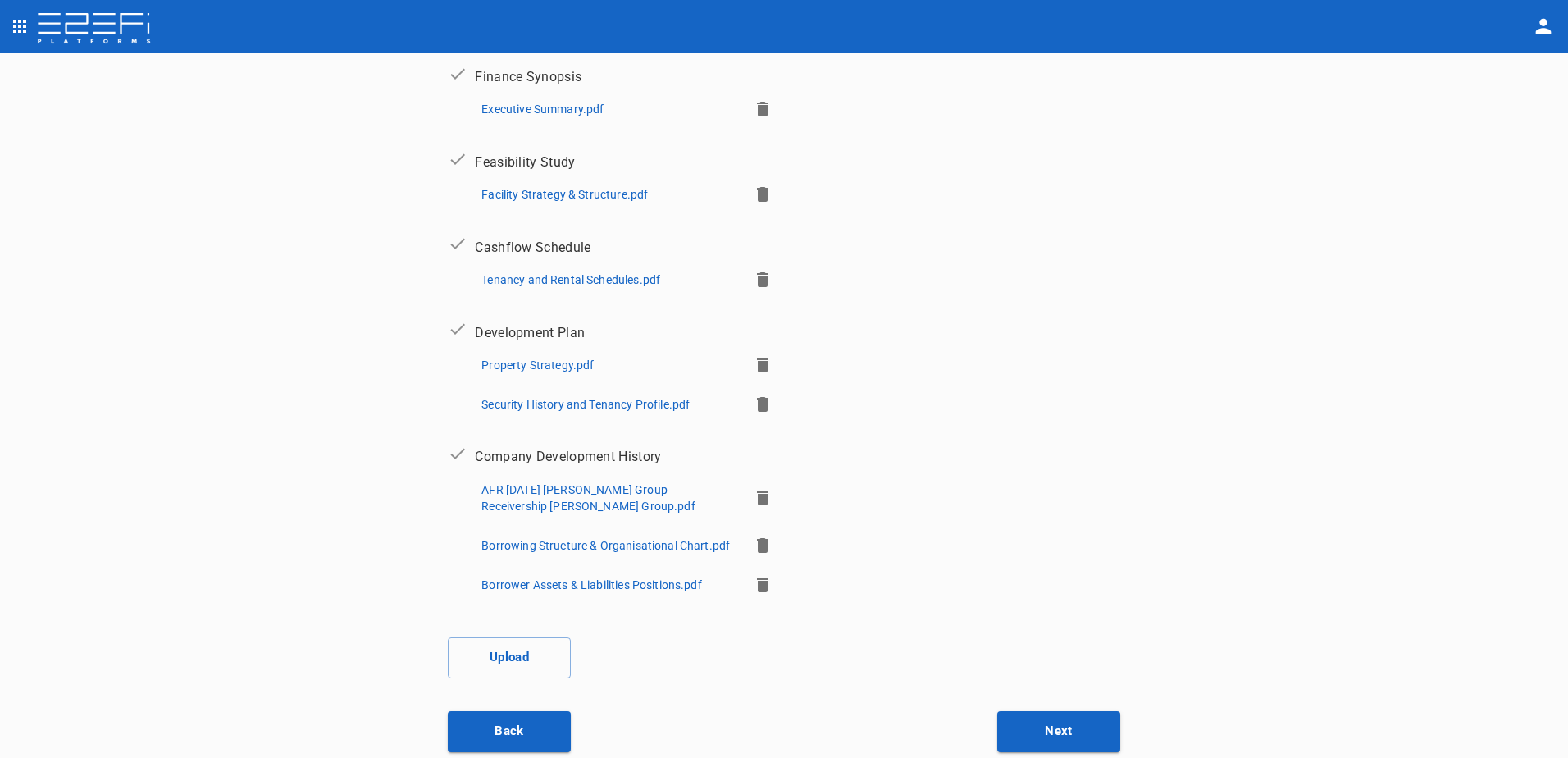
scroll to position [355, 0]
click at [497, 655] on button "Upload" at bounding box center [509, 654] width 123 height 41
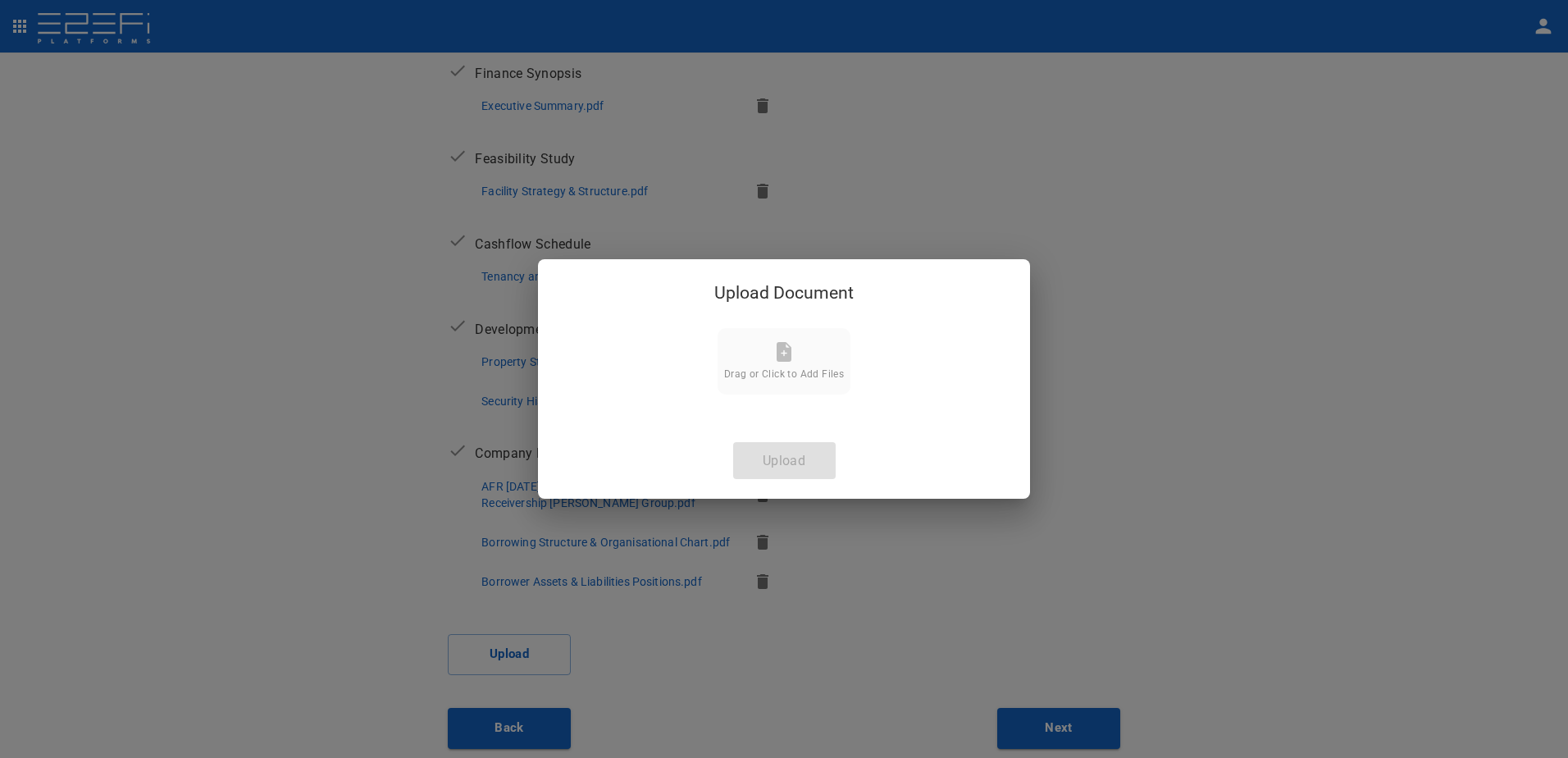
click at [774, 356] on icon at bounding box center [784, 352] width 19 height 19
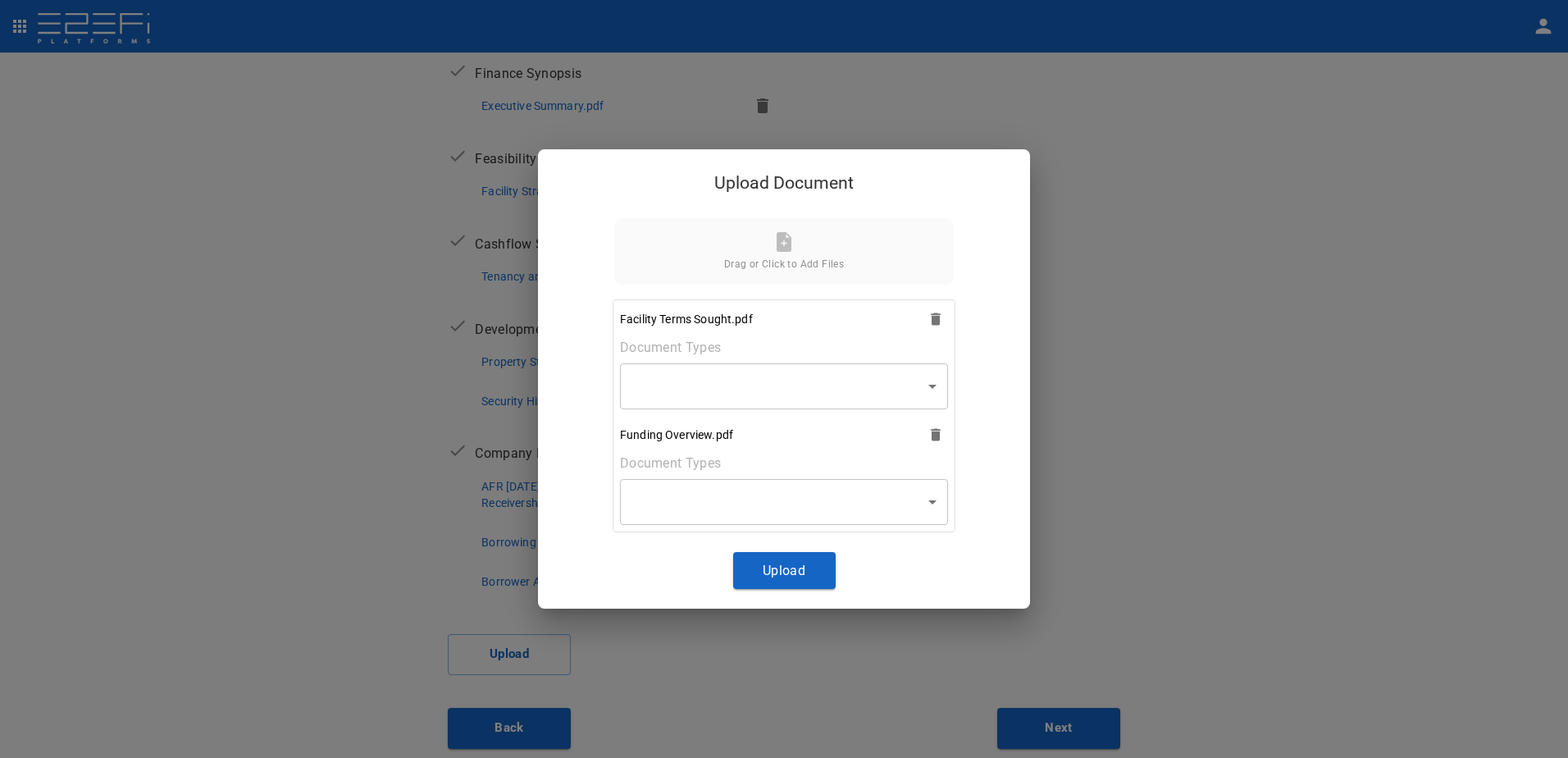
click at [932, 384] on body "Supporting Documents 1 Proposal Overview 2 Product Match 3 Document Submission …" at bounding box center [784, 379] width 1568 height 758
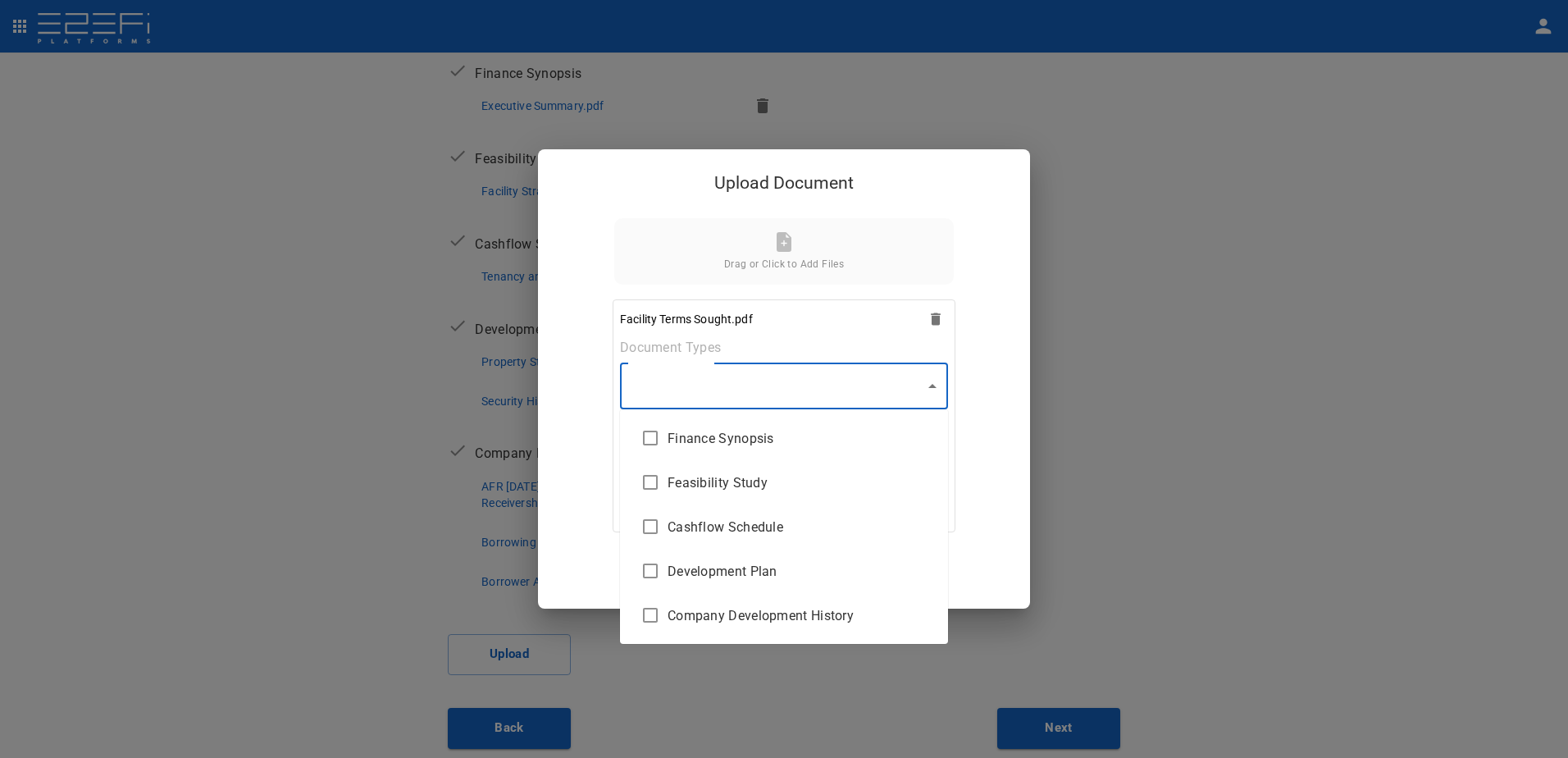
click at [746, 486] on span "Feasibility Study" at bounding box center [800, 482] width 267 height 19
type input "Feasibility Study"
checkbox input "true"
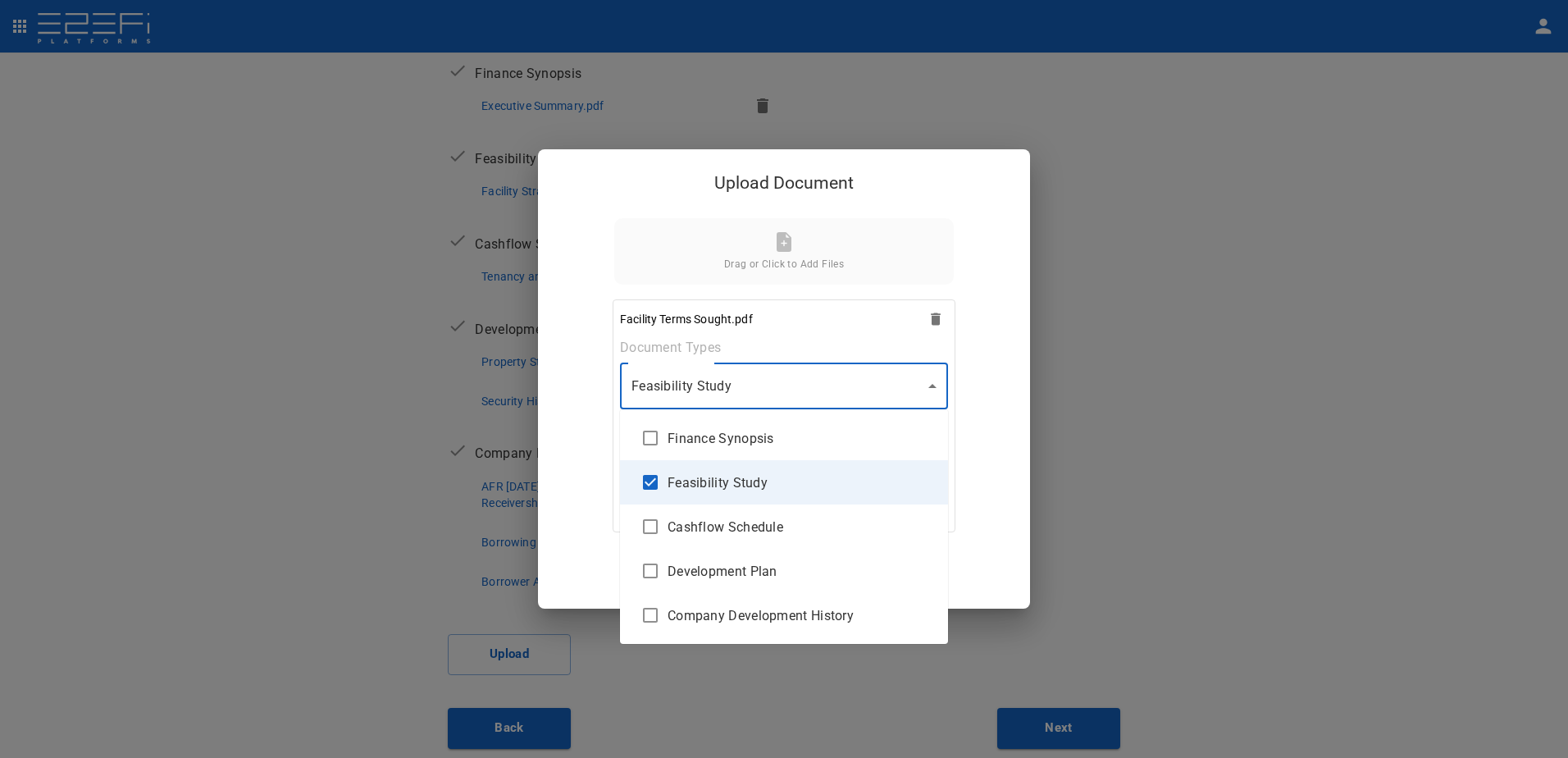
click at [932, 384] on div at bounding box center [784, 379] width 1568 height 758
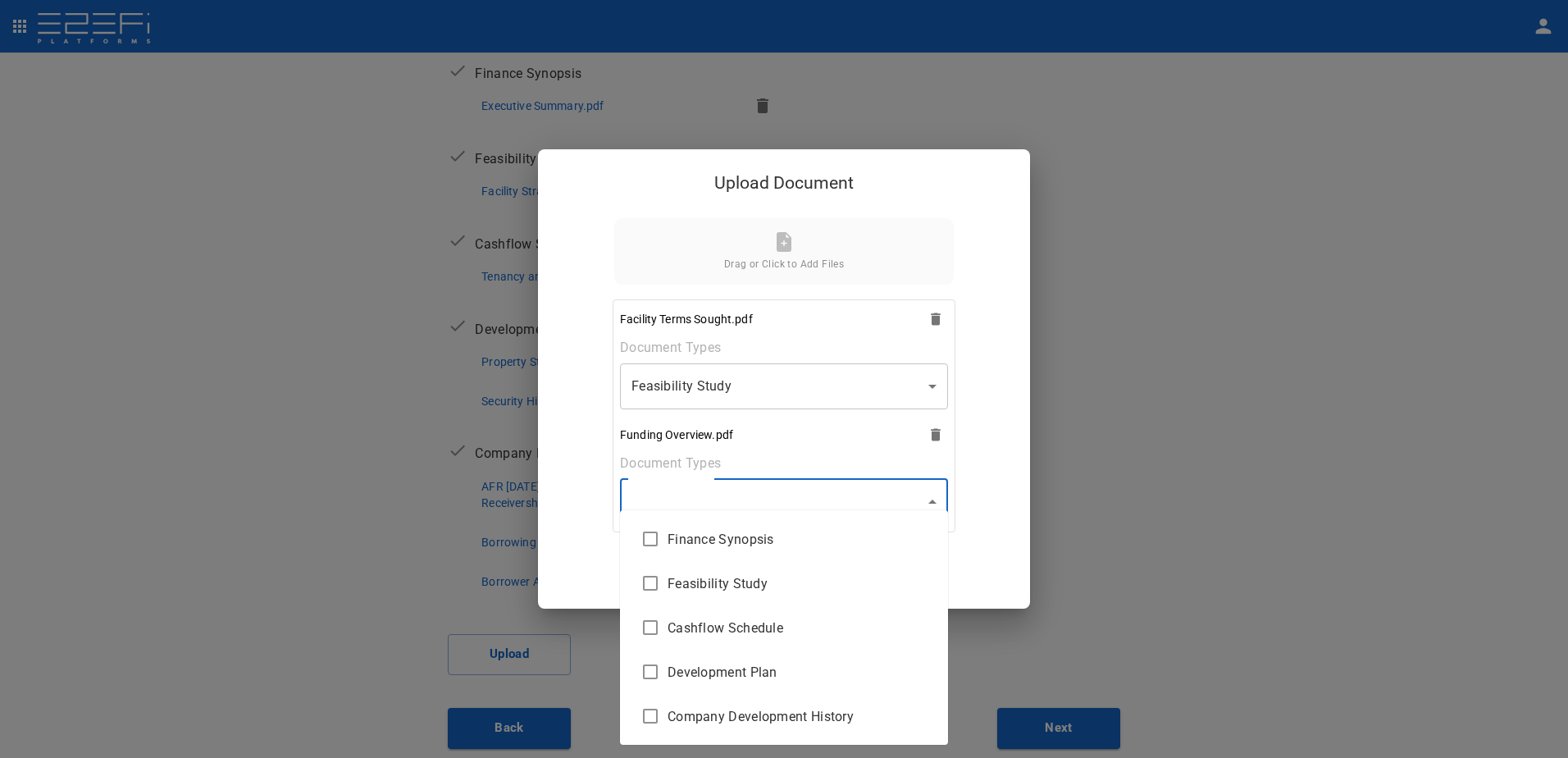
click at [928, 498] on body "Supporting Documents 1 Proposal Overview 2 Product Match 3 Document Submission …" at bounding box center [784, 379] width 1568 height 758
click at [763, 576] on span "Feasibility Study" at bounding box center [800, 583] width 267 height 19
type input "Feasibility Study"
checkbox input "true"
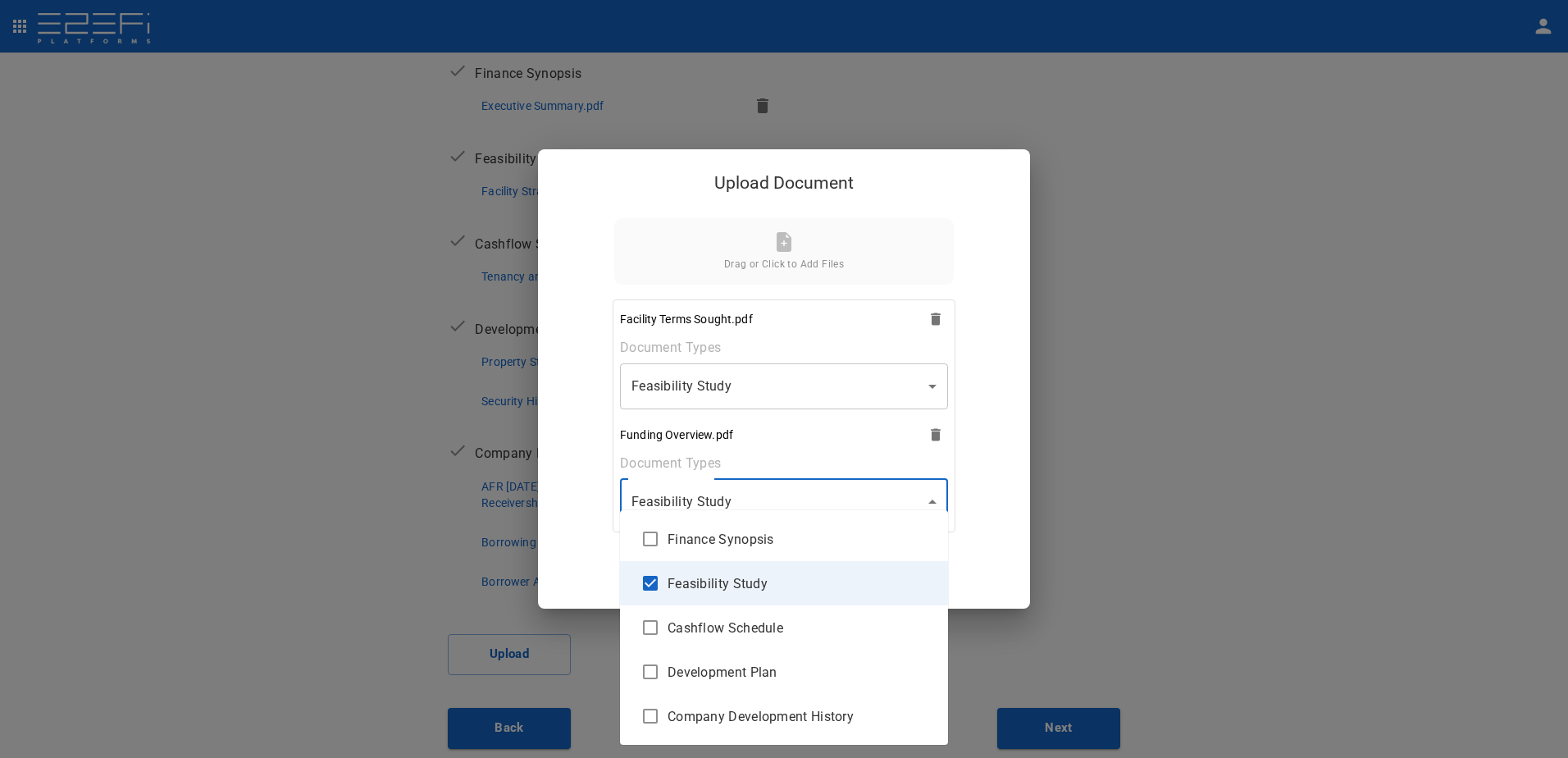
click at [932, 502] on div at bounding box center [784, 379] width 1568 height 758
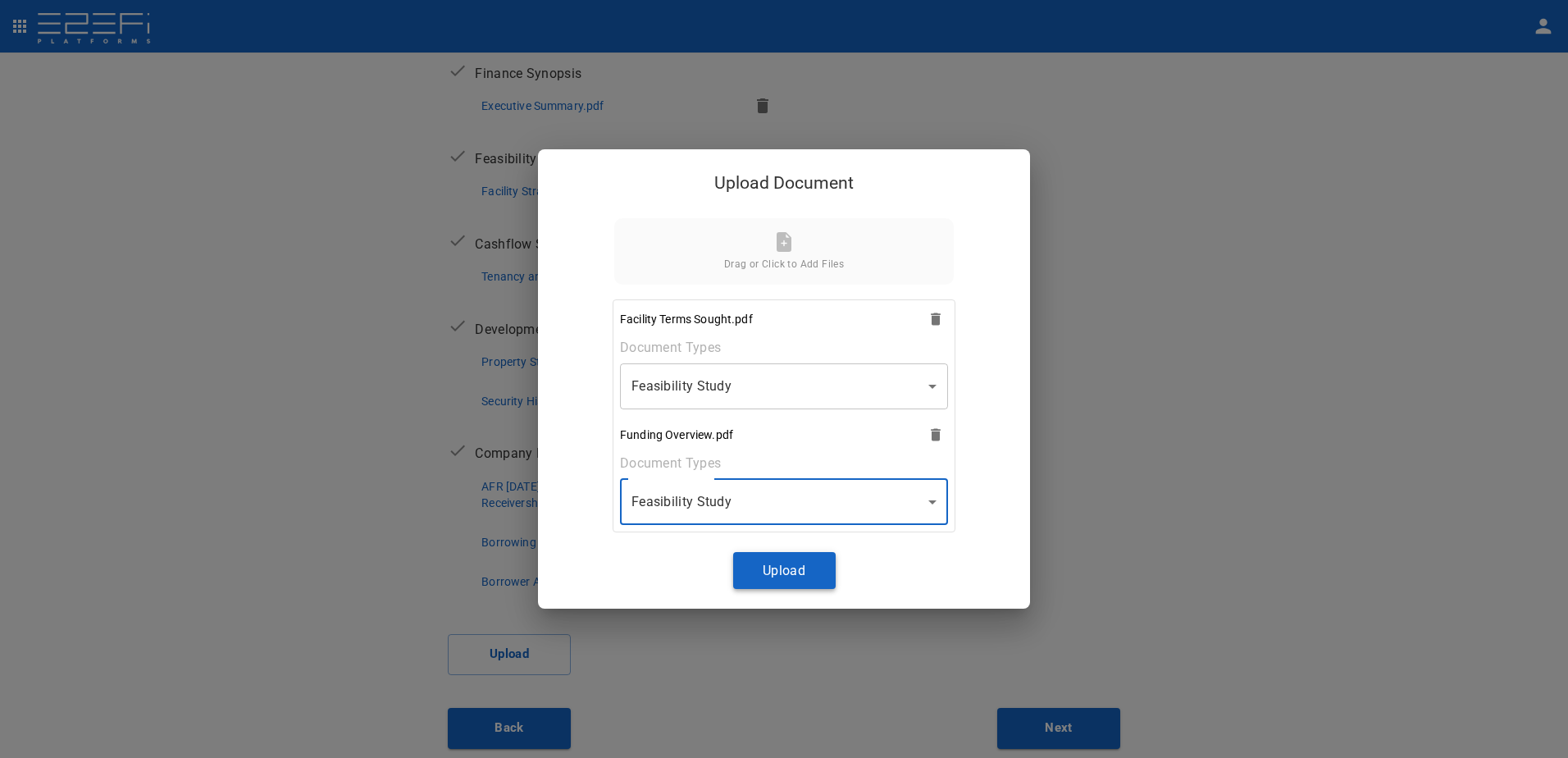
click at [790, 561] on button "Upload" at bounding box center [784, 570] width 102 height 37
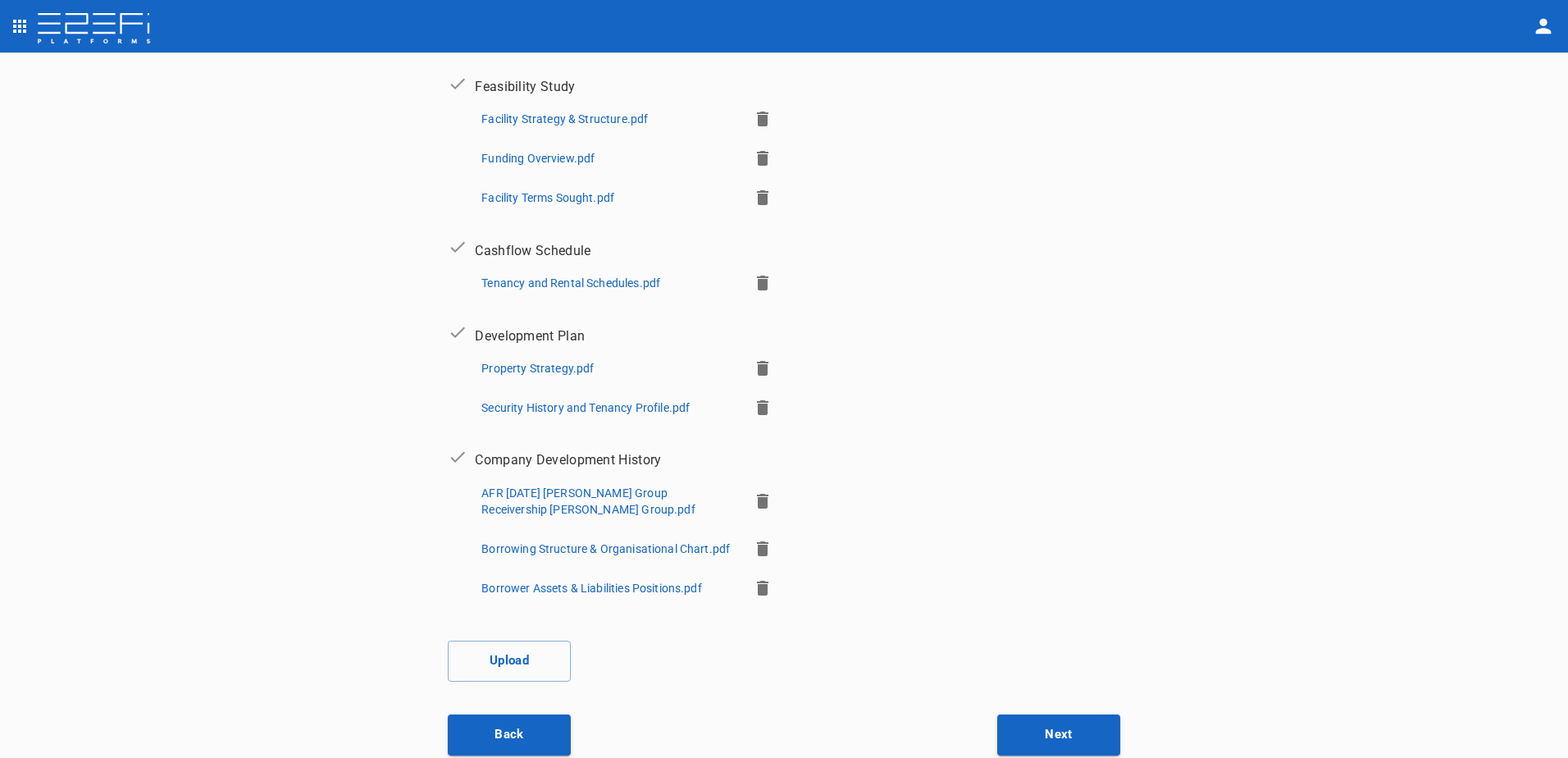
scroll to position [434, 0]
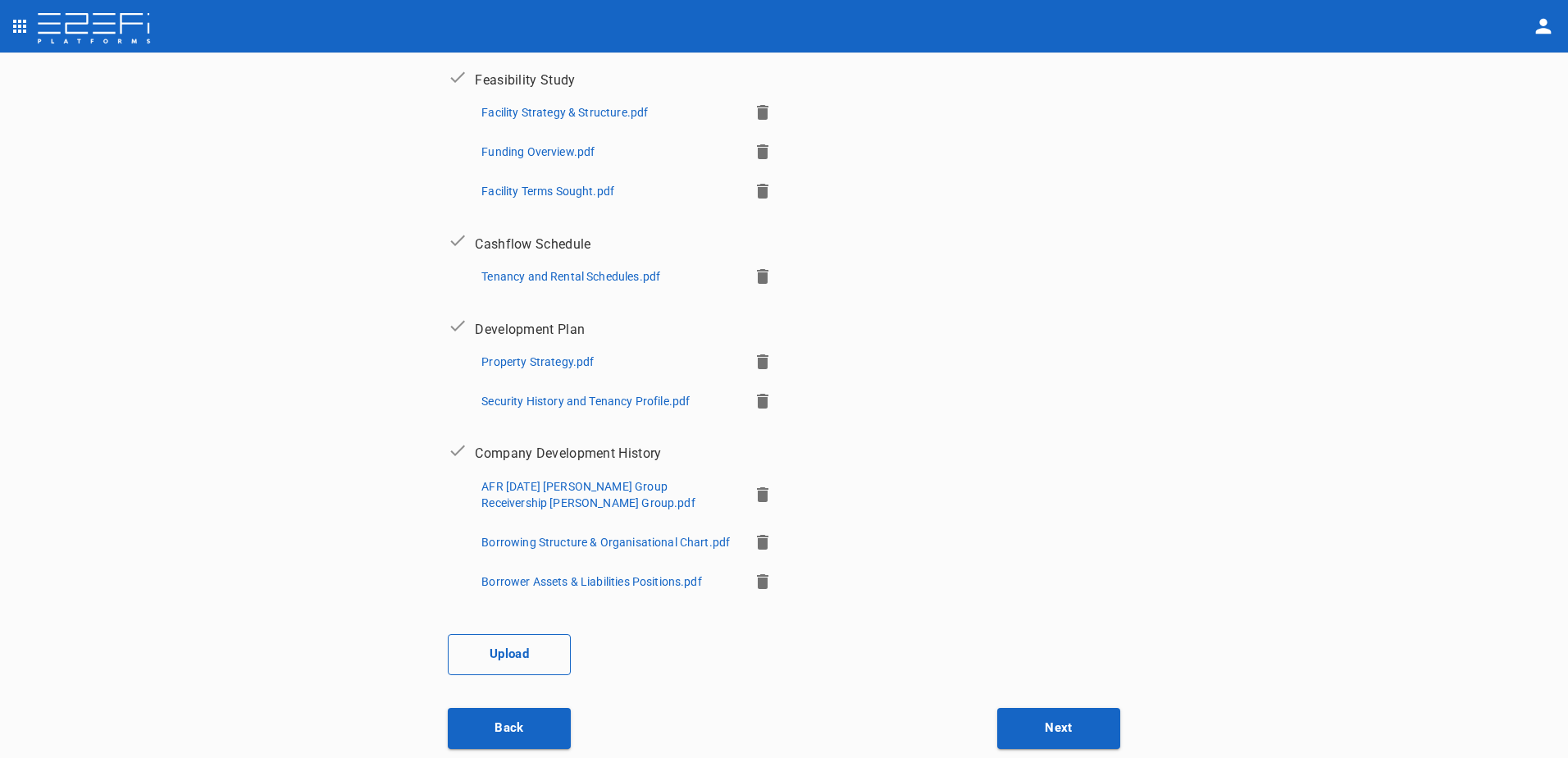
click at [505, 644] on button "Upload" at bounding box center [509, 654] width 123 height 41
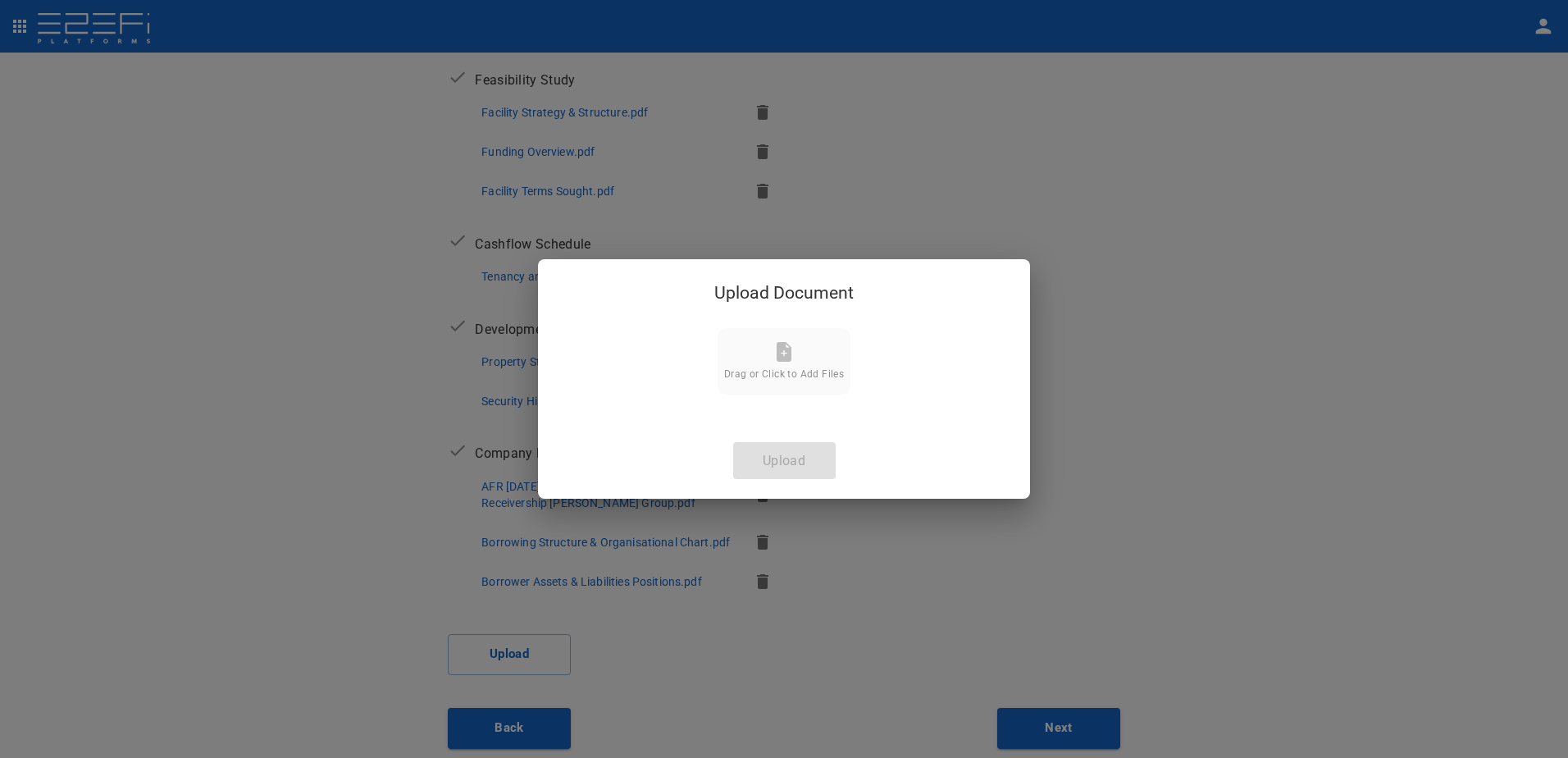
click at [787, 356] on icon at bounding box center [784, 352] width 15 height 19
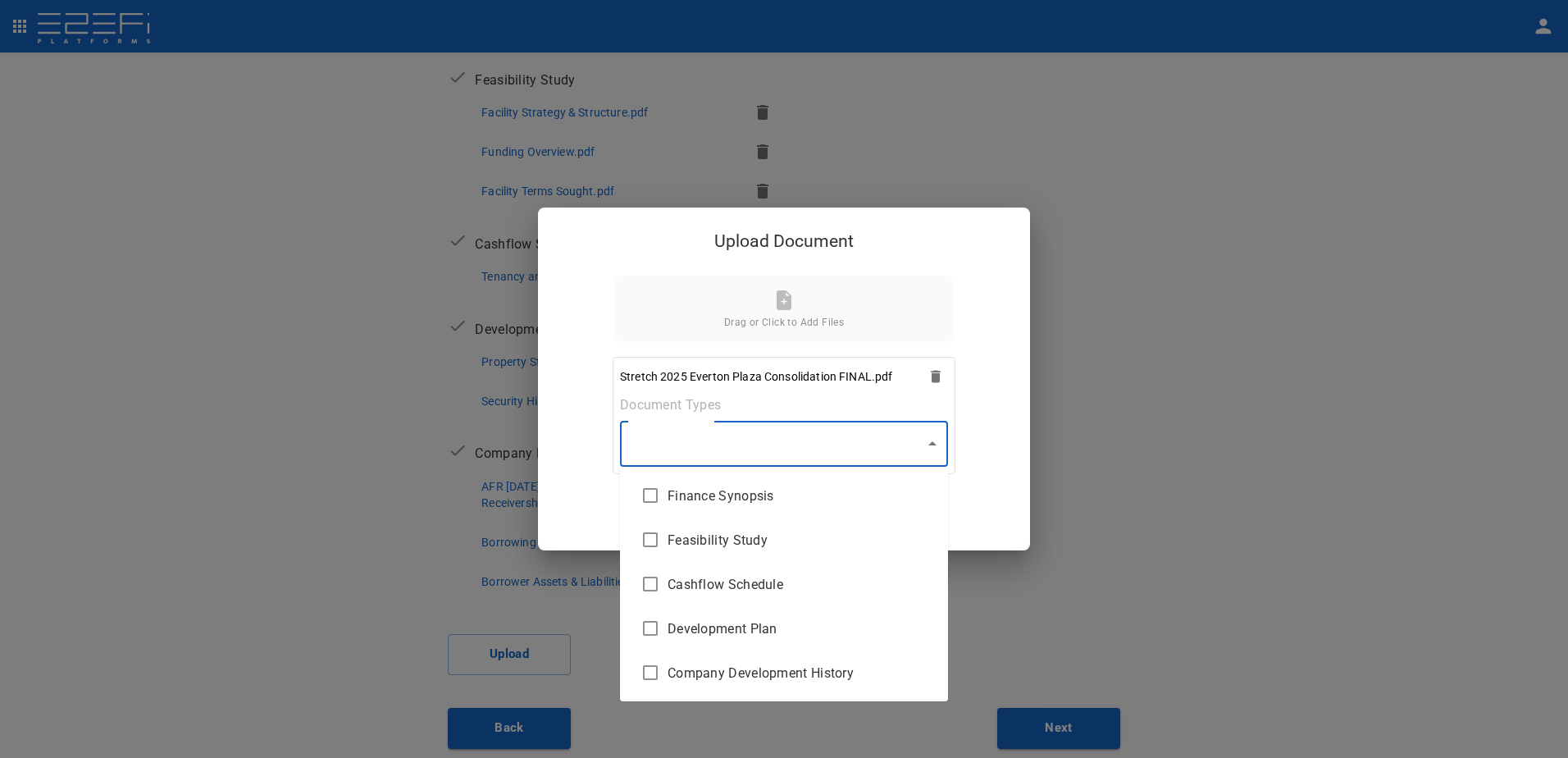
click at [932, 450] on body "Supporting Documents 1 Proposal Overview 2 Product Match 3 Document Submission …" at bounding box center [784, 379] width 1568 height 758
click at [778, 548] on span "Feasibility Study" at bounding box center [800, 539] width 267 height 19
type input "Feasibility Study"
checkbox input "true"
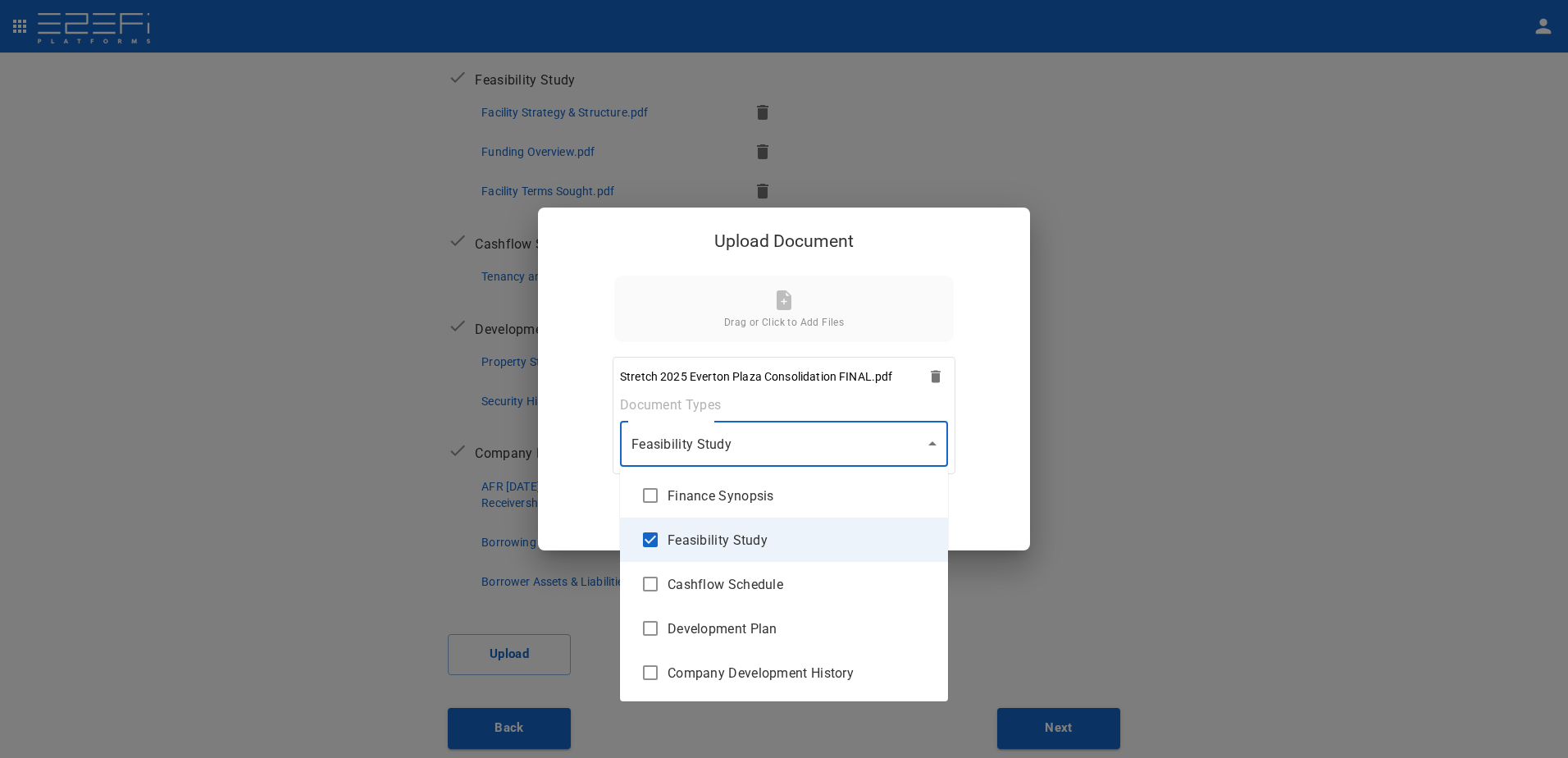
click at [761, 540] on span "Feasibility Study" at bounding box center [800, 539] width 267 height 19
checkbox input "false"
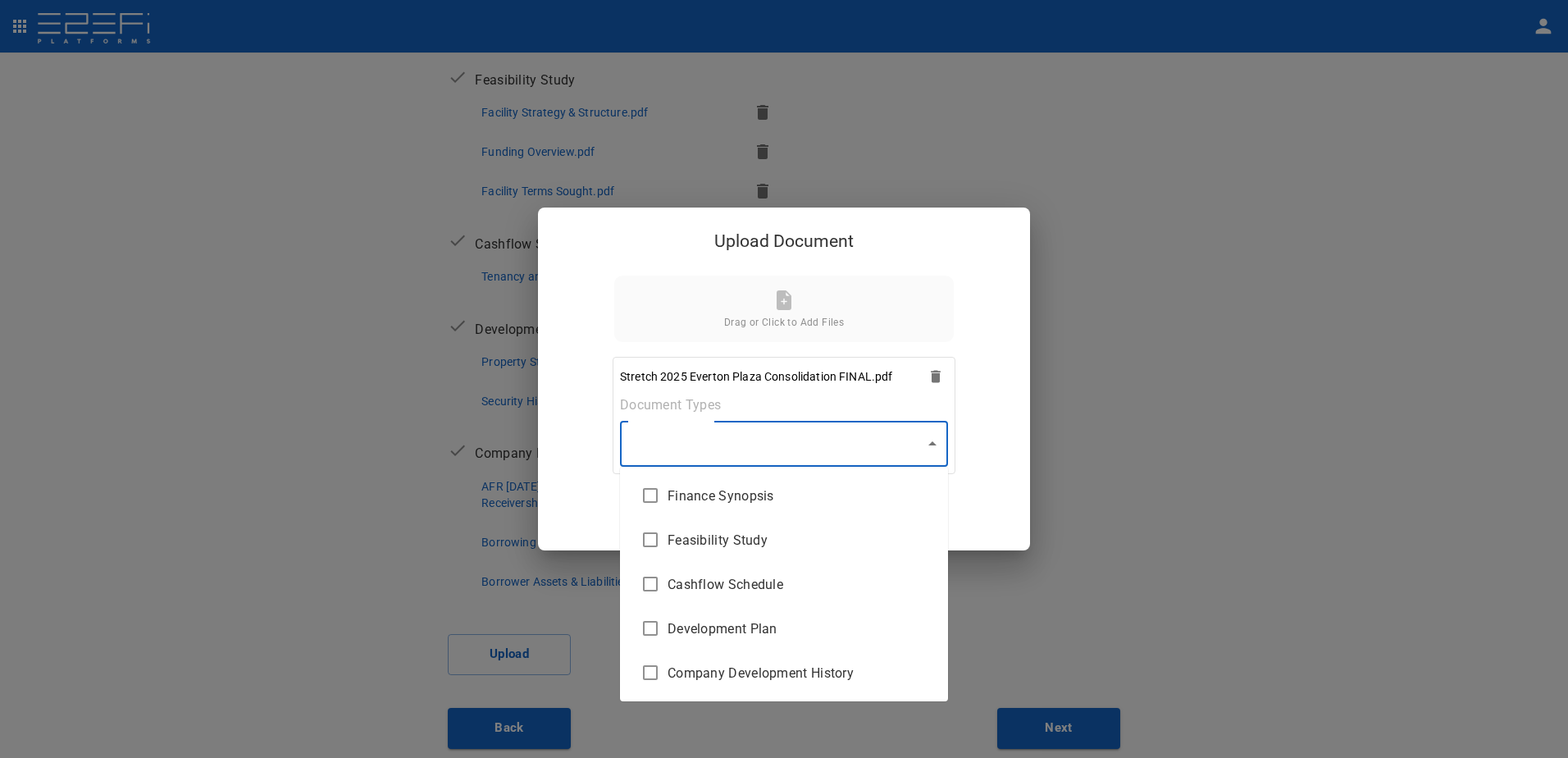
click at [775, 547] on span "Feasibility Study" at bounding box center [800, 539] width 267 height 19
type input "Feasibility Study"
checkbox input "true"
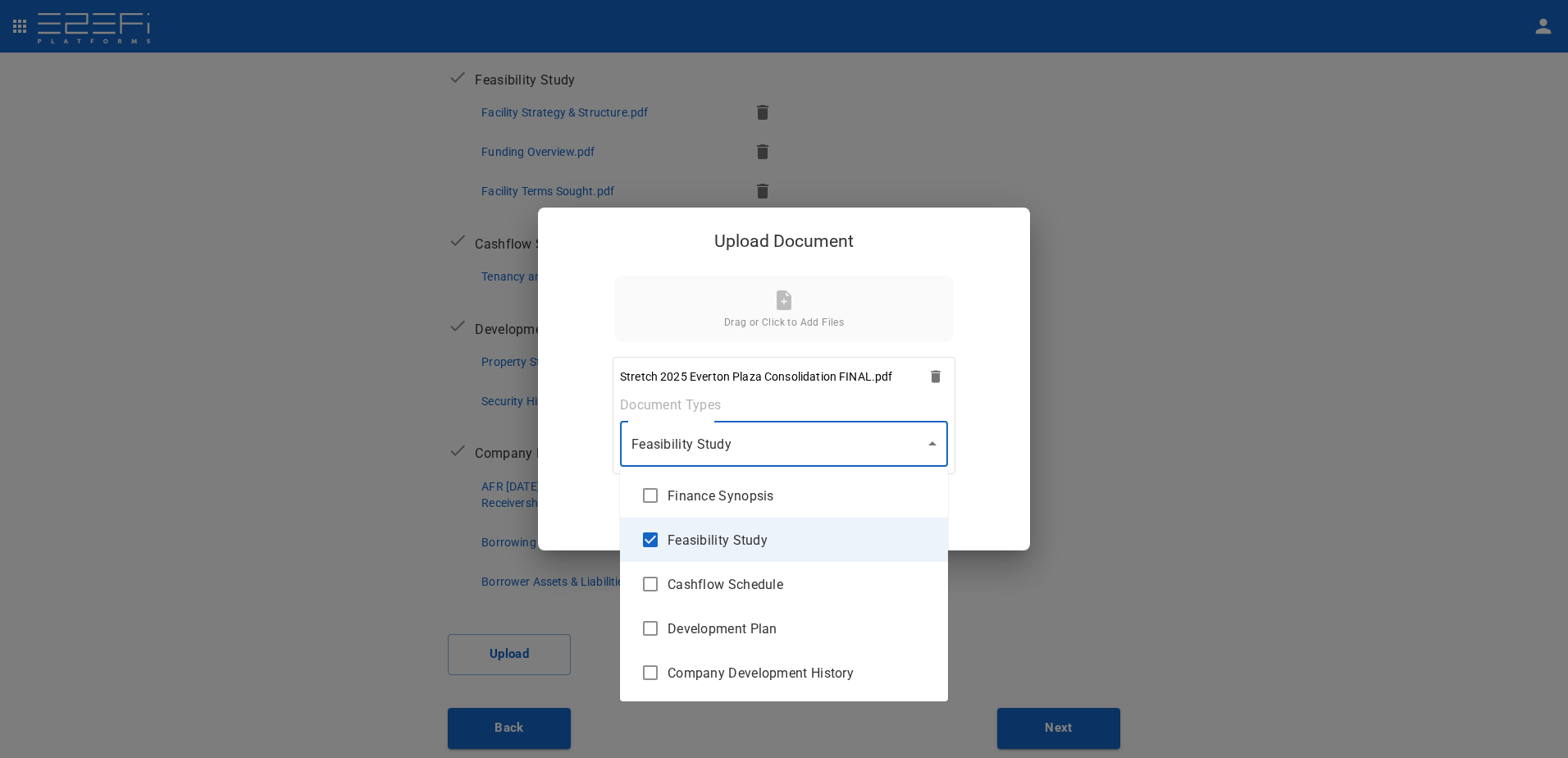
click at [932, 446] on div at bounding box center [784, 379] width 1568 height 758
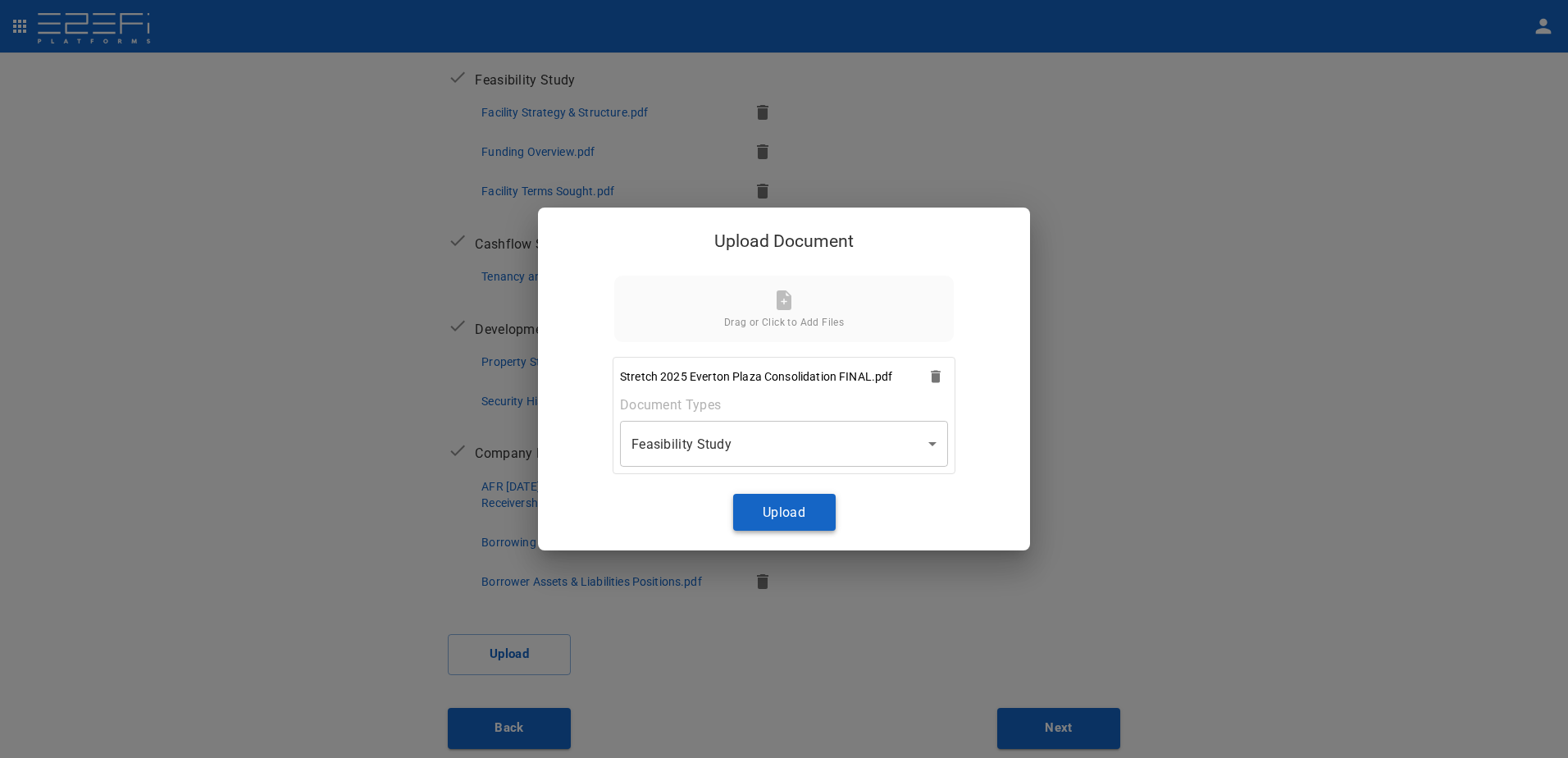
click at [782, 519] on button "Upload" at bounding box center [784, 512] width 102 height 37
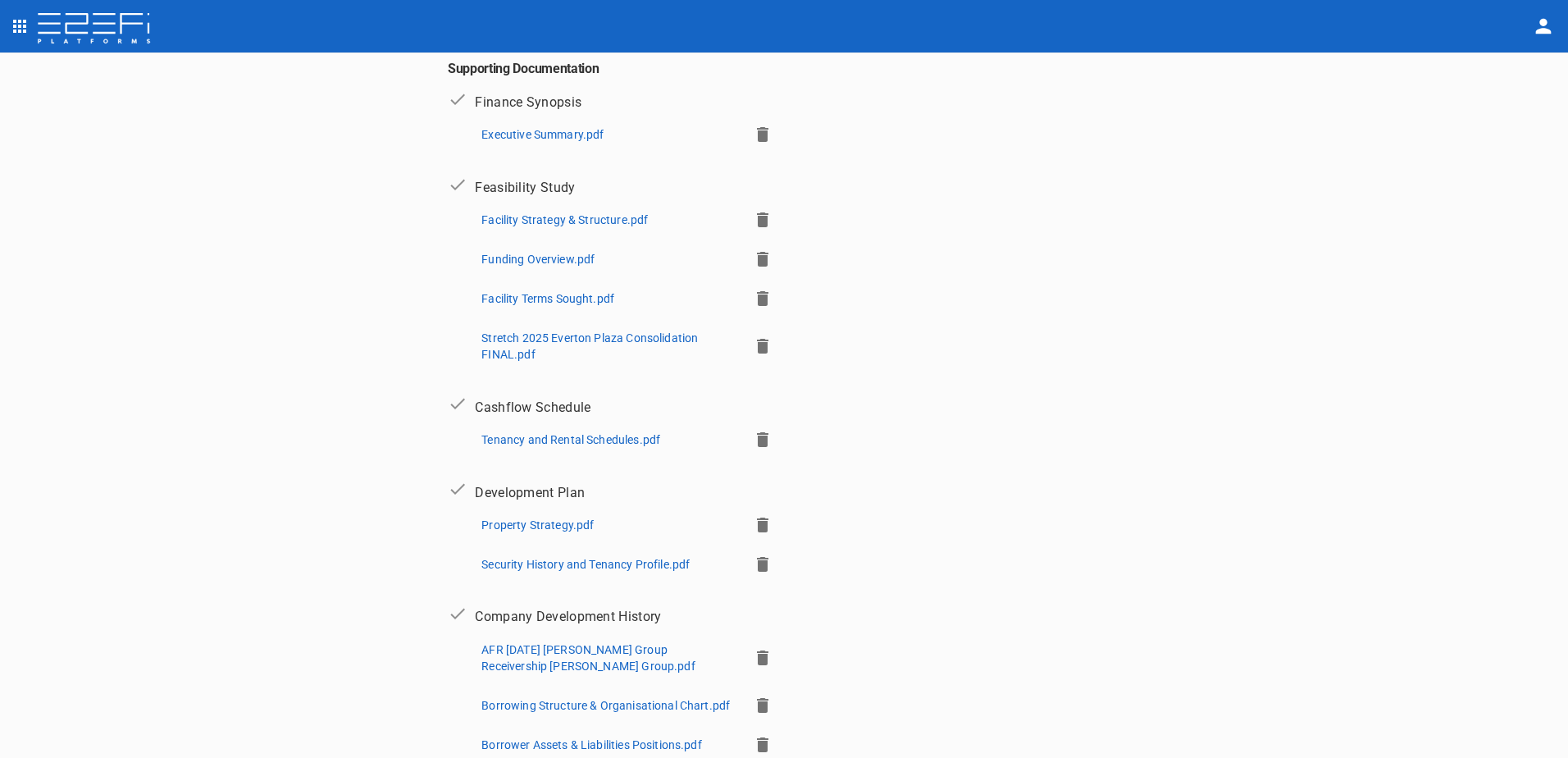
scroll to position [79, 0]
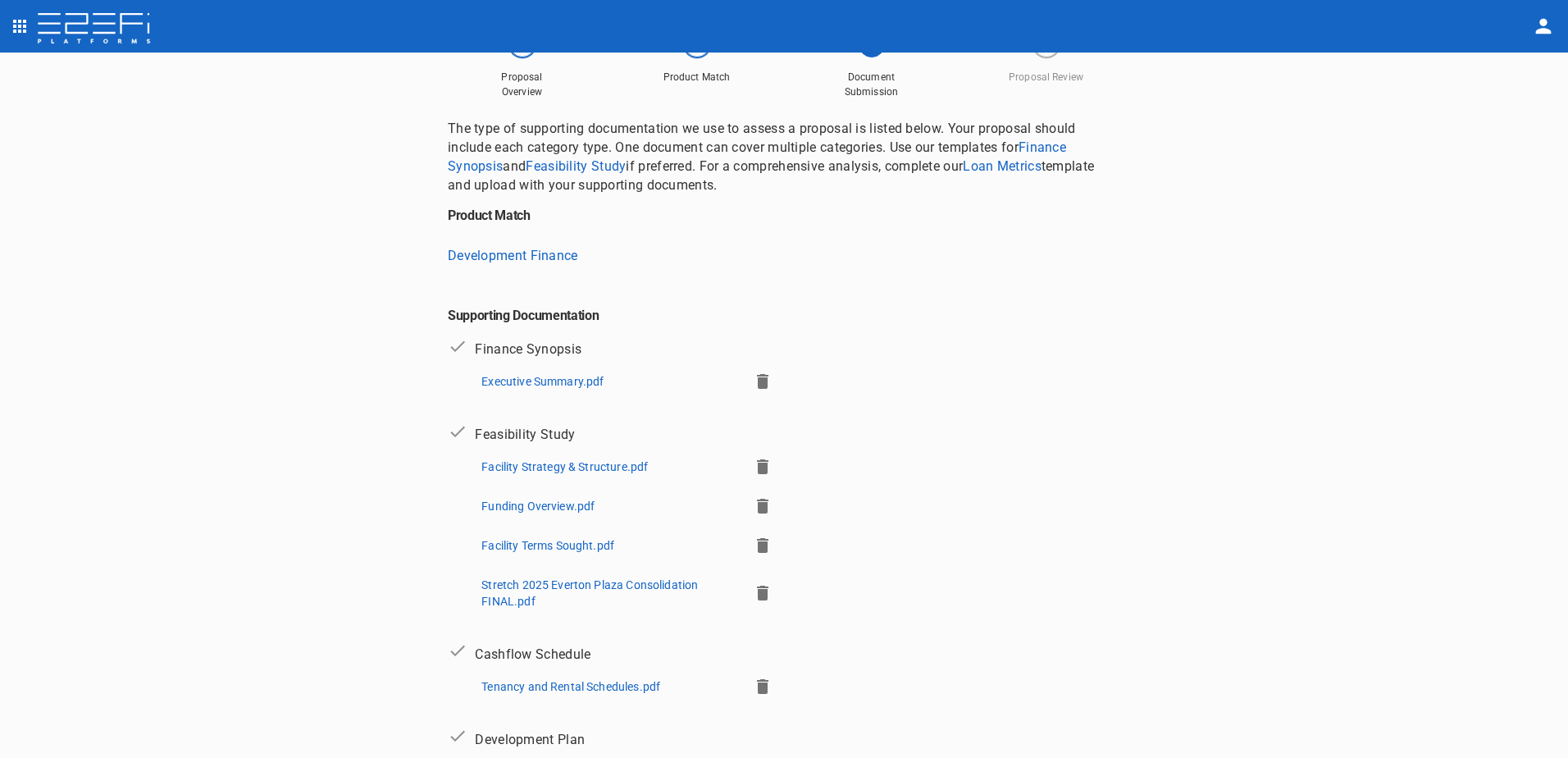
click at [521, 383] on p "Executive Summary.pdf" at bounding box center [542, 381] width 123 height 17
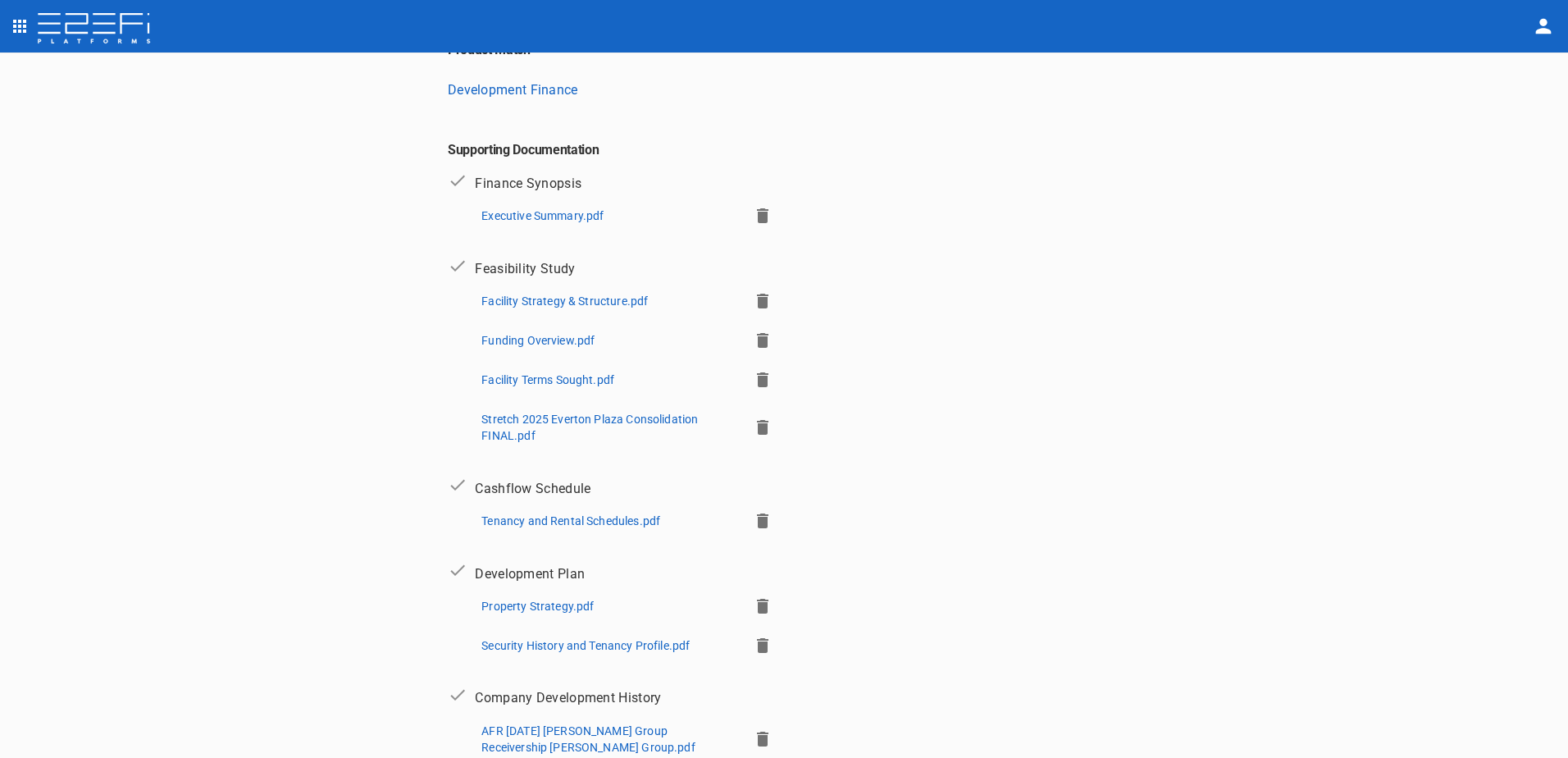
scroll to position [246, 0]
click at [531, 292] on p "Facility Strategy & Structure.pdf" at bounding box center [564, 300] width 167 height 17
click at [538, 336] on p "Funding Overview.pdf" at bounding box center [538, 339] width 113 height 17
click at [558, 371] on p "Facility Terms Sought.pdf" at bounding box center [547, 379] width 133 height 17
click at [537, 375] on p "Facility Terms Sought.pdf" at bounding box center [547, 379] width 133 height 17
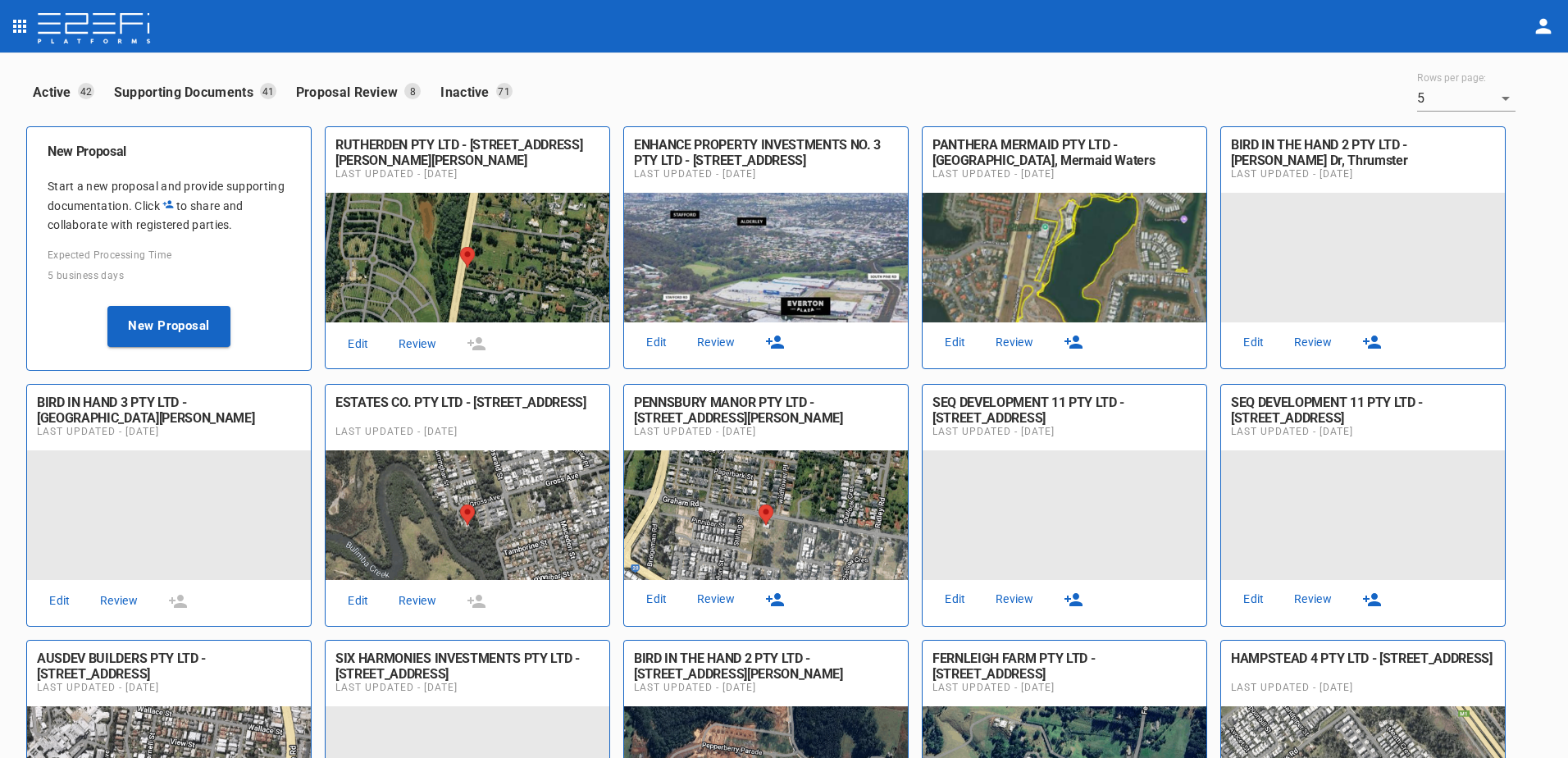
click at [718, 338] on link "Review" at bounding box center [717, 342] width 53 height 22
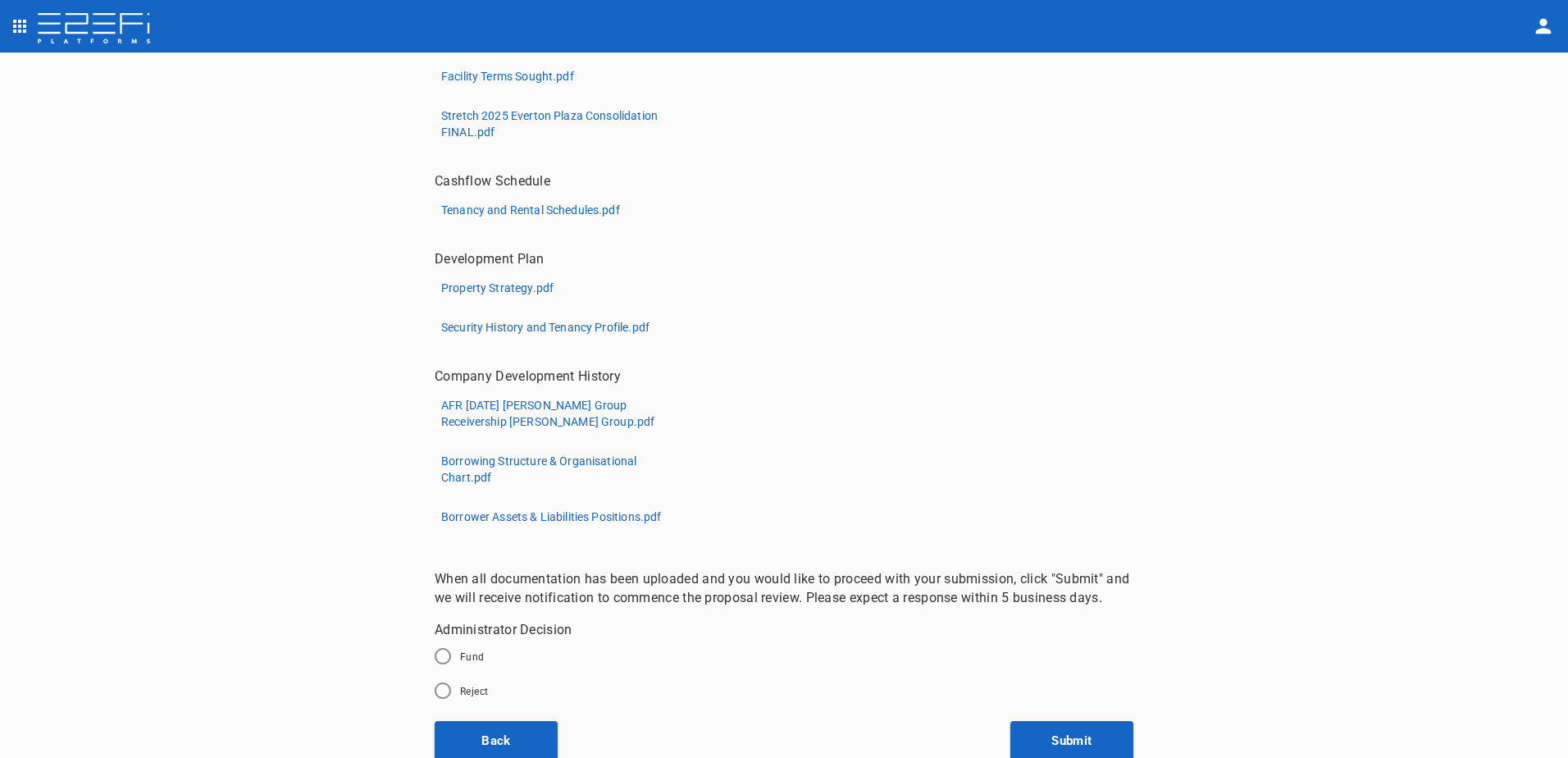
scroll to position [717, 0]
click at [478, 746] on button "Back" at bounding box center [496, 739] width 123 height 41
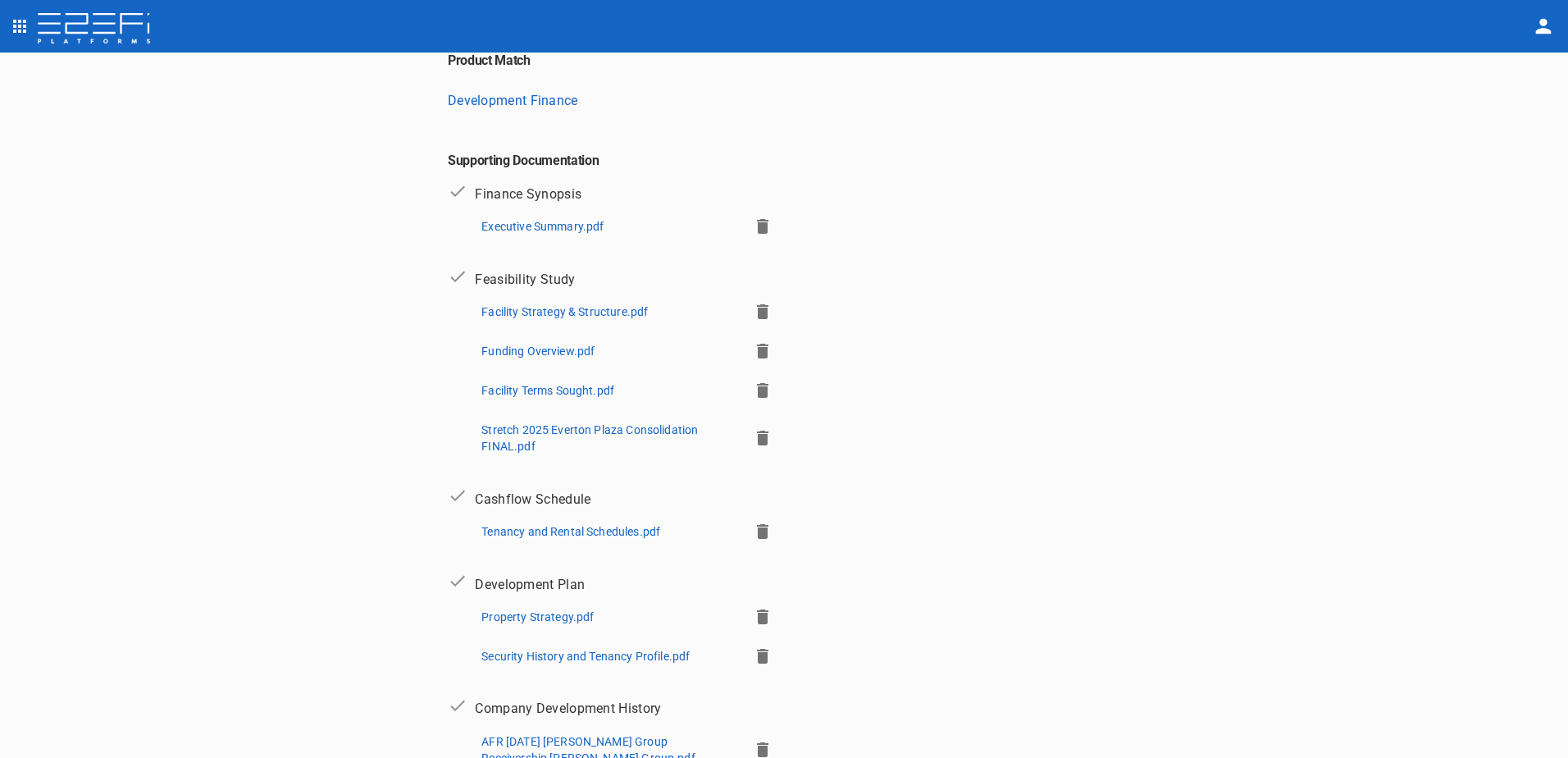
scroll to position [246, 0]
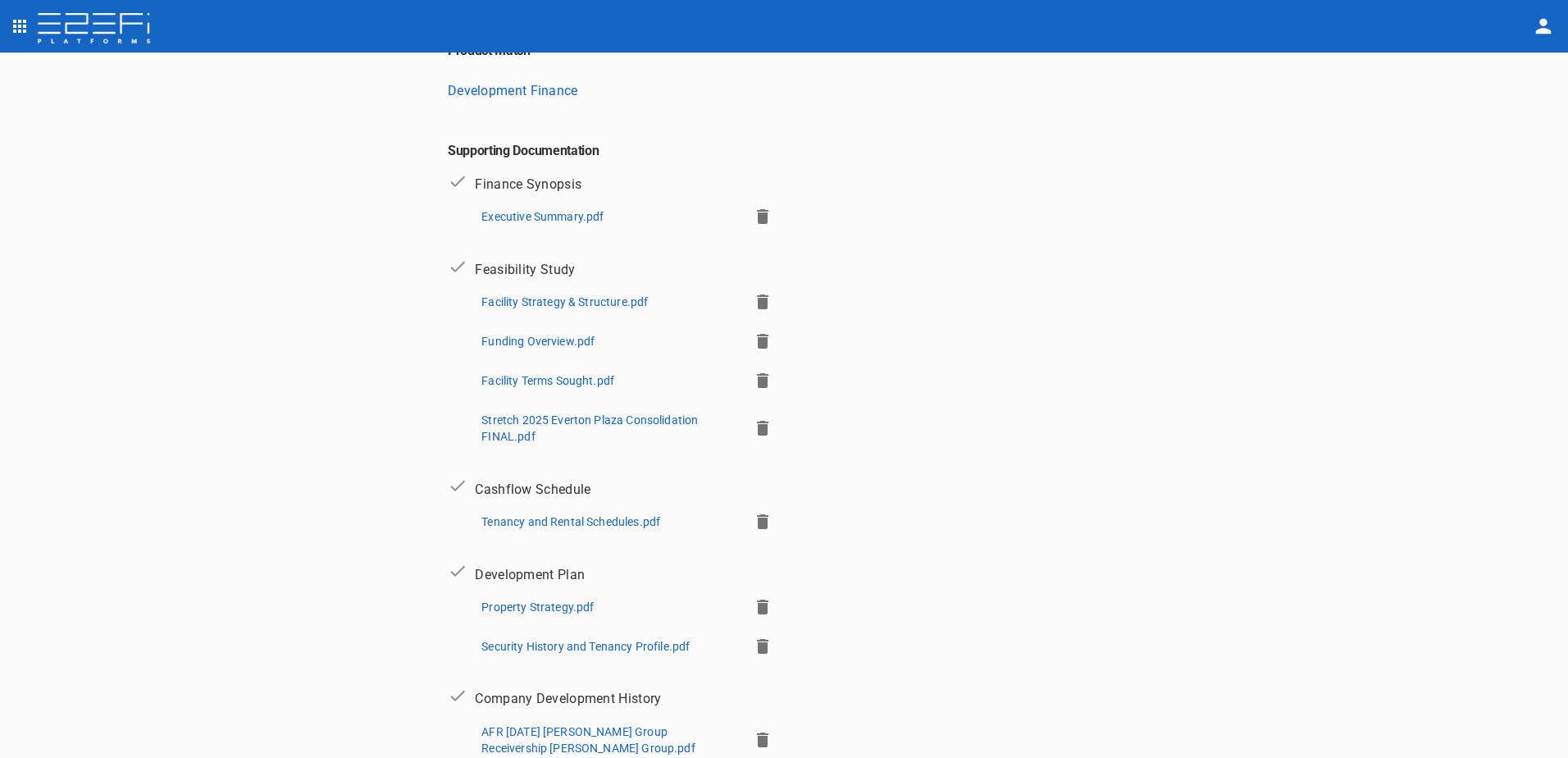
click at [757, 379] on icon "button" at bounding box center [762, 380] width 11 height 15
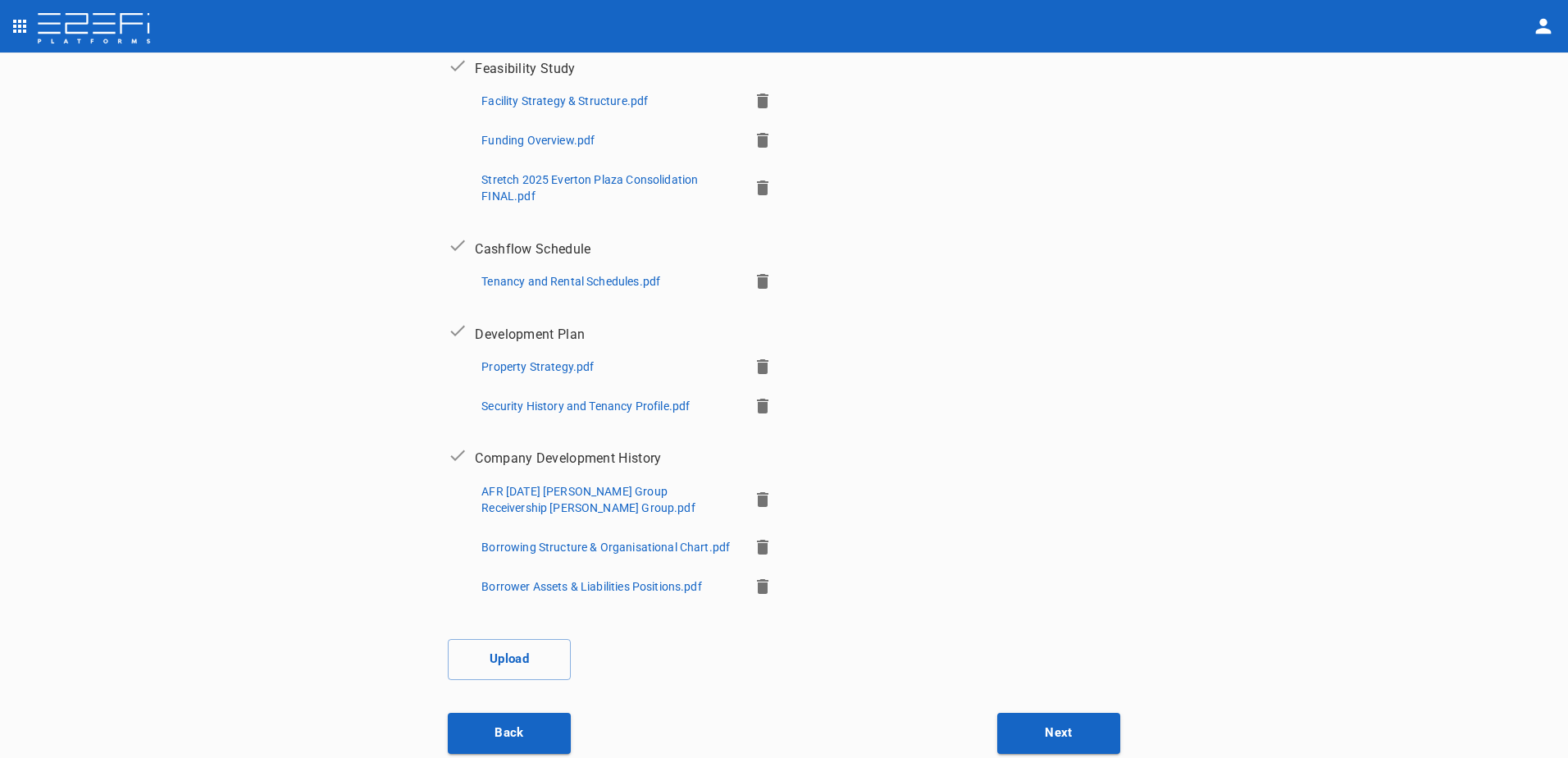
scroll to position [450, 0]
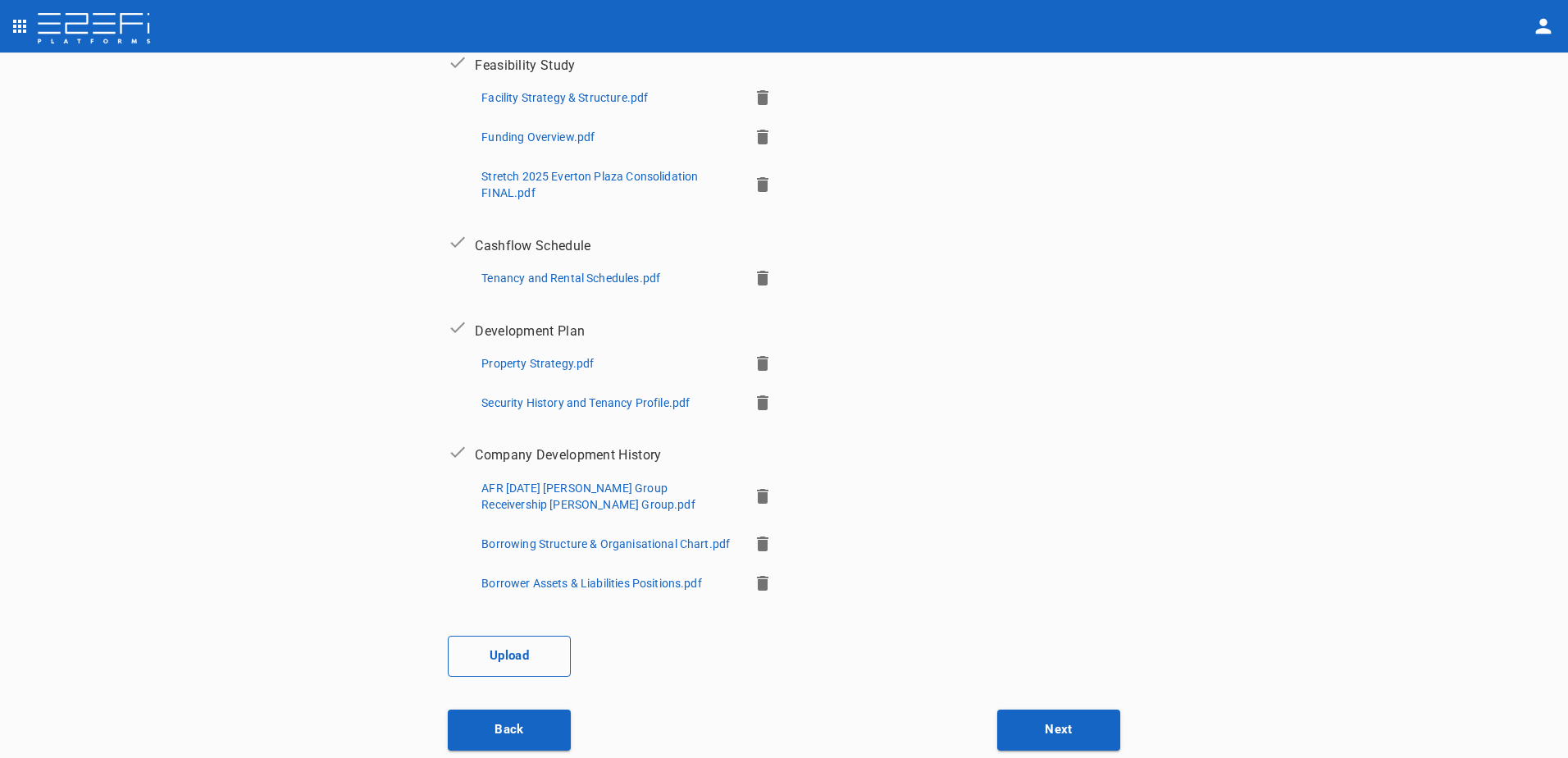
click at [493, 663] on button "Upload" at bounding box center [509, 656] width 123 height 41
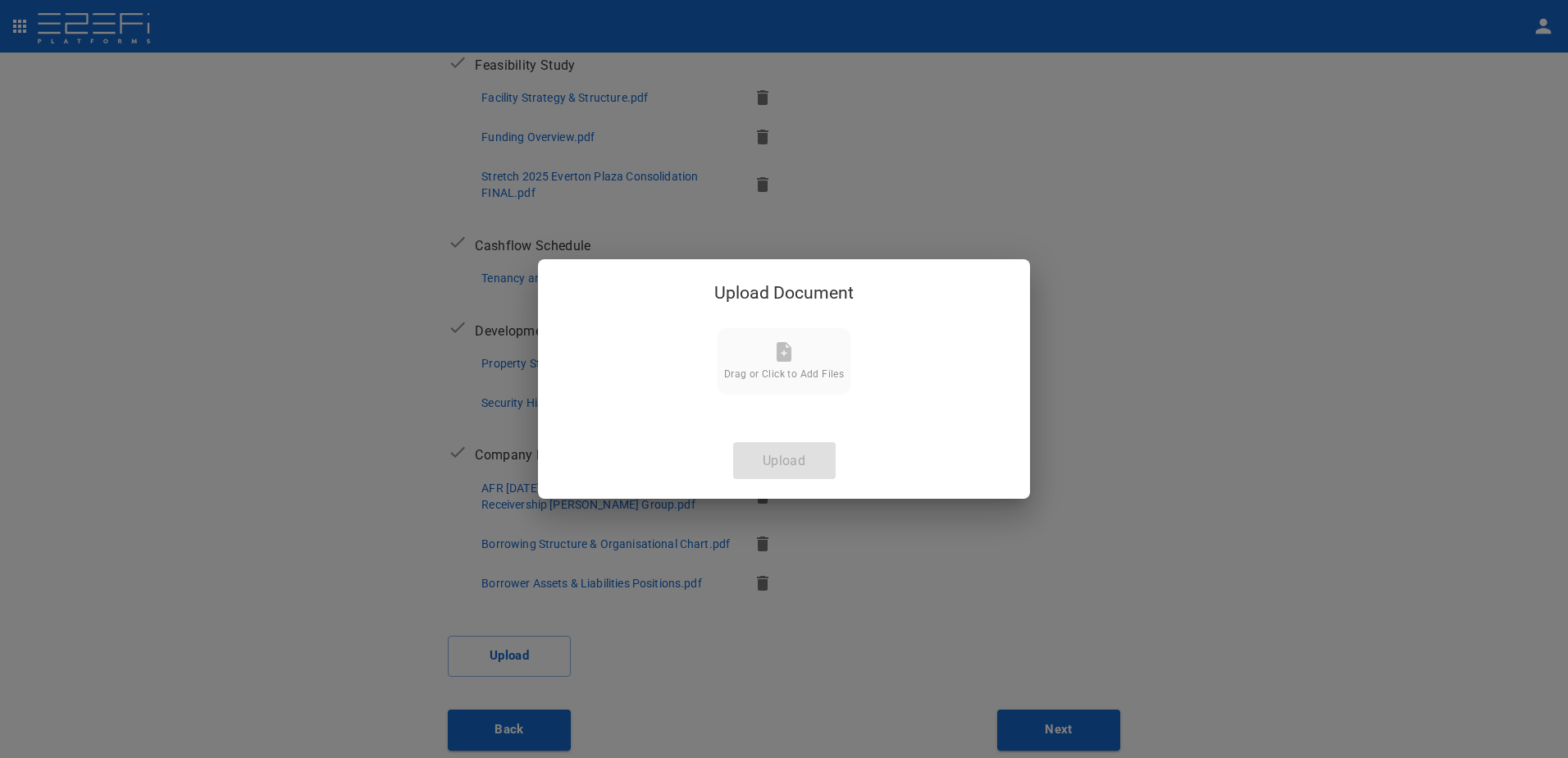
click at [773, 351] on div "Drag or Click to Add Files" at bounding box center [784, 360] width 120 height 38
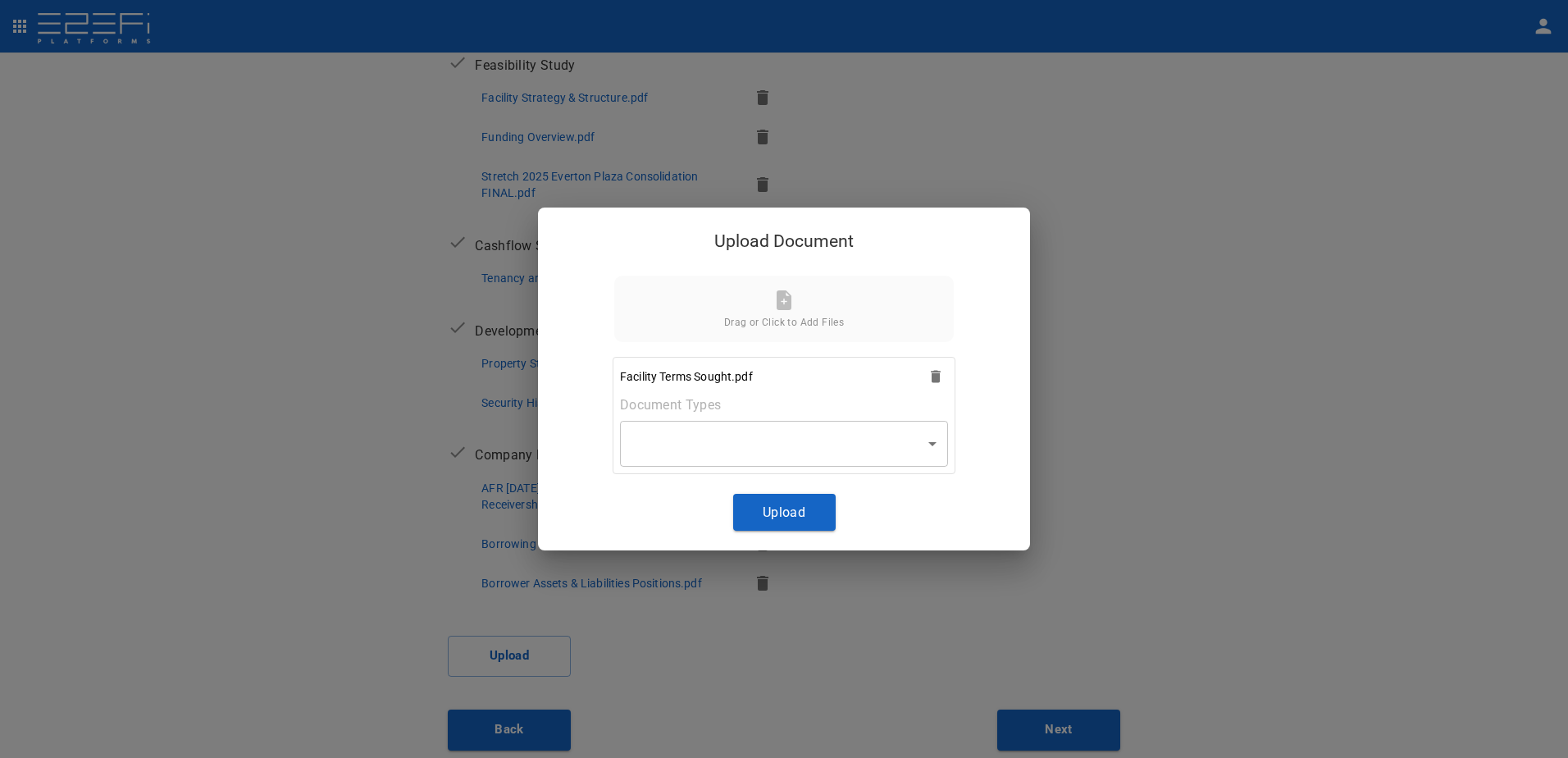
click at [932, 446] on body "Supporting Documents 1 Proposal Overview 2 Product Match 3 Document Submission …" at bounding box center [784, 379] width 1568 height 758
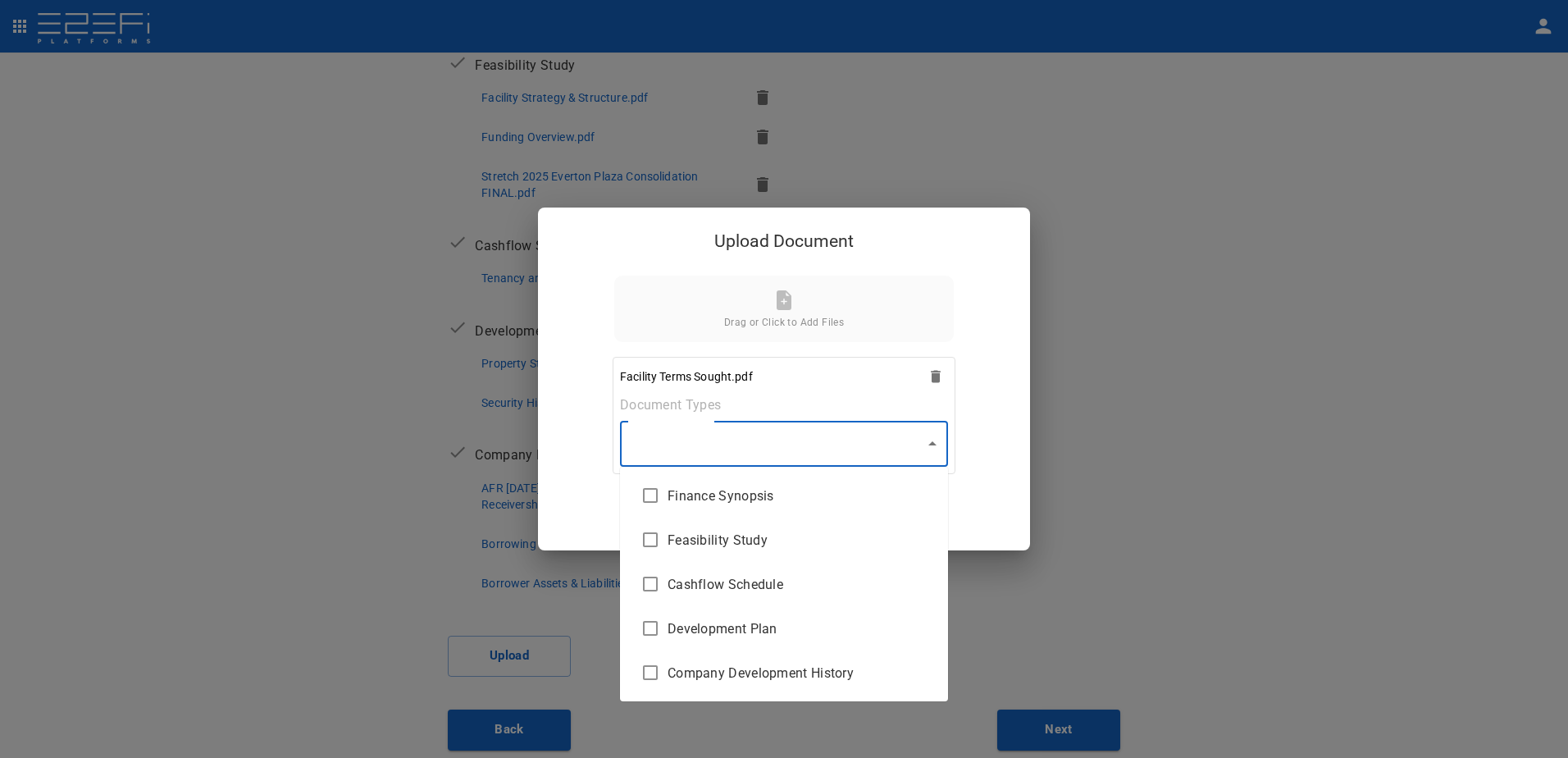
click at [807, 482] on li "Finance Synopsis" at bounding box center [784, 495] width 328 height 44
type input "Finance Synopsis"
checkbox input "true"
click at [928, 444] on div at bounding box center [784, 379] width 1568 height 758
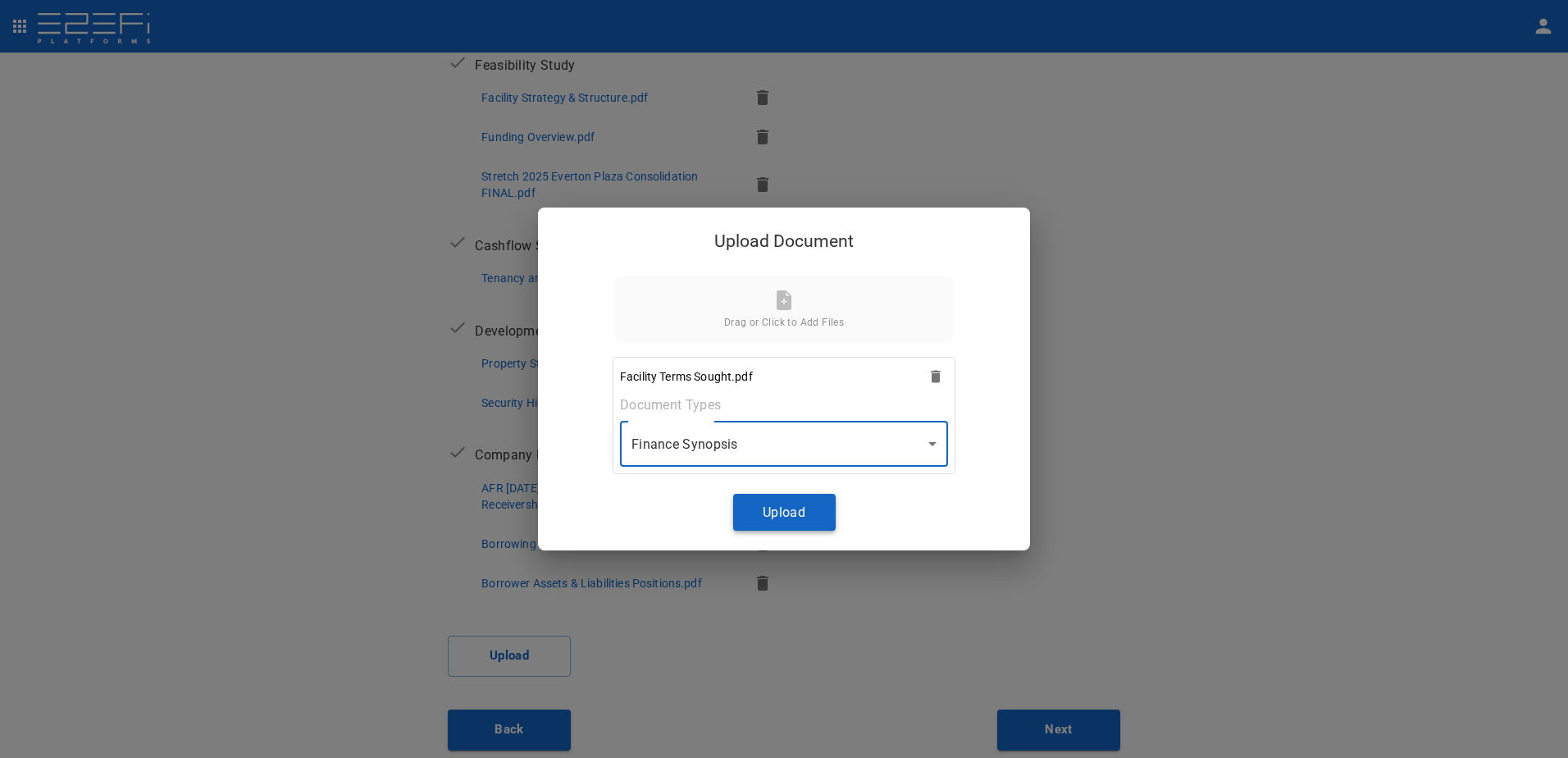
click at [772, 517] on button "Upload" at bounding box center [784, 512] width 102 height 37
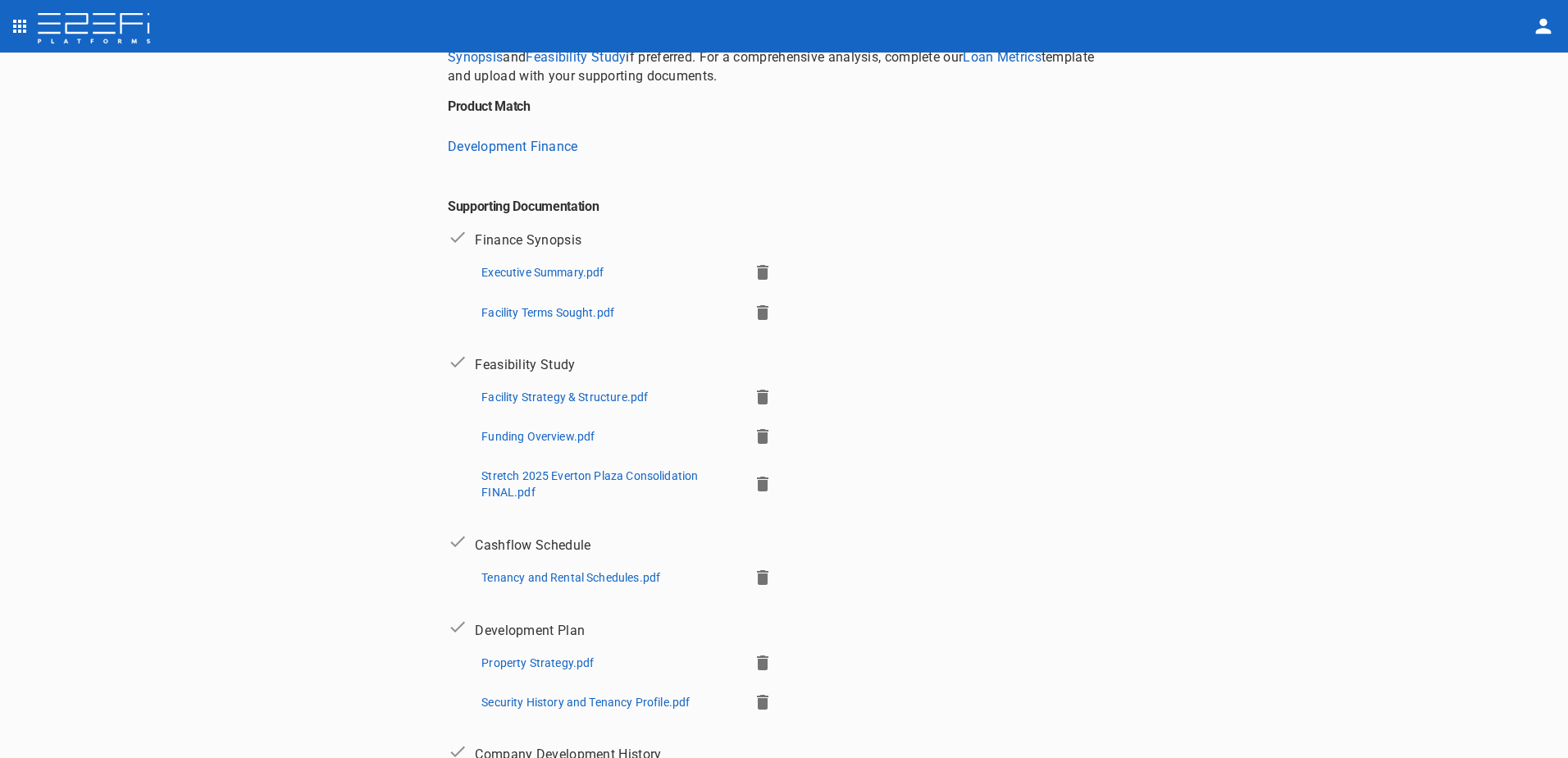
scroll to position [161, 0]
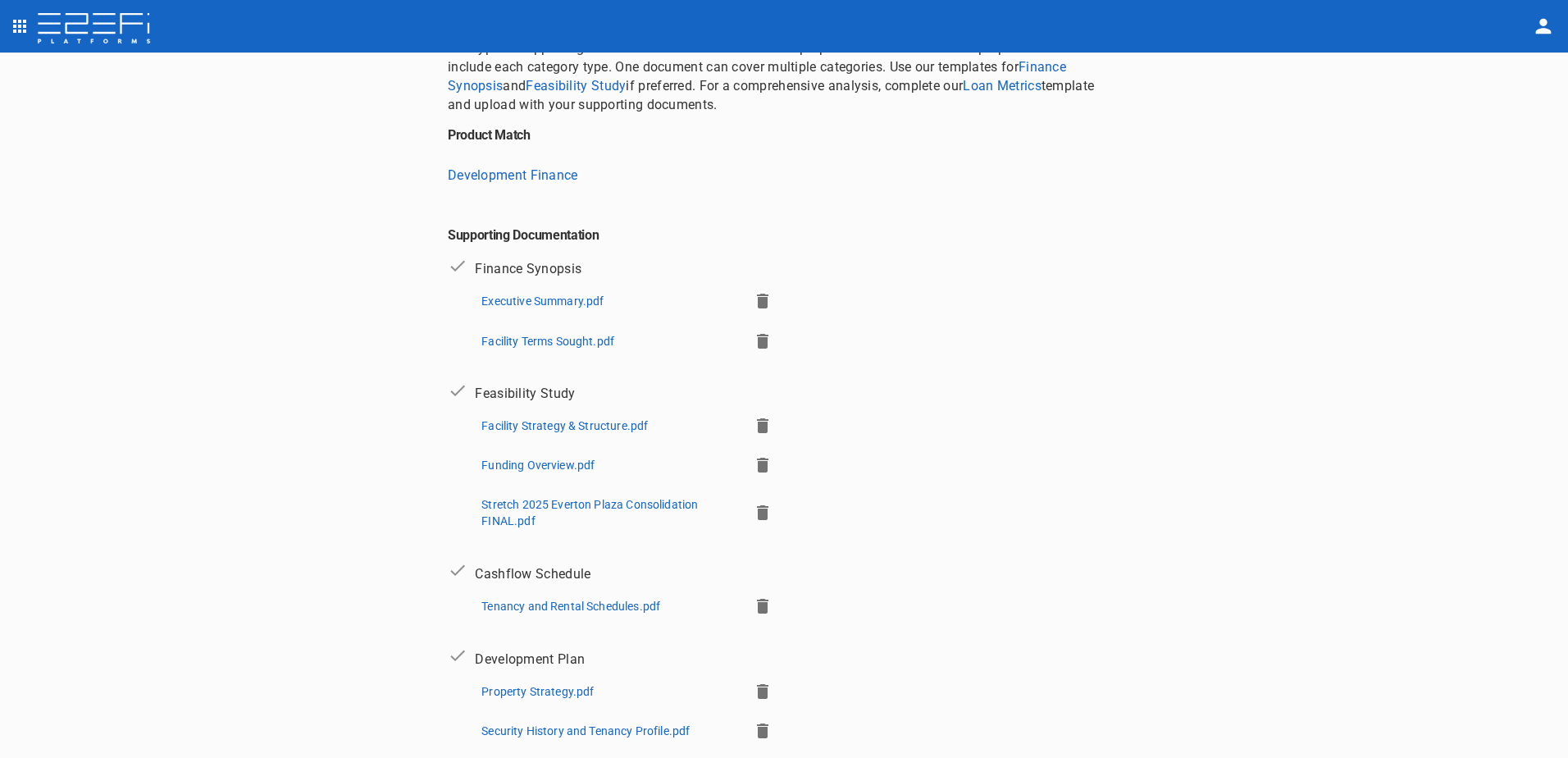
click at [524, 299] on p "Executive Summary.pdf" at bounding box center [542, 301] width 123 height 17
click at [554, 334] on p "Facility Terms Sought.pdf" at bounding box center [547, 341] width 133 height 17
click at [545, 293] on p "Executive Summary.pdf" at bounding box center [542, 301] width 123 height 17
click at [546, 341] on p "Facility Terms Sought.pdf" at bounding box center [547, 341] width 133 height 17
click at [547, 337] on p "Facility Terms Sought.pdf" at bounding box center [547, 341] width 133 height 17
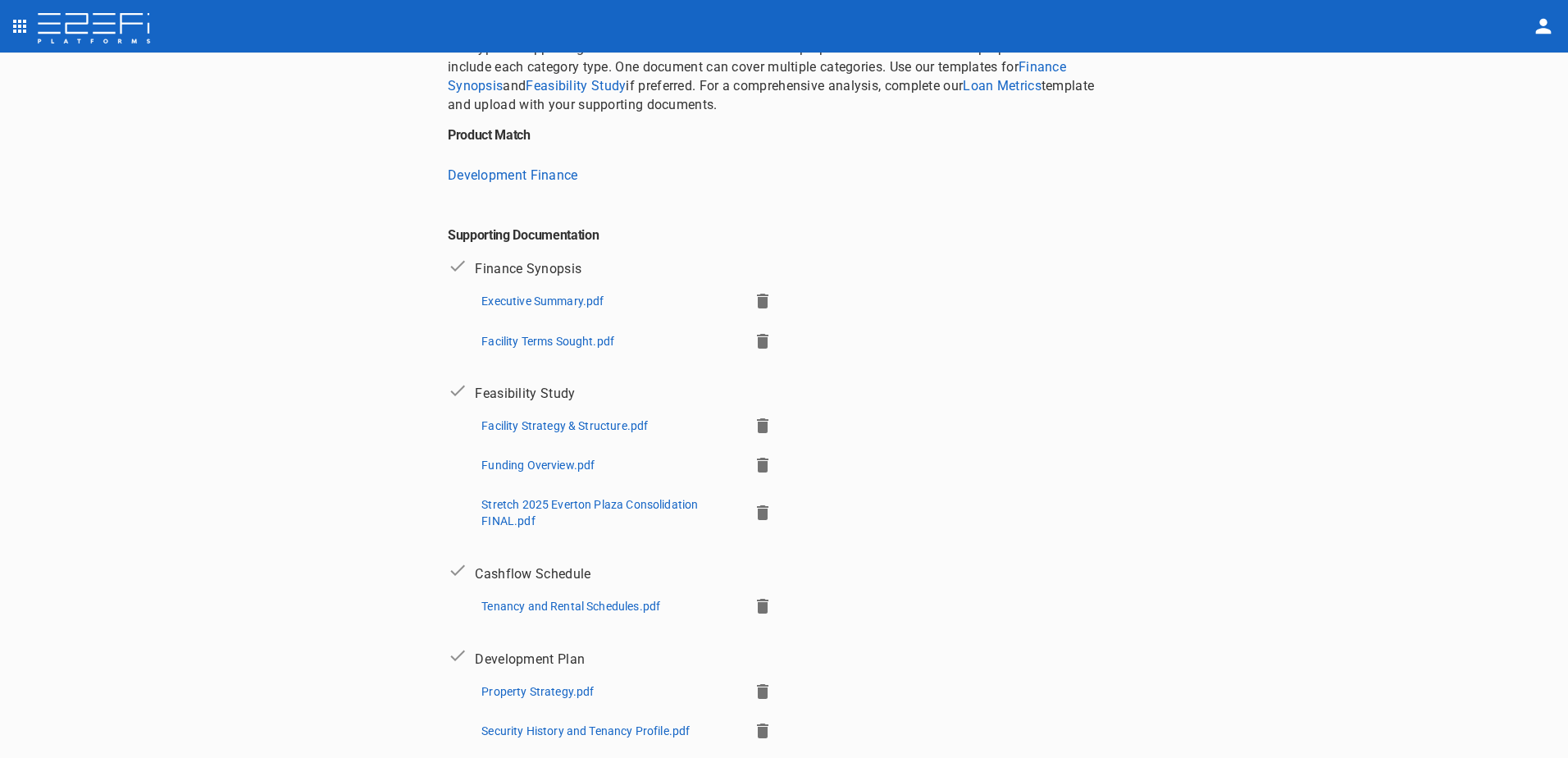
click at [753, 296] on icon "button" at bounding box center [762, 301] width 19 height 19
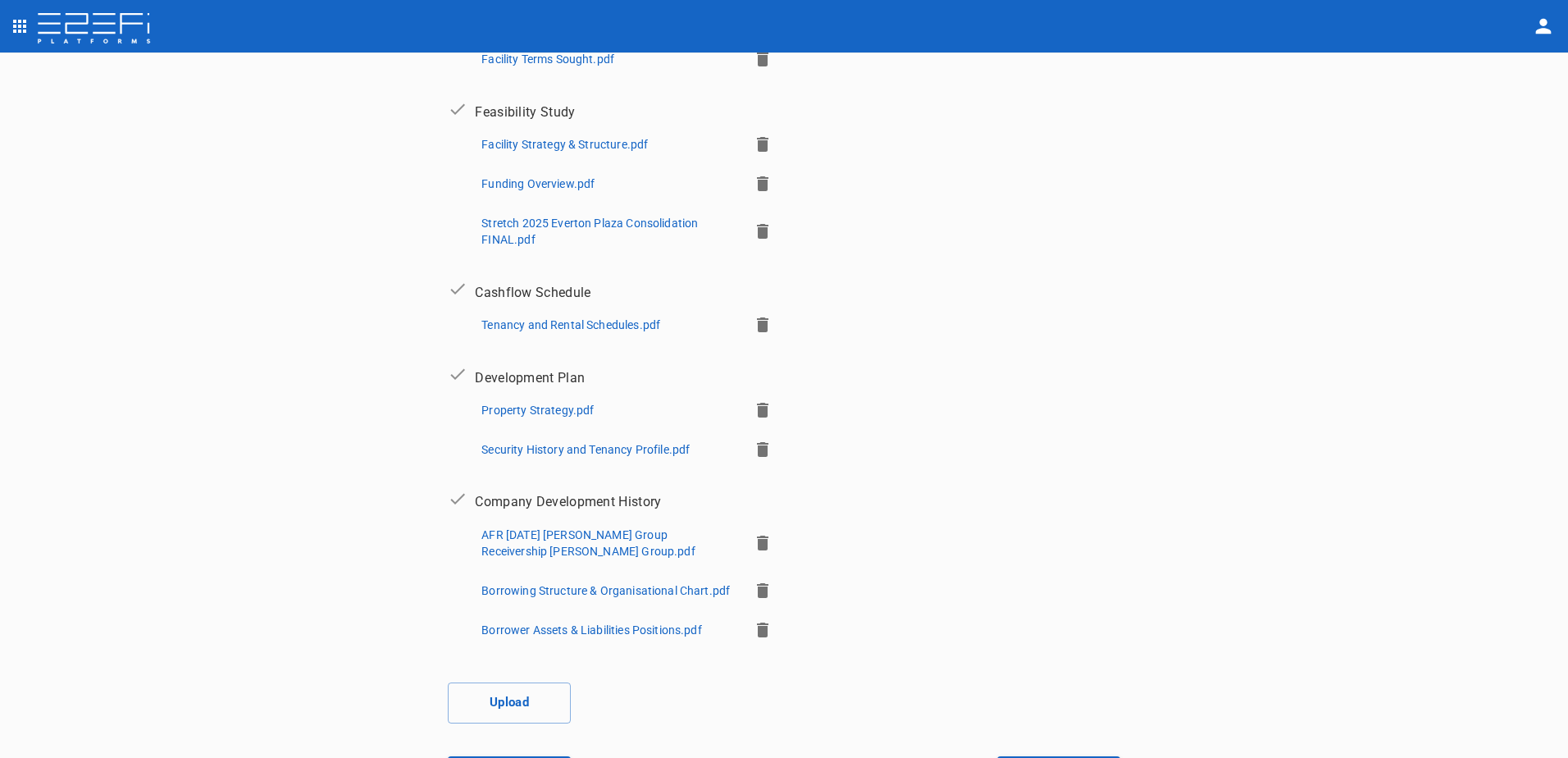
scroll to position [450, 0]
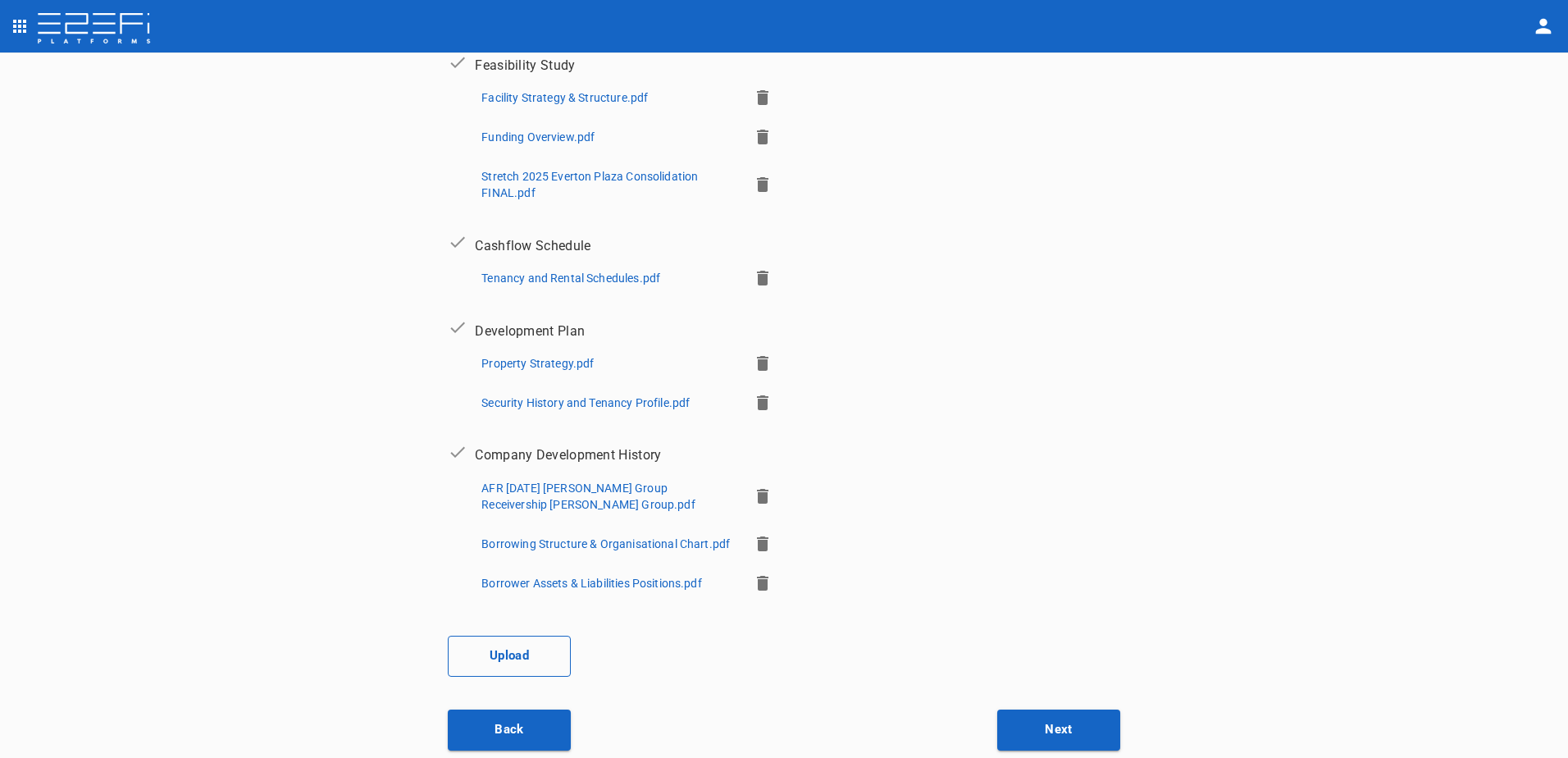
click at [497, 662] on button "Upload" at bounding box center [509, 656] width 123 height 41
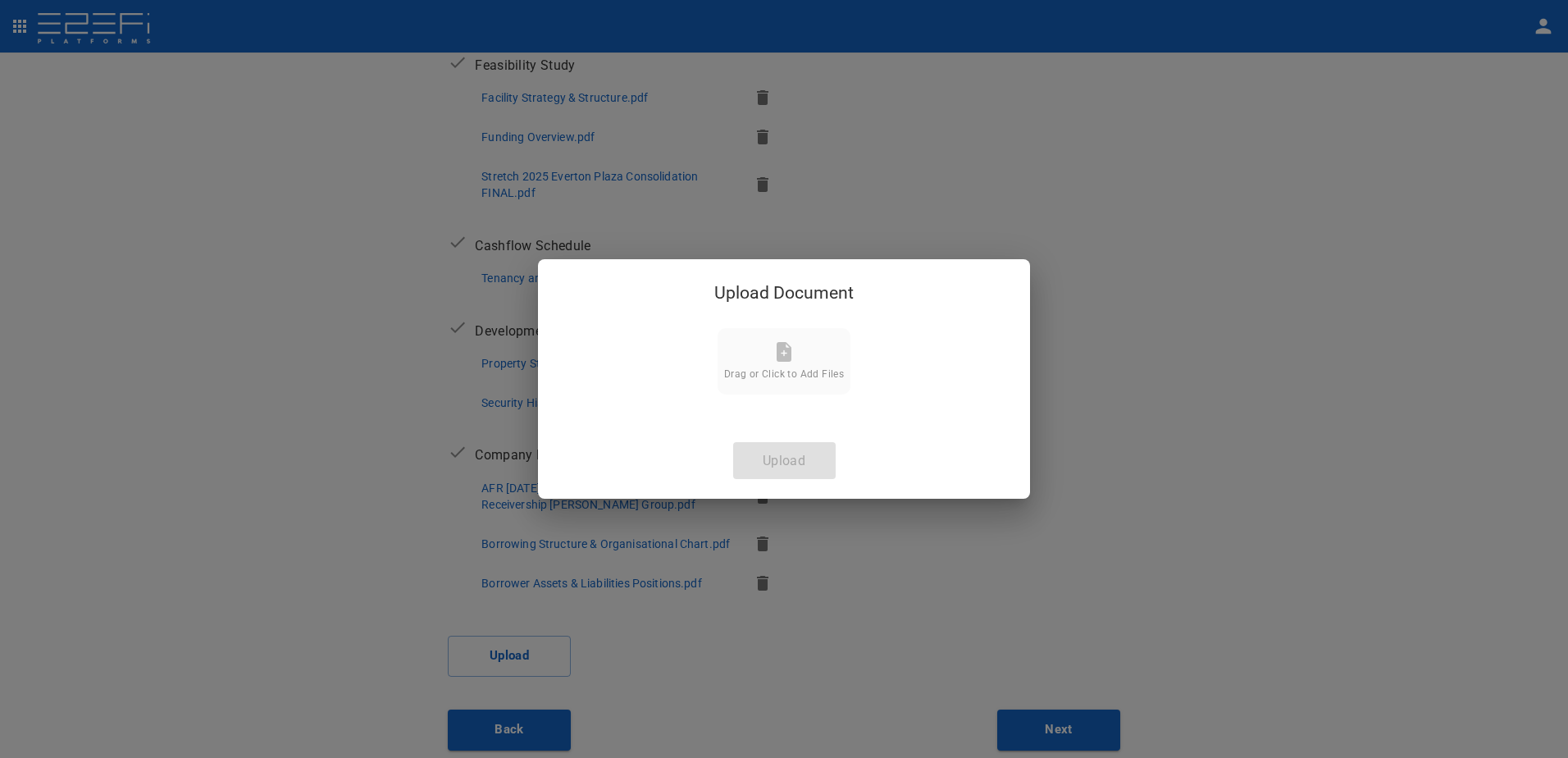
click at [774, 367] on div "Drag or Click to Add Files" at bounding box center [784, 360] width 120 height 38
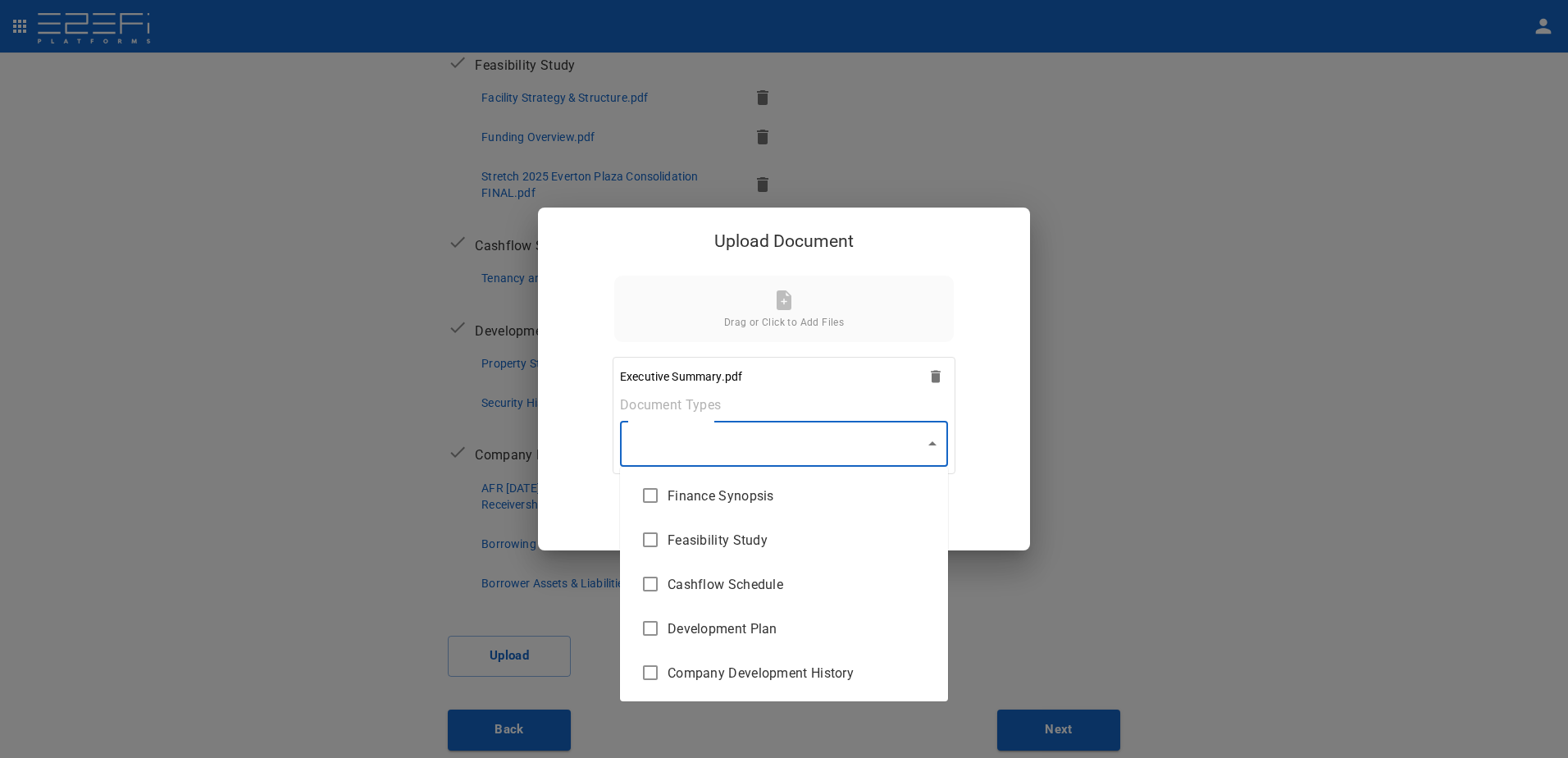
click at [929, 445] on body "Supporting Documents 1 Proposal Overview 2 Product Match 3 Document Submission …" at bounding box center [784, 379] width 1568 height 758
click at [827, 489] on span "Finance Synopsis" at bounding box center [800, 495] width 267 height 19
type input "Finance Synopsis"
checkbox input "true"
click at [929, 442] on div at bounding box center [784, 379] width 1568 height 758
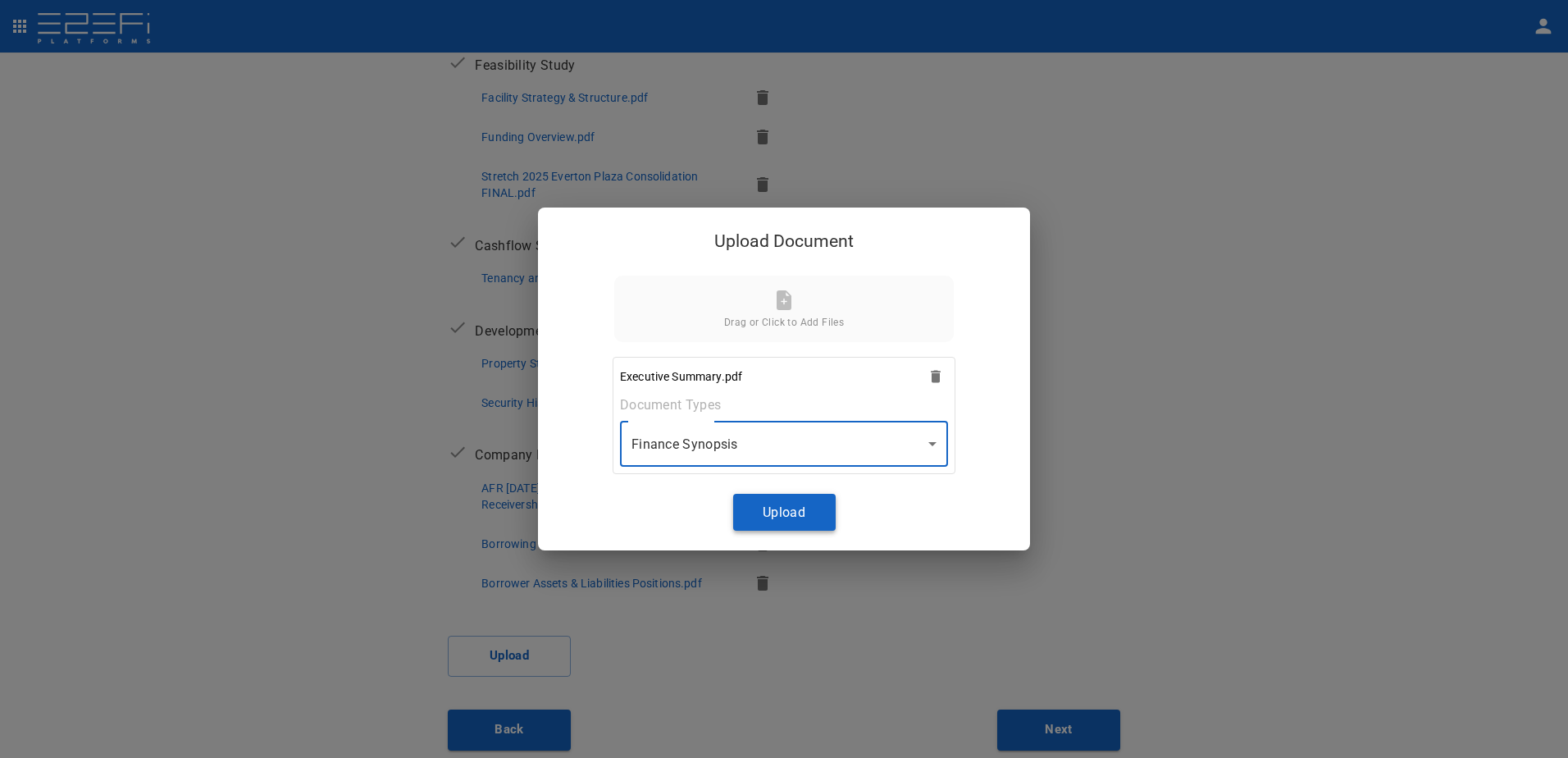
click at [793, 507] on button "Upload" at bounding box center [784, 512] width 102 height 37
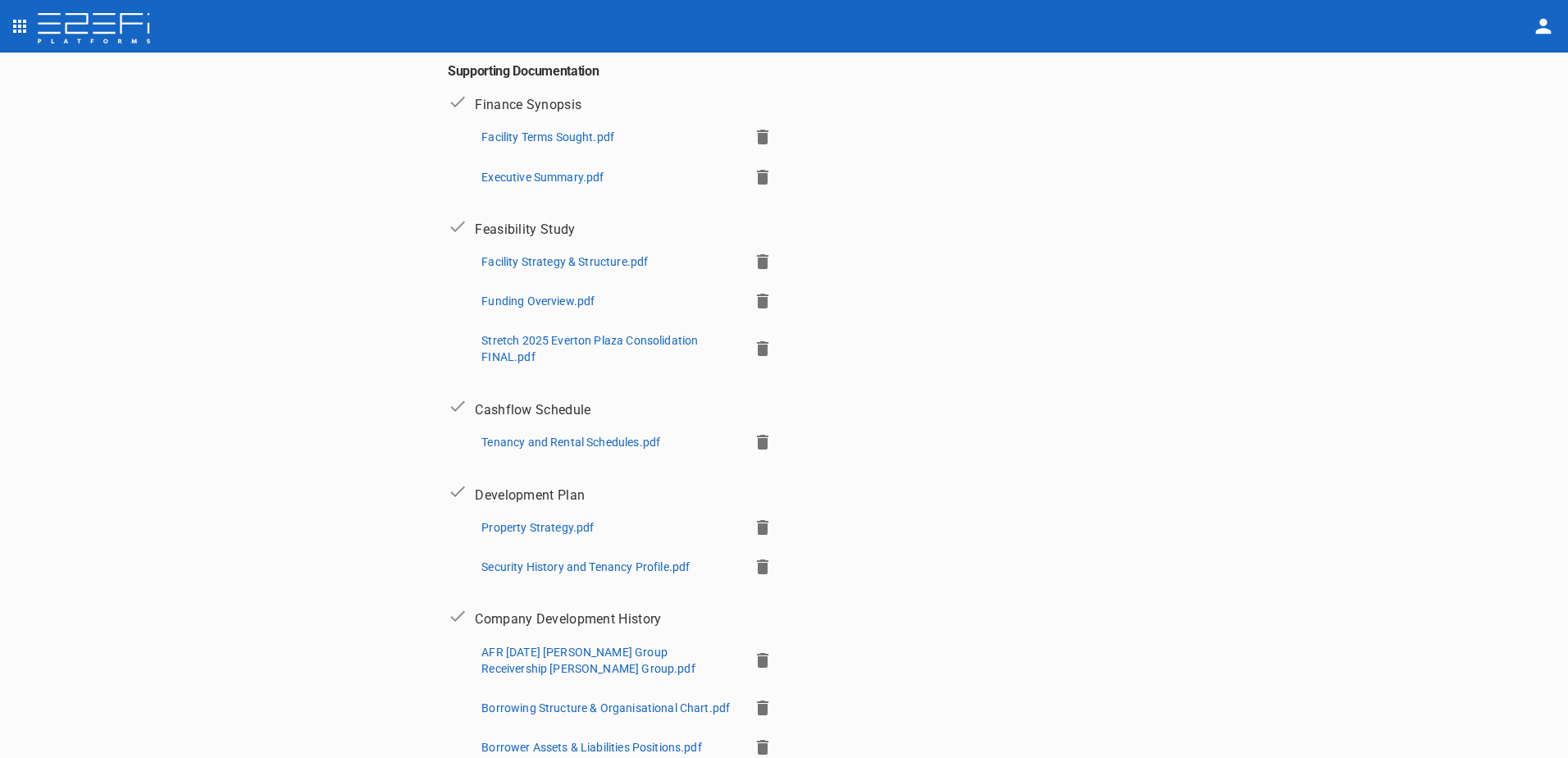
scroll to position [161, 0]
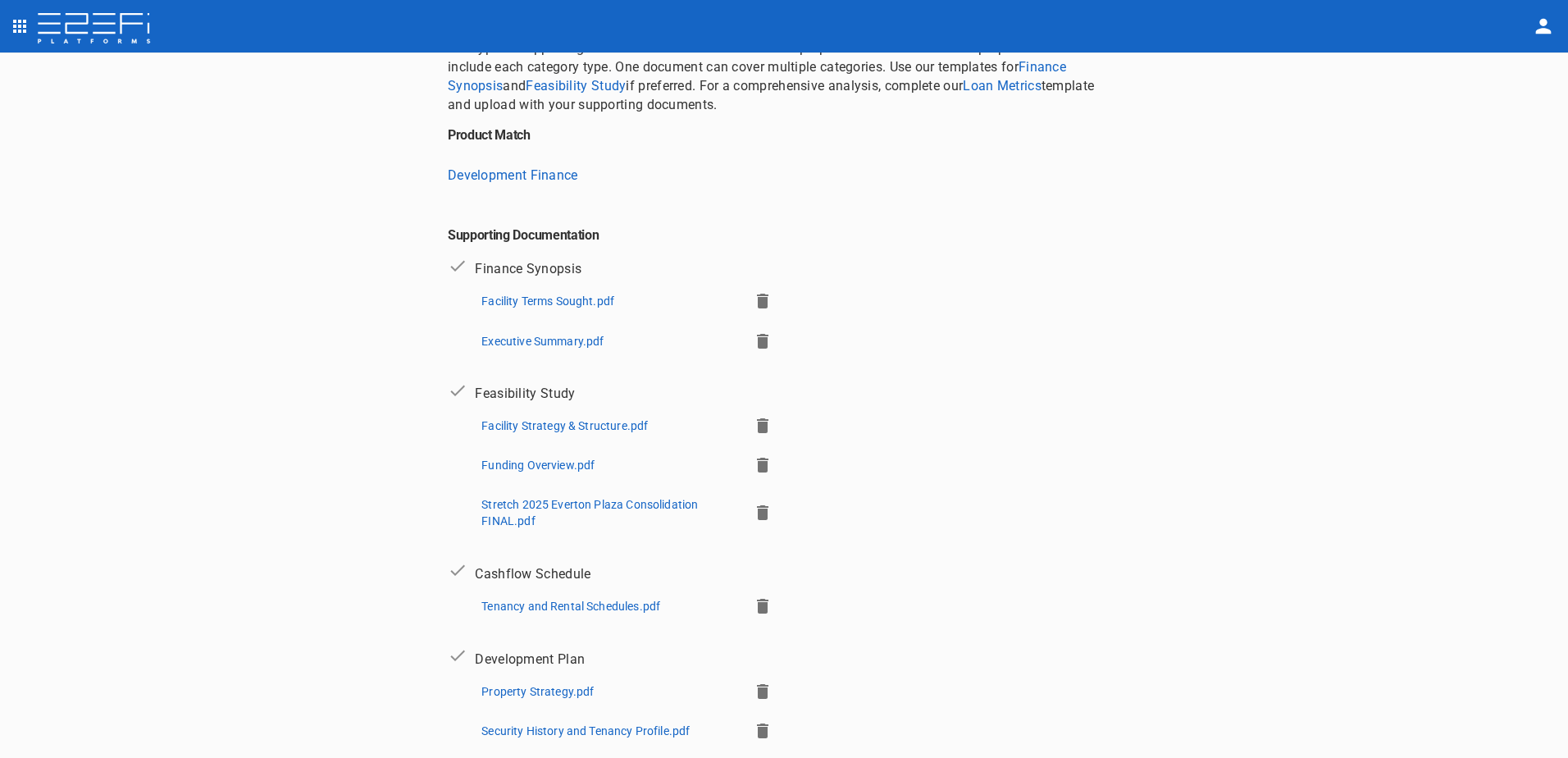
click at [510, 301] on p "Facility Terms Sought.pdf" at bounding box center [547, 301] width 133 height 17
click at [554, 333] on p "Executive Summary.pdf" at bounding box center [542, 341] width 123 height 17
click at [534, 425] on p "Facility Strategy & Structure.pdf" at bounding box center [564, 426] width 167 height 17
click at [526, 463] on p "Funding Overview.pdf" at bounding box center [538, 464] width 113 height 17
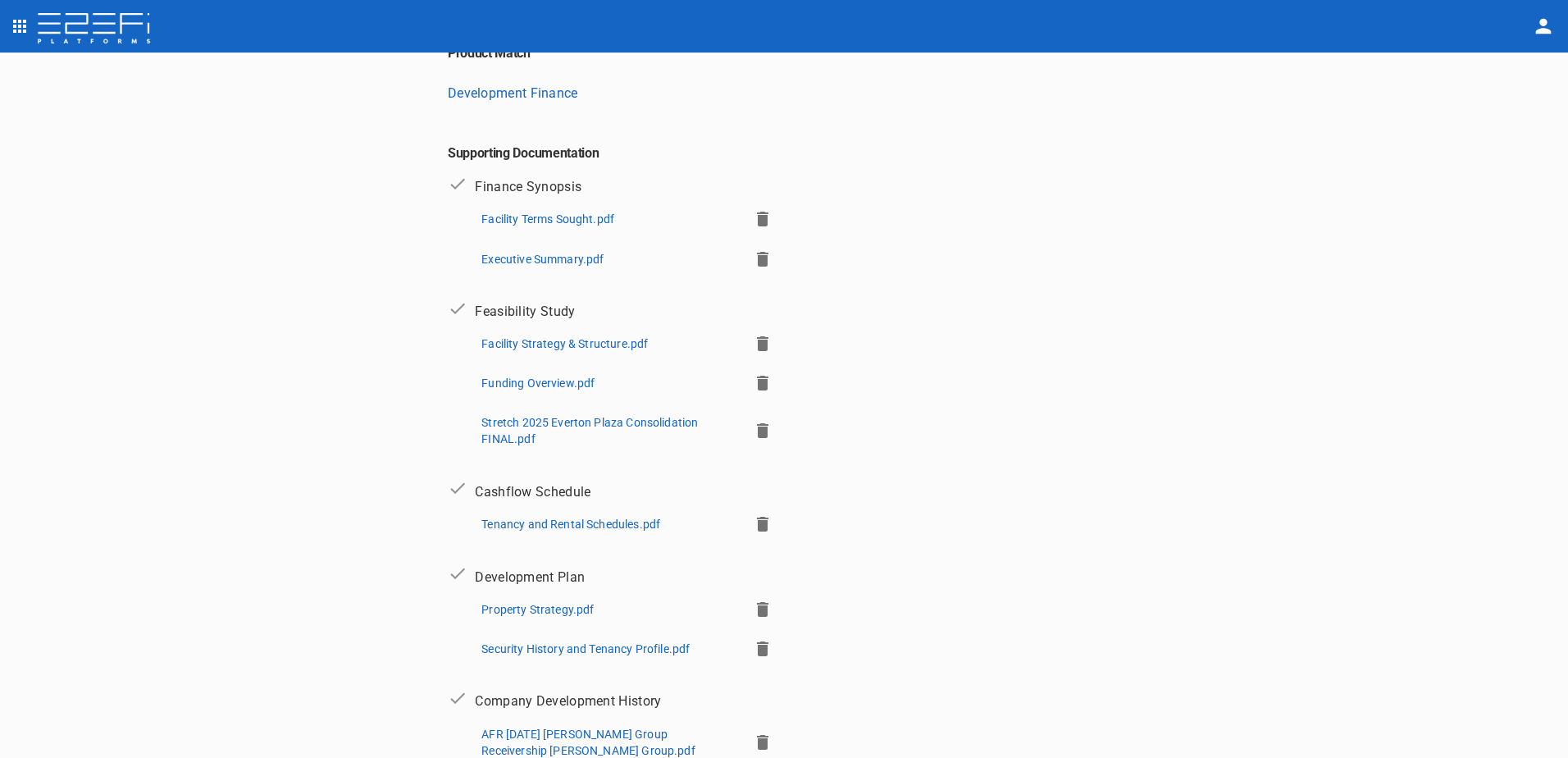
click at [548, 418] on p "Stretch 2025 Everton Plaza Consolidation FINAL.pdf" at bounding box center [608, 430] width 254 height 33
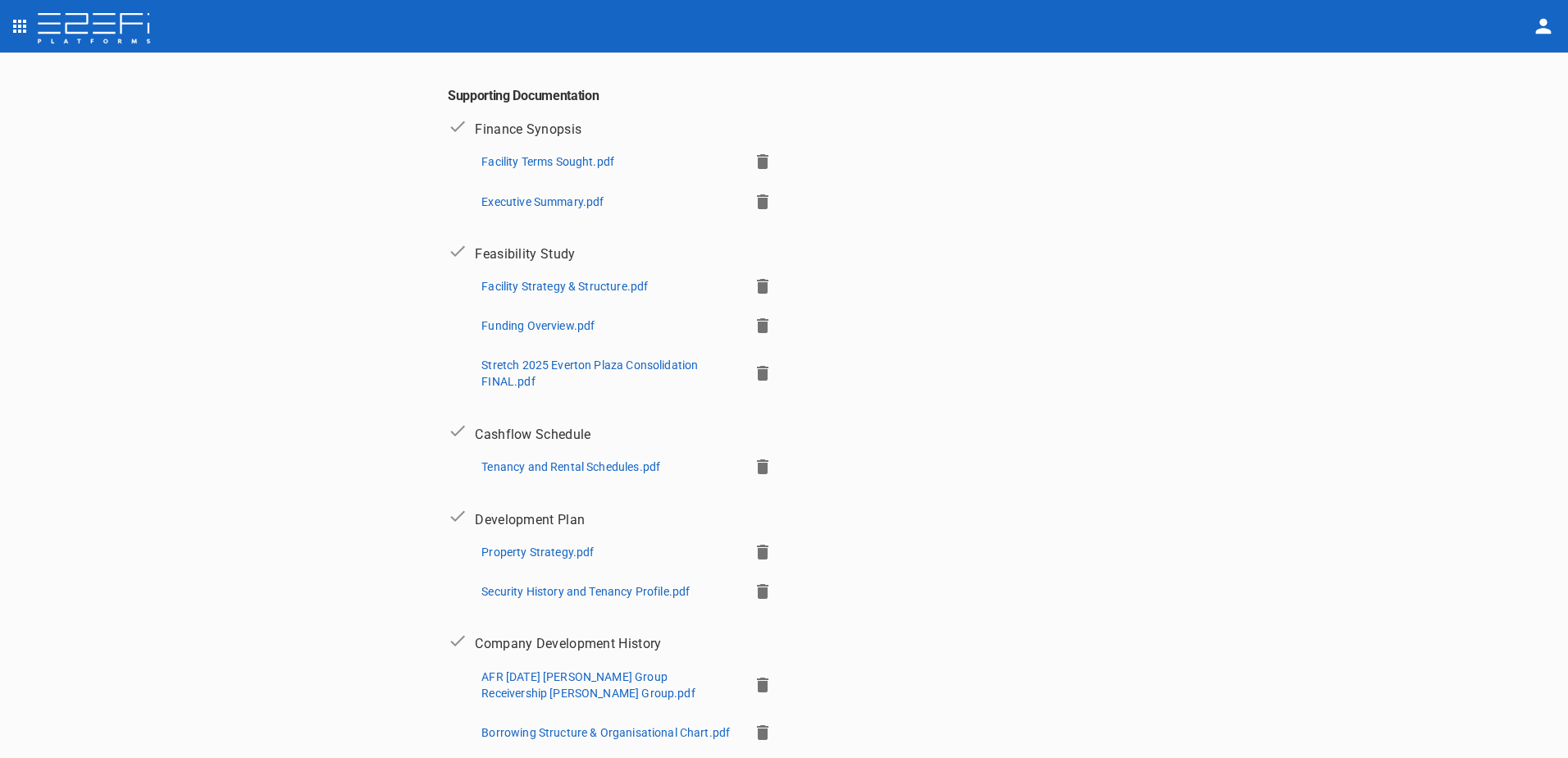
scroll to position [325, 0]
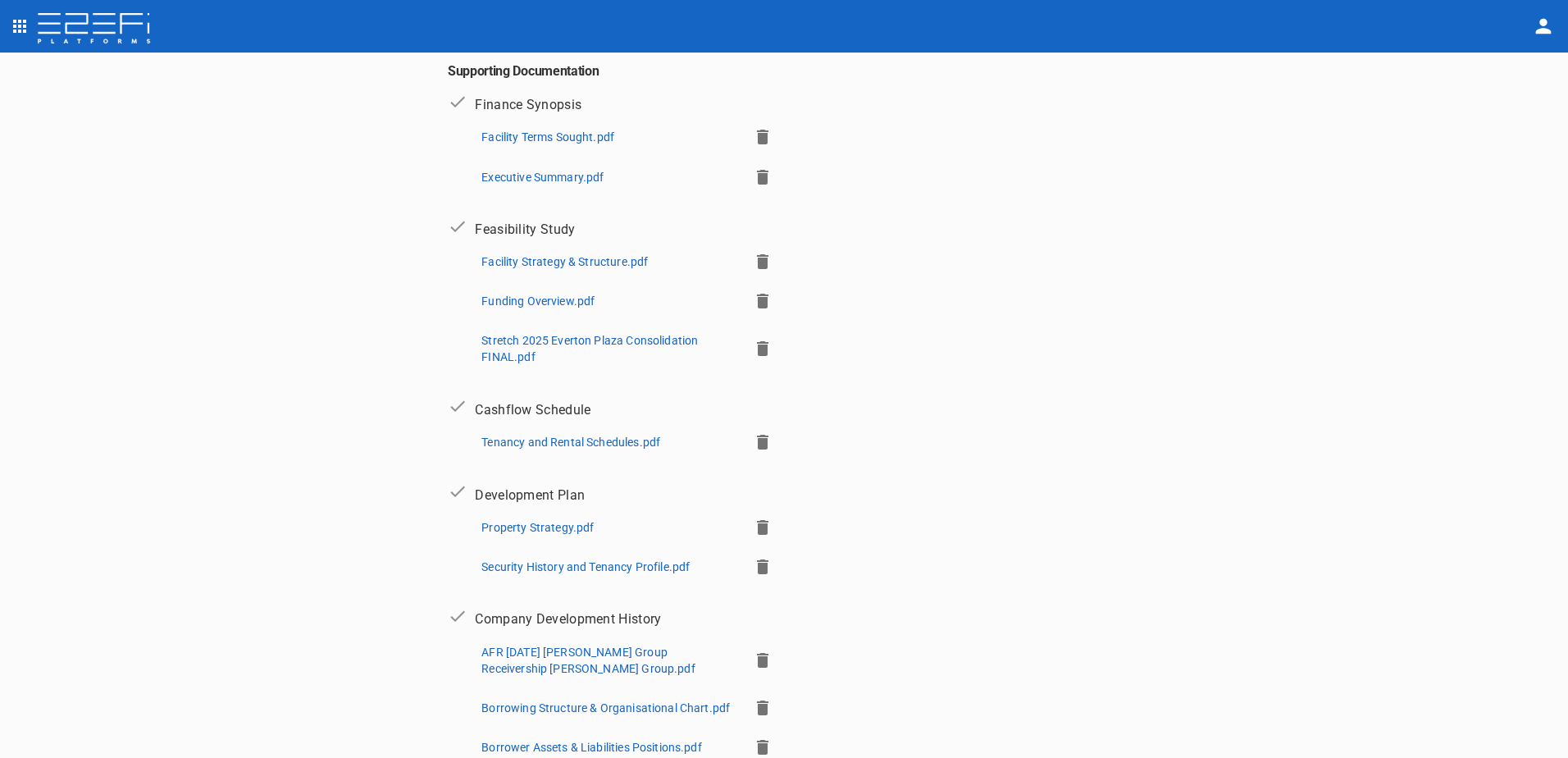
click at [551, 434] on p "Tenancy and Rental Schedules.pdf" at bounding box center [570, 442] width 179 height 17
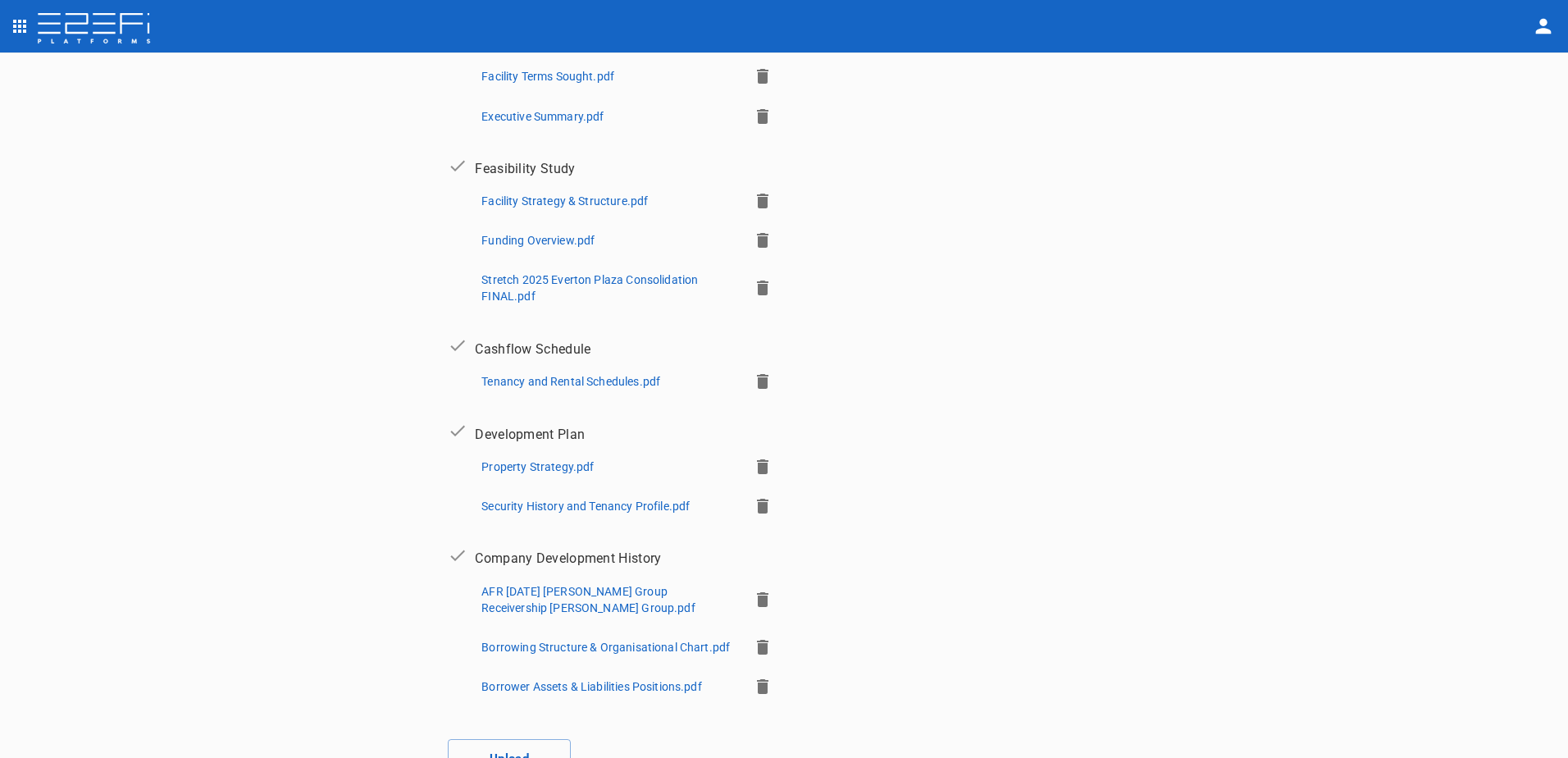
scroll to position [490, 0]
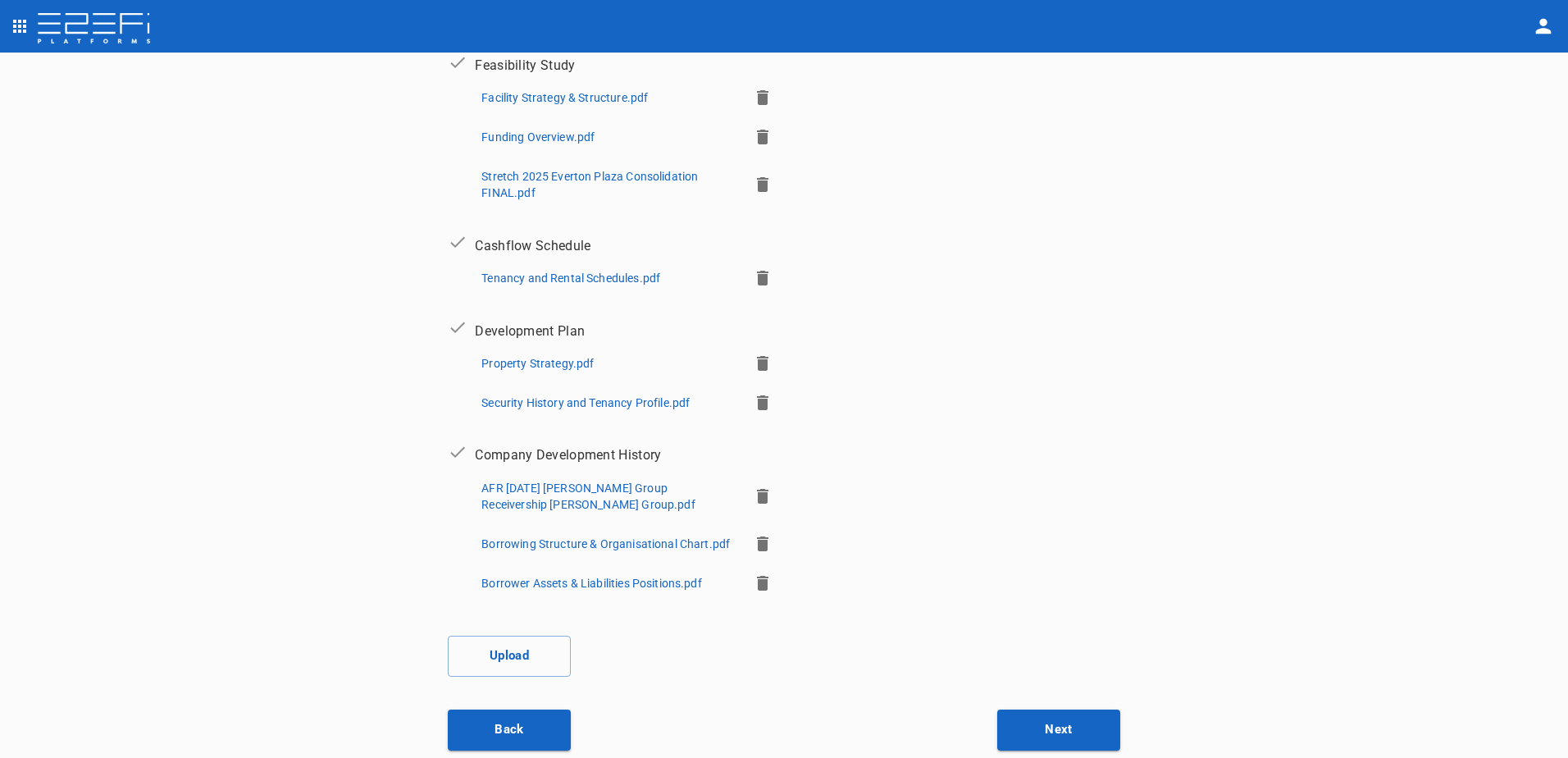
click at [544, 360] on p "Property Strategy.pdf" at bounding box center [537, 363] width 112 height 17
click at [568, 398] on p "Security History and Tenancy Profile.pdf" at bounding box center [585, 403] width 208 height 17
click at [597, 536] on p "Borrowing Structure & Organisational Chart.pdf" at bounding box center [606, 544] width 249 height 17
click at [577, 581] on p "Borrower Assets & Liabilities Positions.pdf" at bounding box center [591, 583] width 219 height 17
click at [592, 580] on p "Borrower Assets & Liabilities Positions.pdf" at bounding box center [591, 583] width 219 height 17
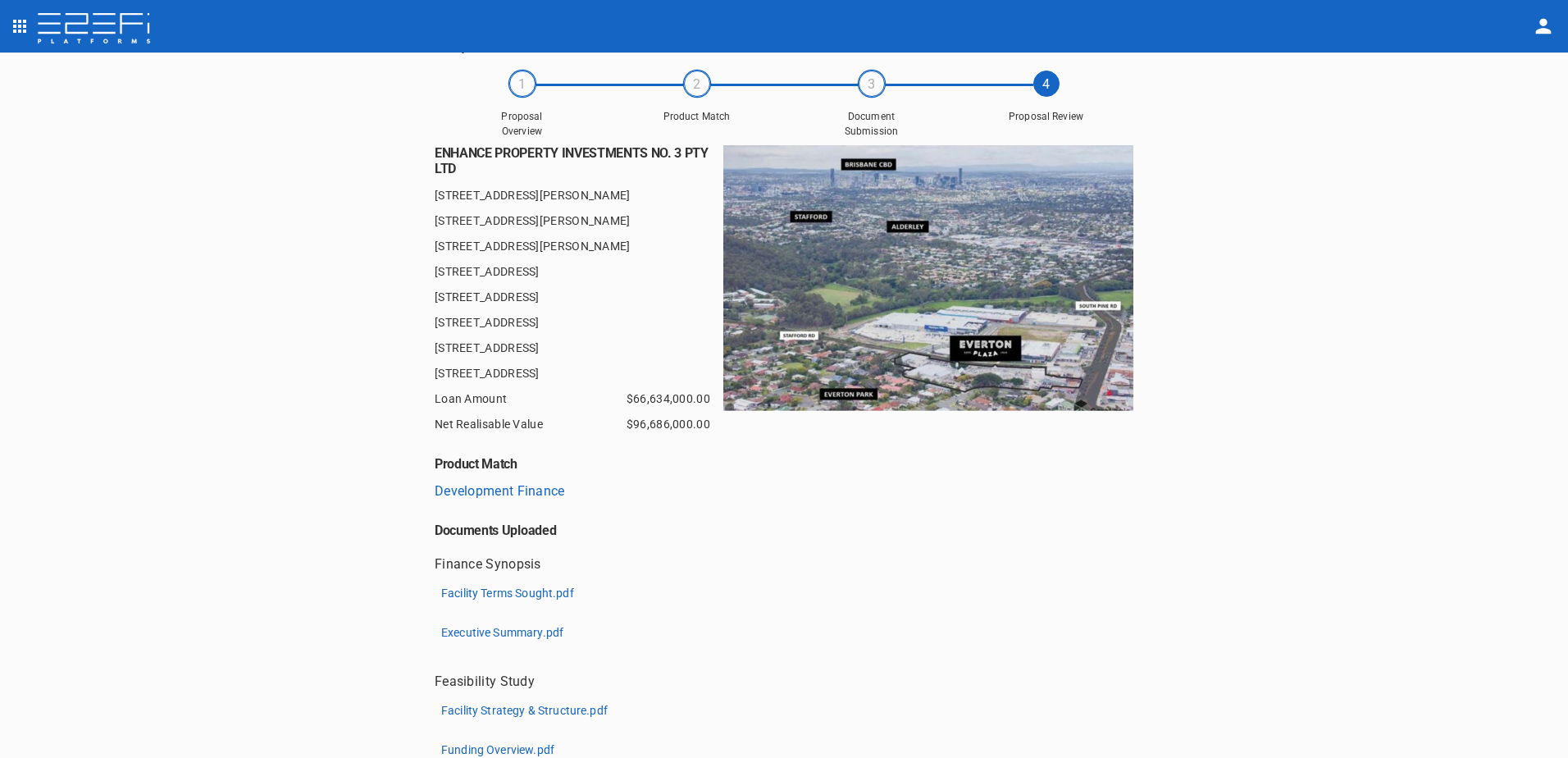
scroll to position [164, 0]
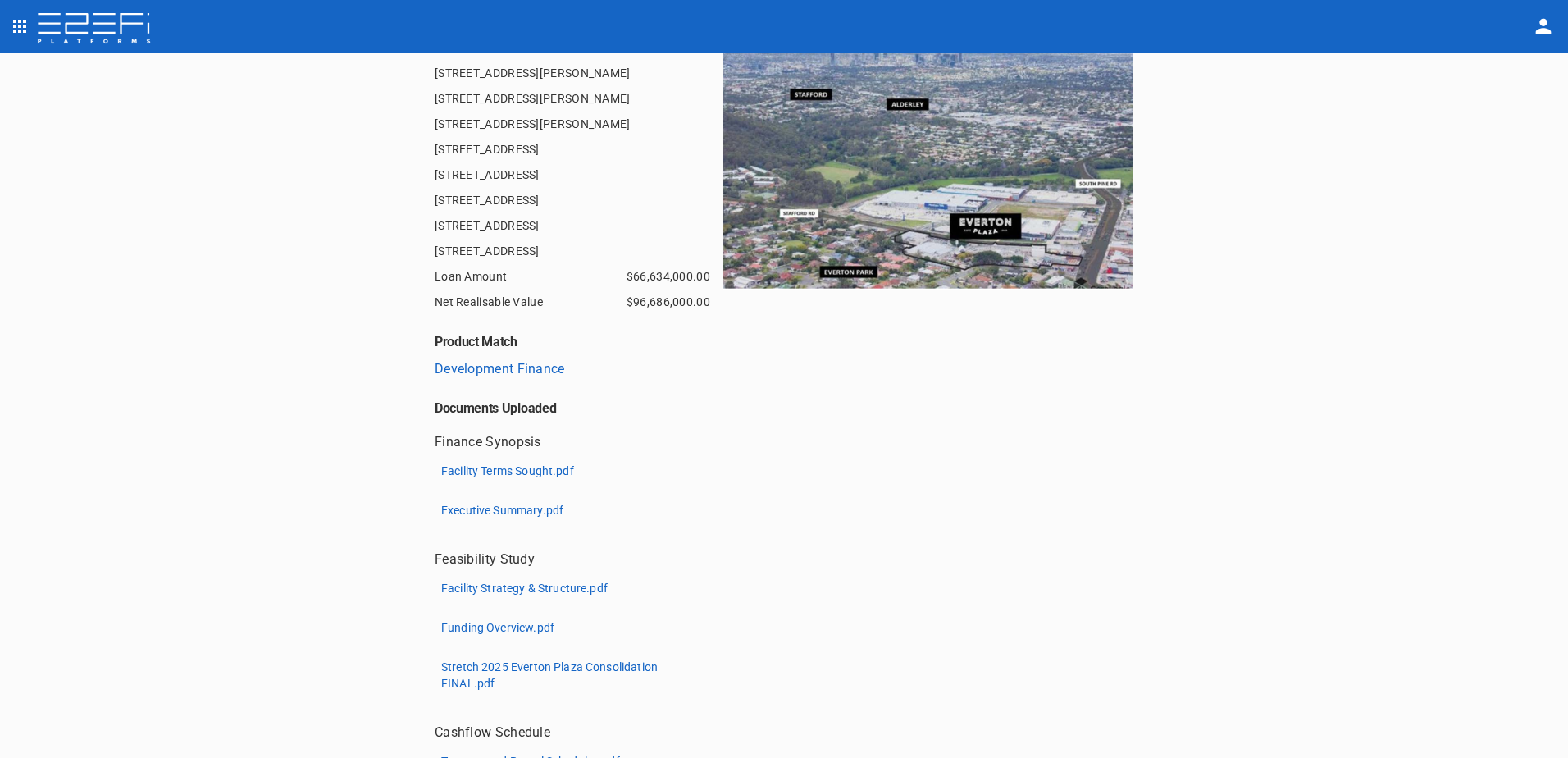
click at [502, 471] on p "Facility Terms Sought.pdf" at bounding box center [508, 471] width 133 height 17
